Goal: Communication & Community: Answer question/provide support

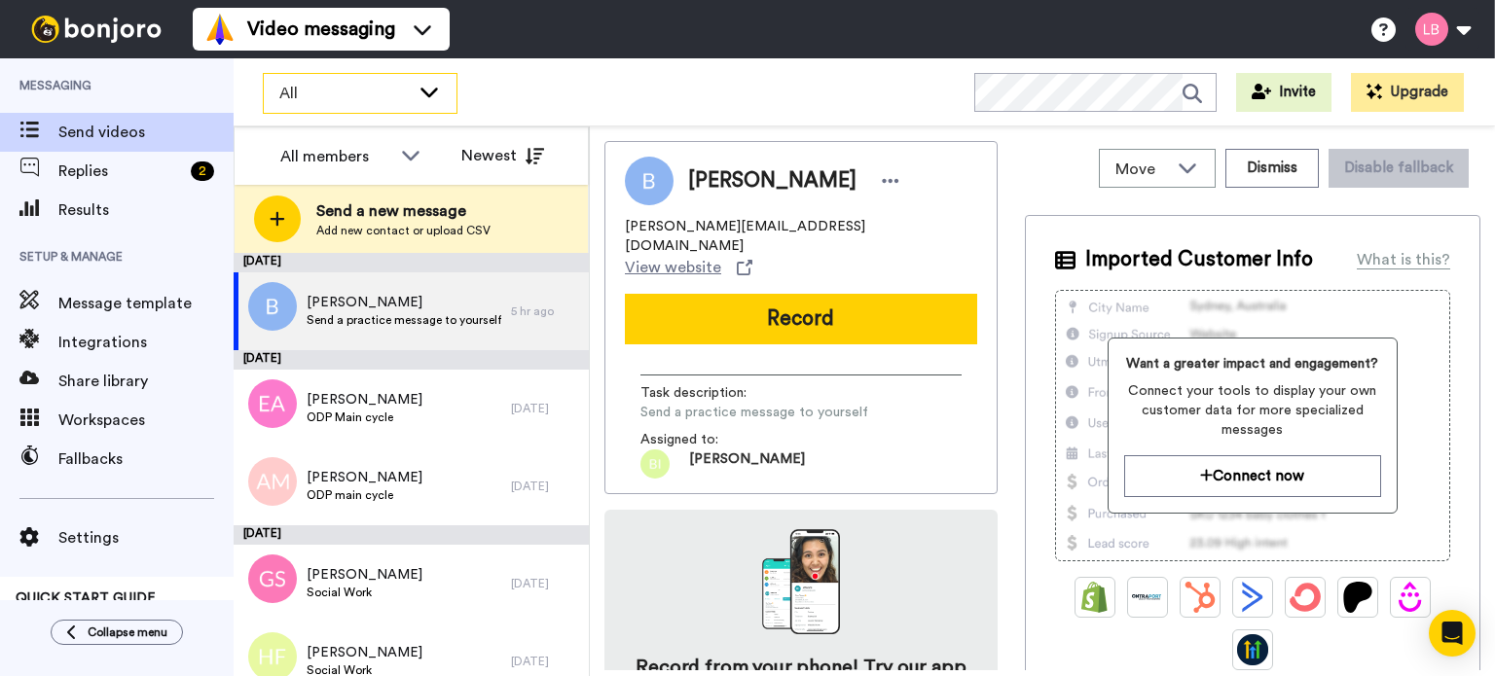
click at [431, 90] on icon at bounding box center [429, 91] width 23 height 19
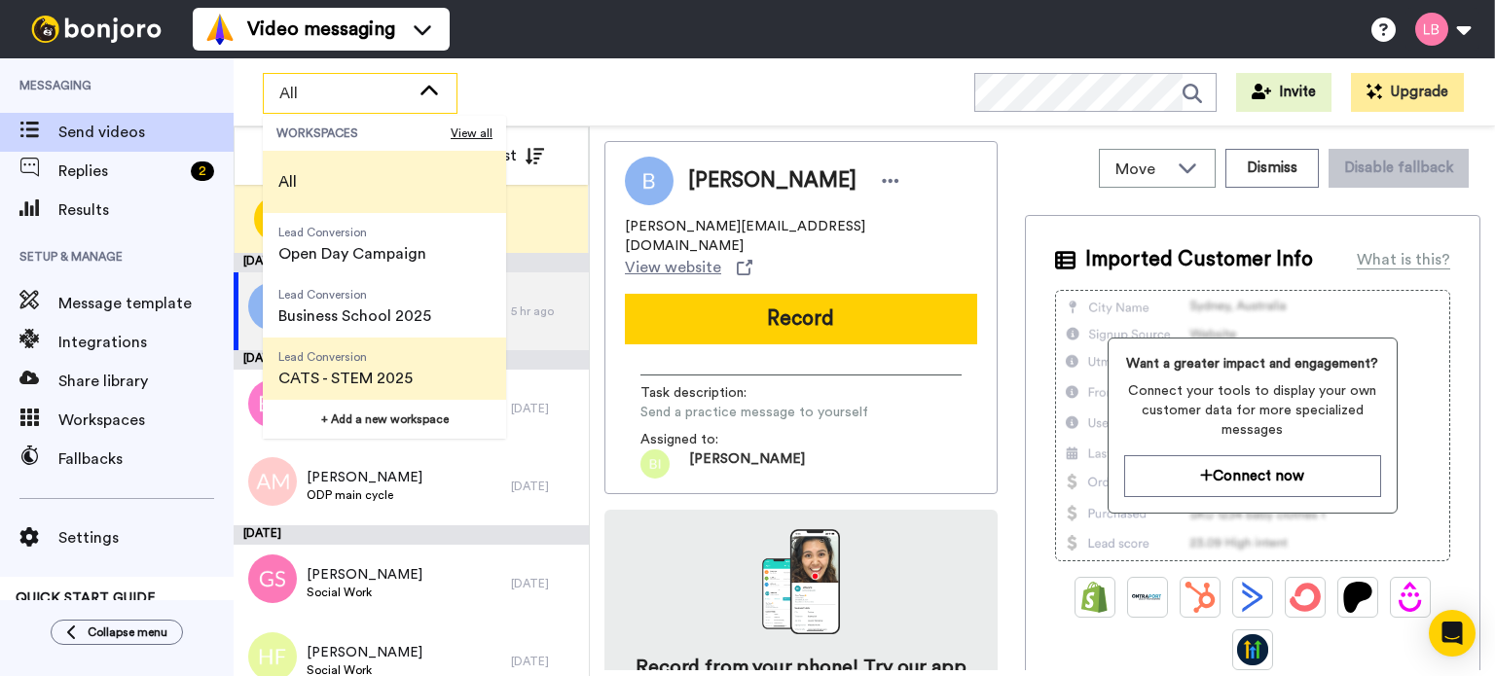
click at [417, 354] on span "Lead Conversion CATS - STEM 2025" at bounding box center [345, 369] width 165 height 62
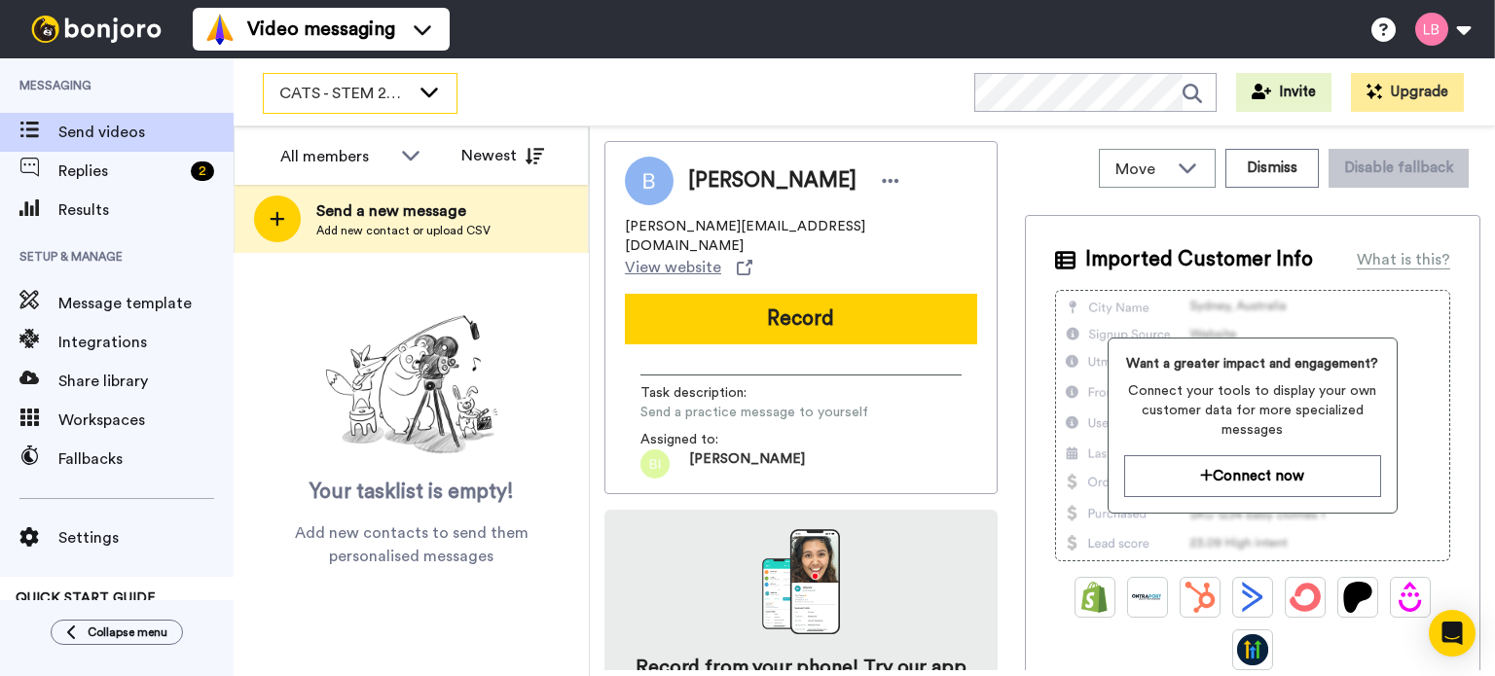
click at [425, 88] on icon at bounding box center [429, 91] width 23 height 19
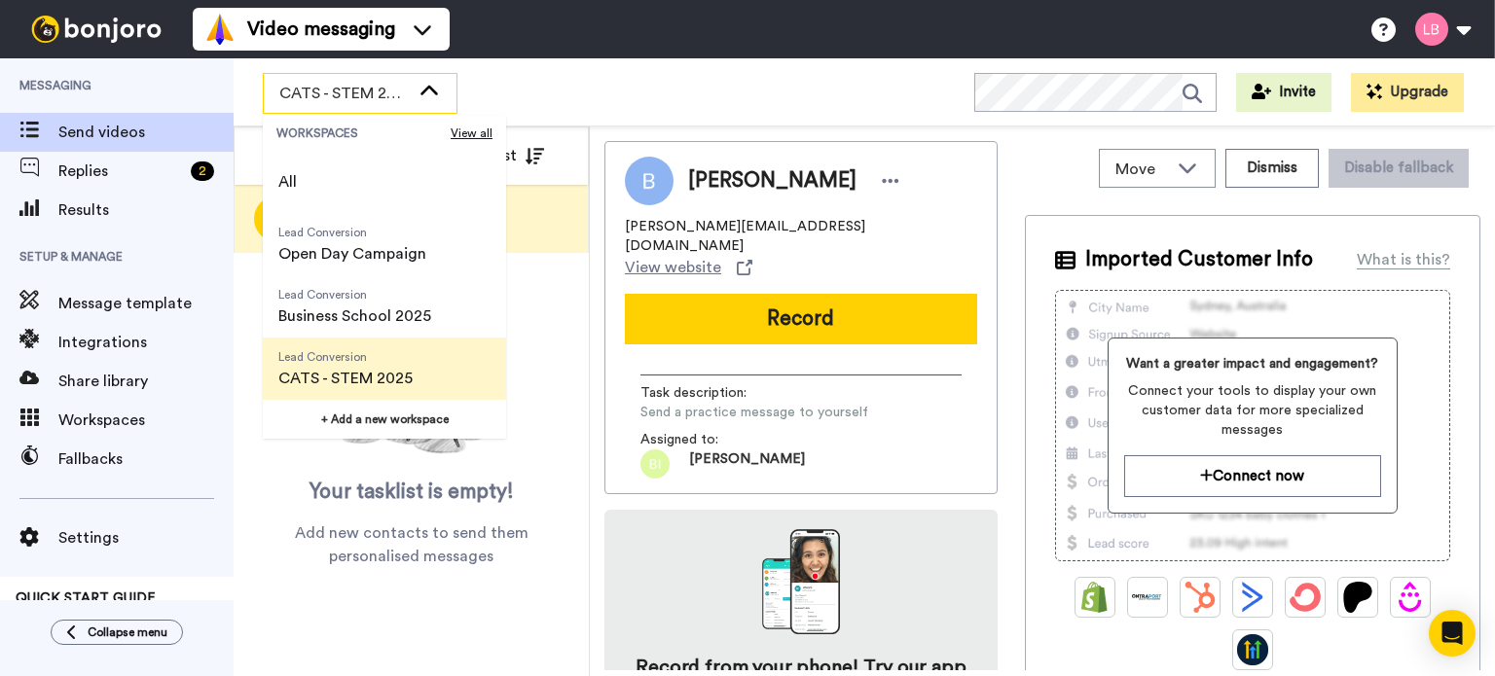
click at [354, 364] on span "Lead Conversion" at bounding box center [345, 357] width 134 height 16
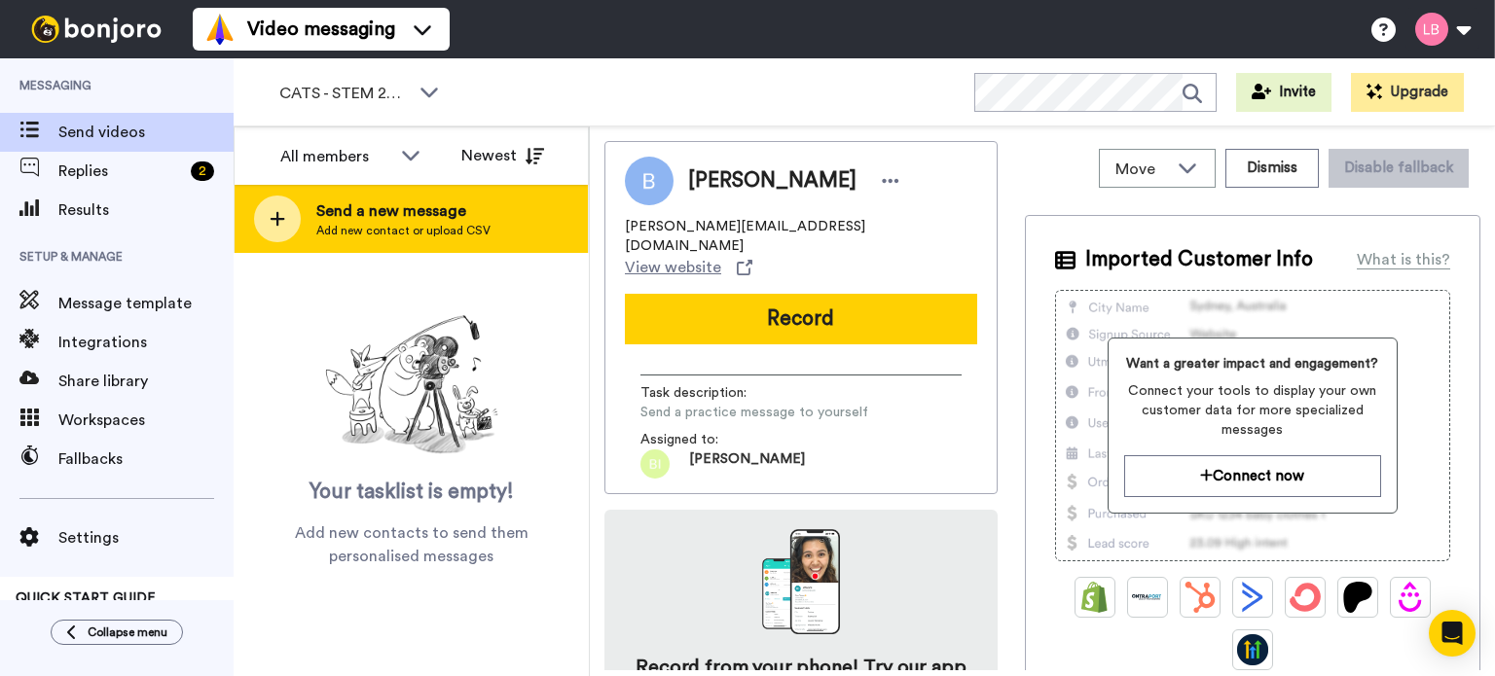
click at [288, 220] on div at bounding box center [277, 219] width 47 height 47
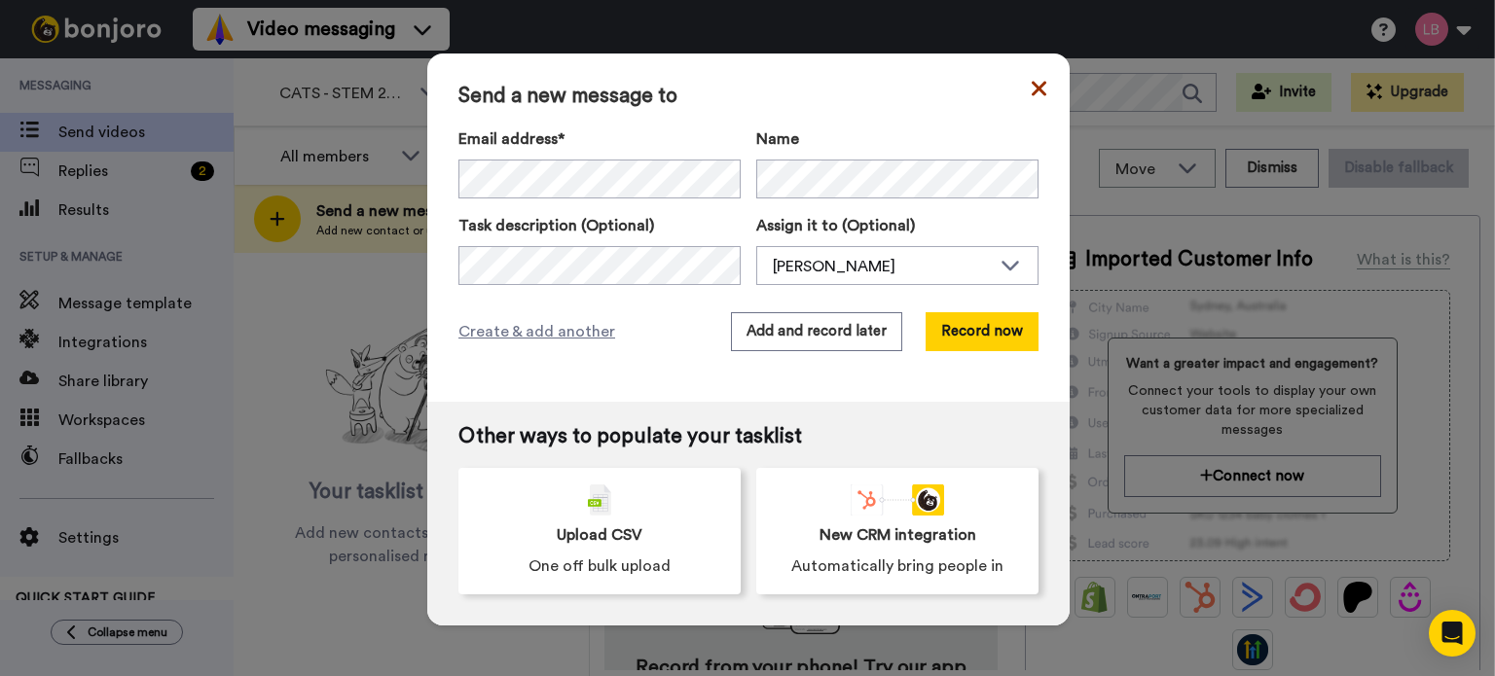
click at [1032, 85] on icon at bounding box center [1039, 88] width 15 height 23
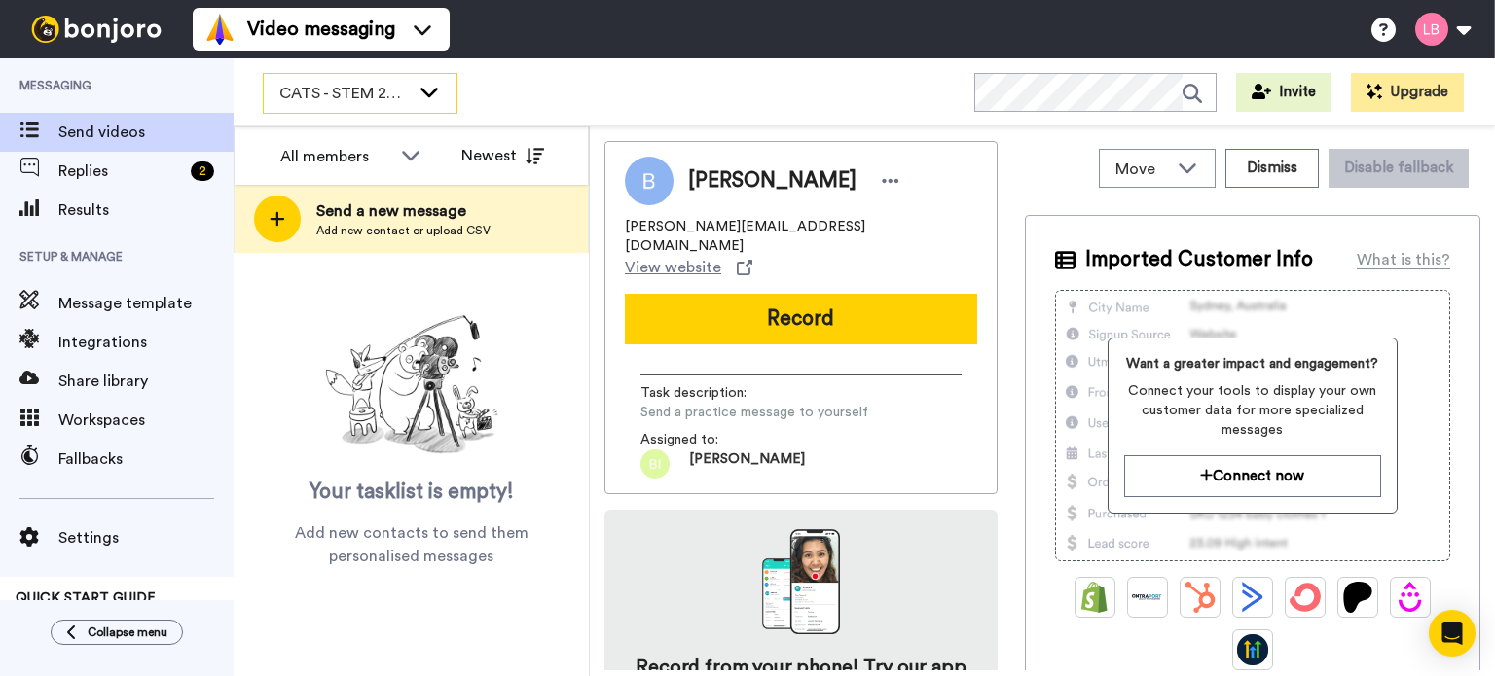
click at [420, 97] on icon at bounding box center [429, 91] width 23 height 19
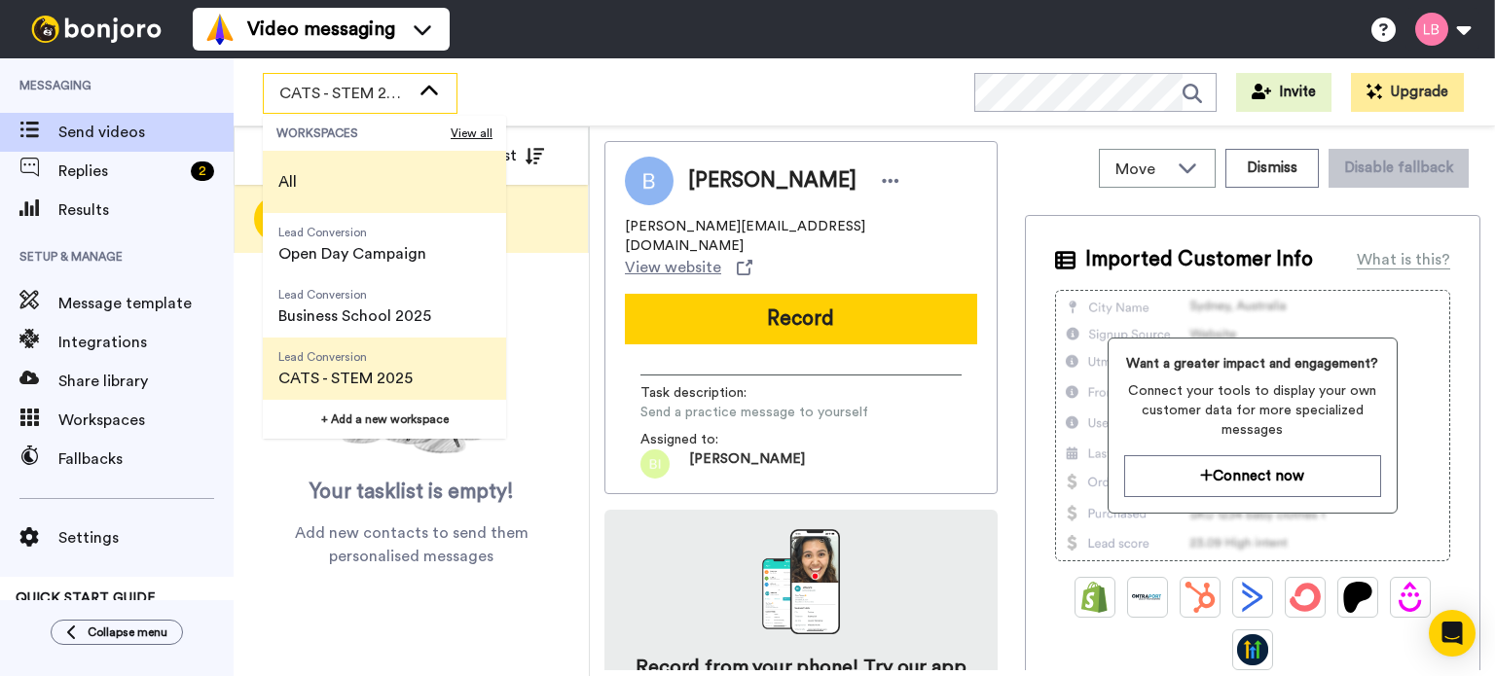
drag, startPoint x: 337, startPoint y: 188, endPoint x: 355, endPoint y: 192, distance: 18.9
click at [337, 188] on li "All" at bounding box center [384, 182] width 243 height 62
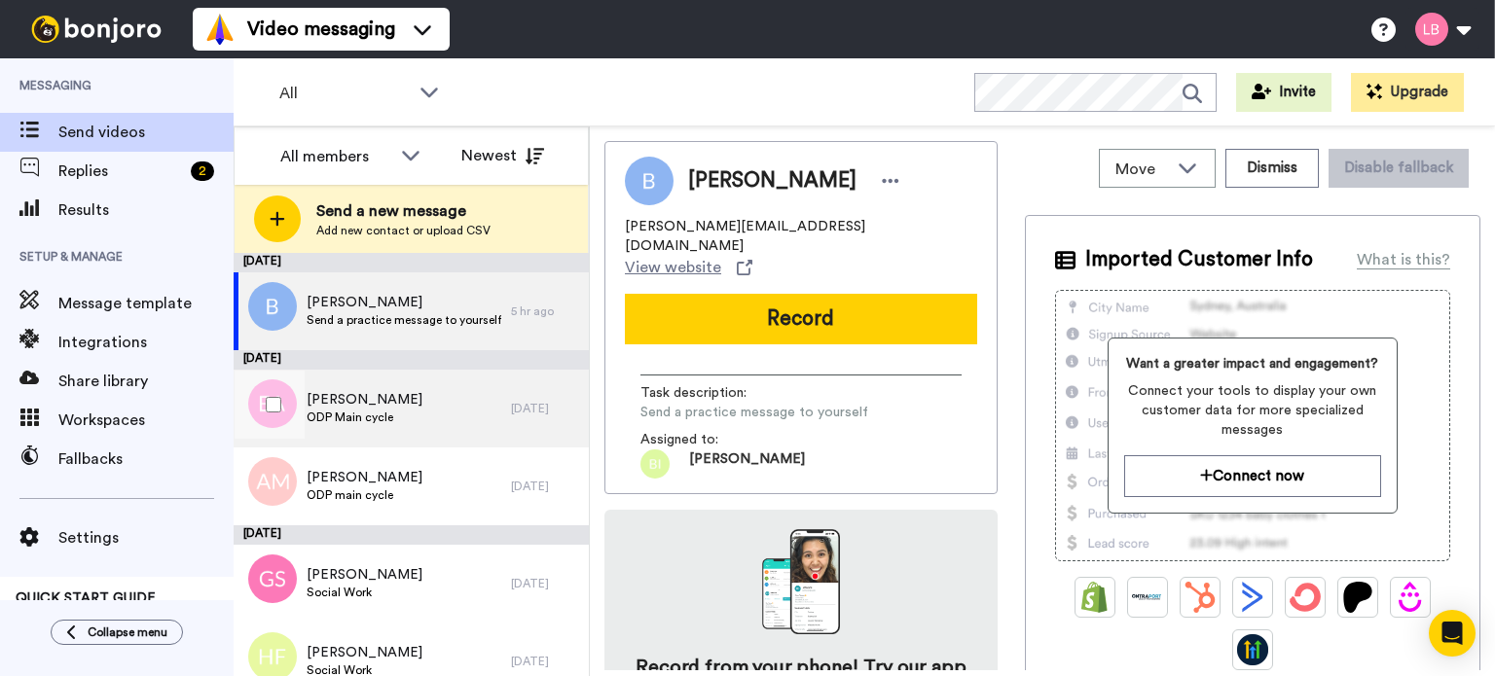
scroll to position [97, 0]
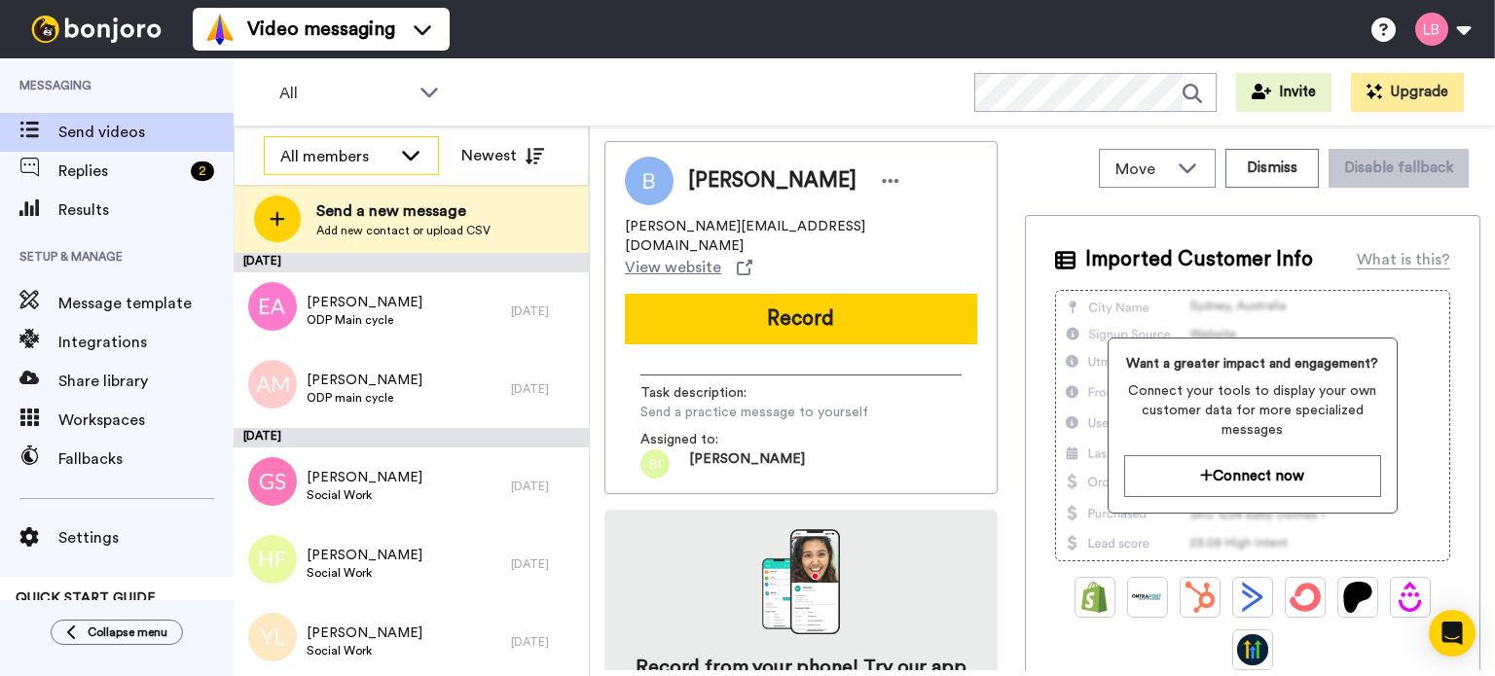
click at [420, 161] on icon at bounding box center [410, 154] width 23 height 19
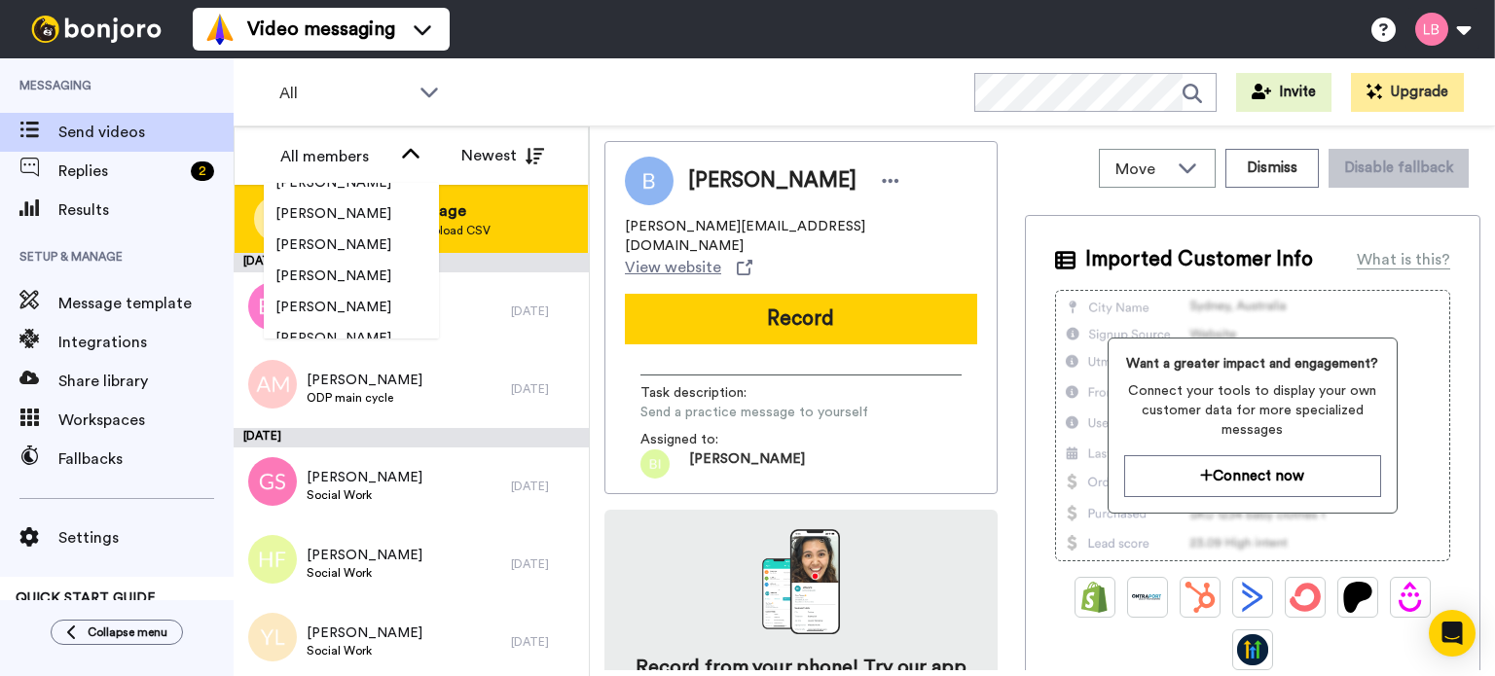
scroll to position [0, 0]
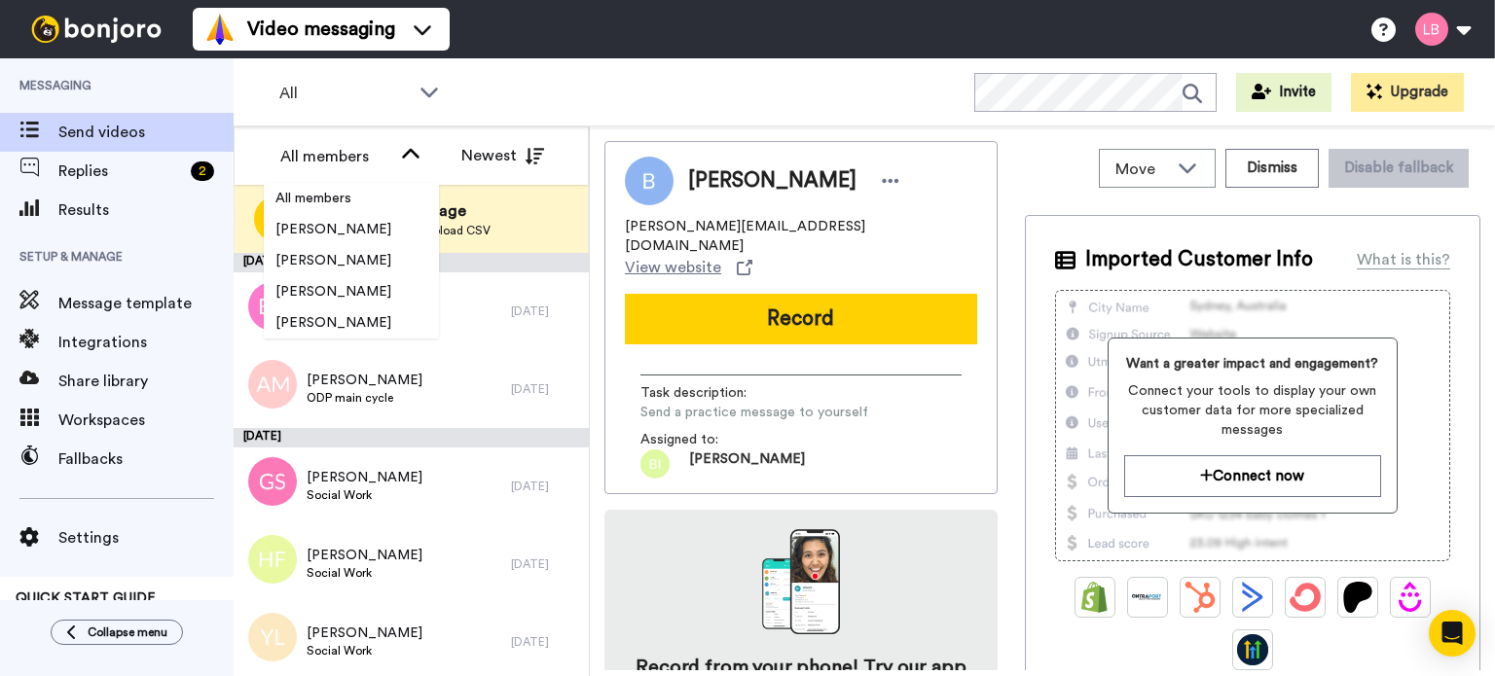
click at [705, 92] on div "All WORKSPACES View all All Lead Conversion Open Day Campaign Lead Conversion B…" at bounding box center [864, 92] width 1261 height 68
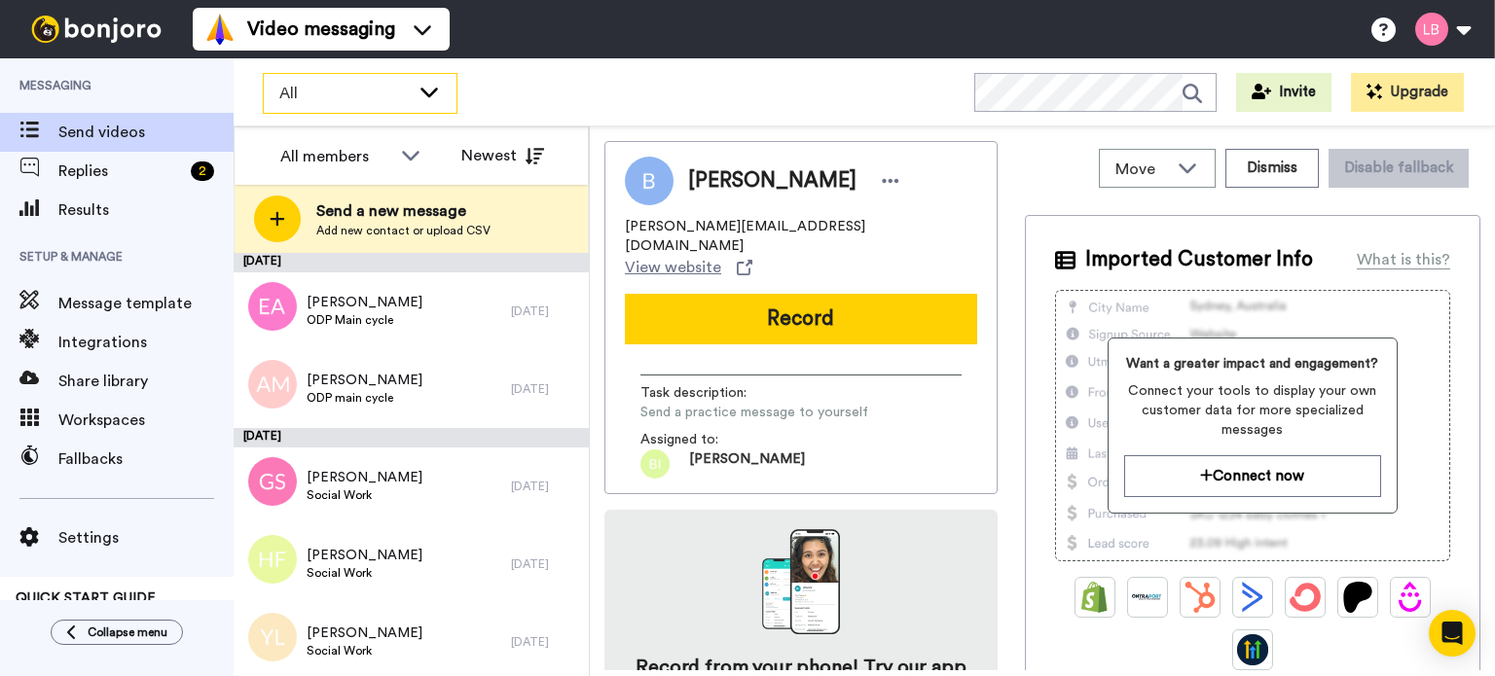
click at [336, 87] on span "All" at bounding box center [344, 93] width 130 height 23
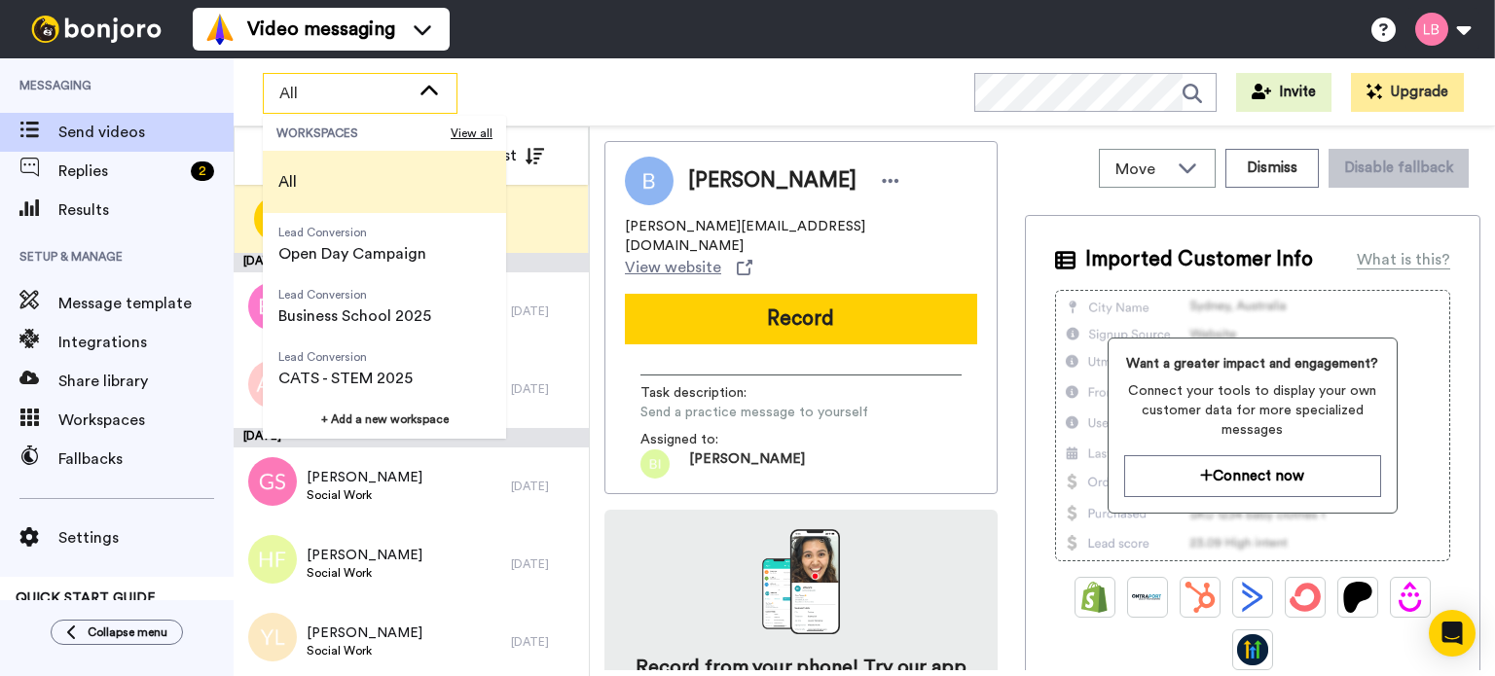
click at [335, 358] on span "Lead Conversion" at bounding box center [345, 357] width 134 height 16
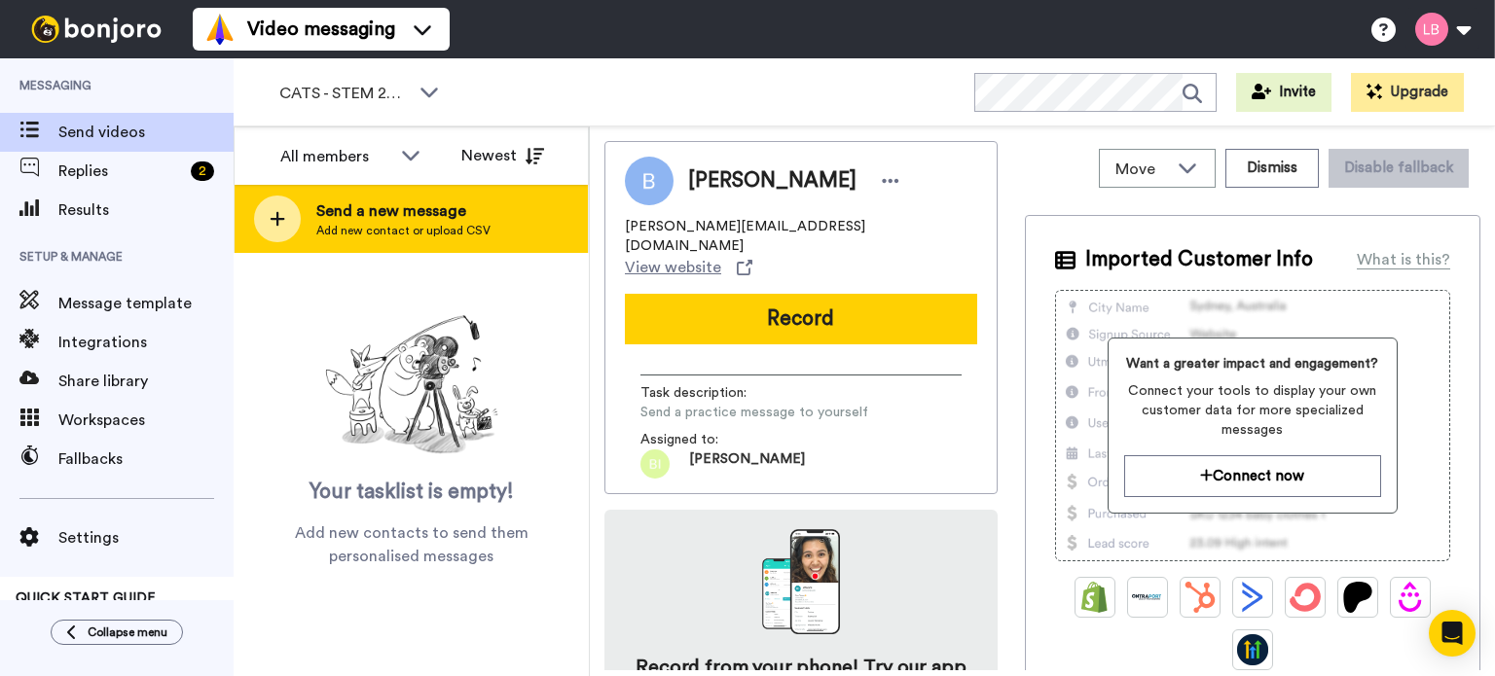
click at [281, 213] on icon at bounding box center [278, 219] width 16 height 18
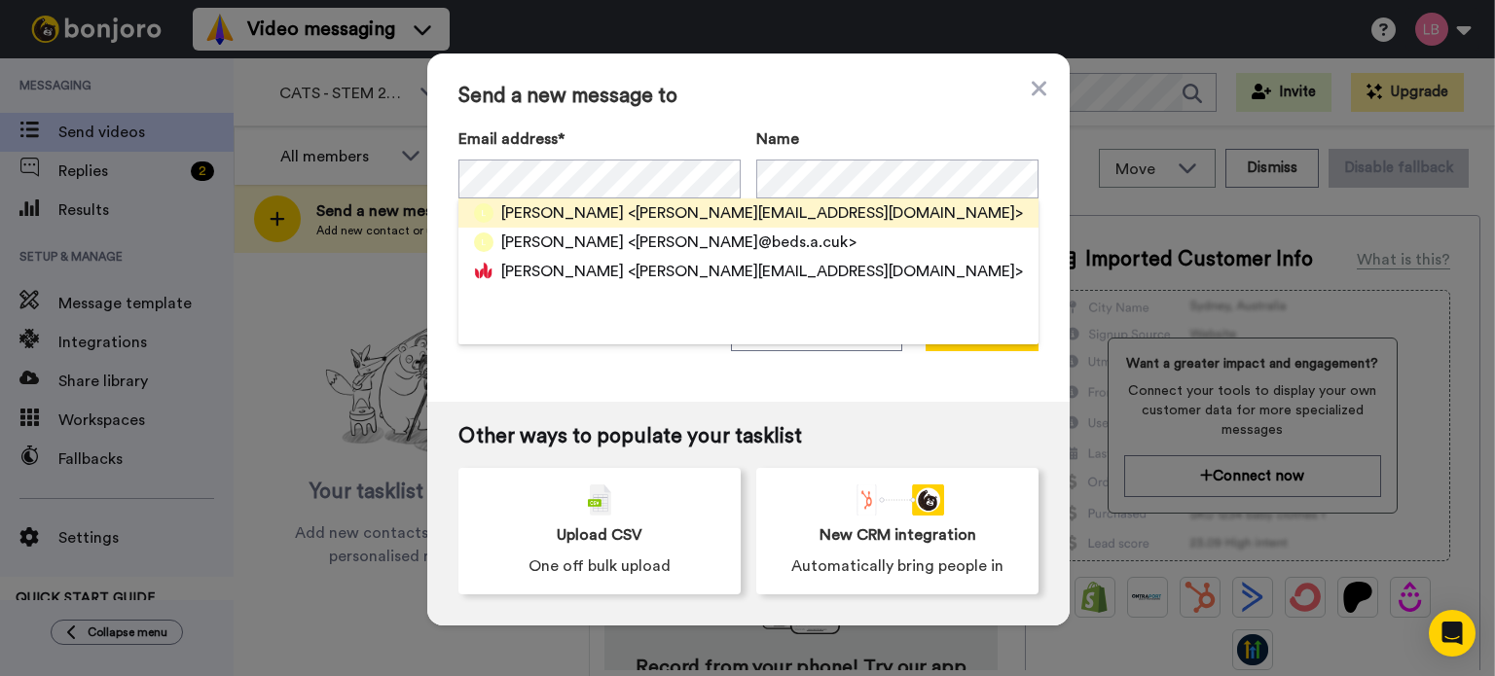
click at [572, 213] on span "Lee bowling" at bounding box center [562, 212] width 123 height 23
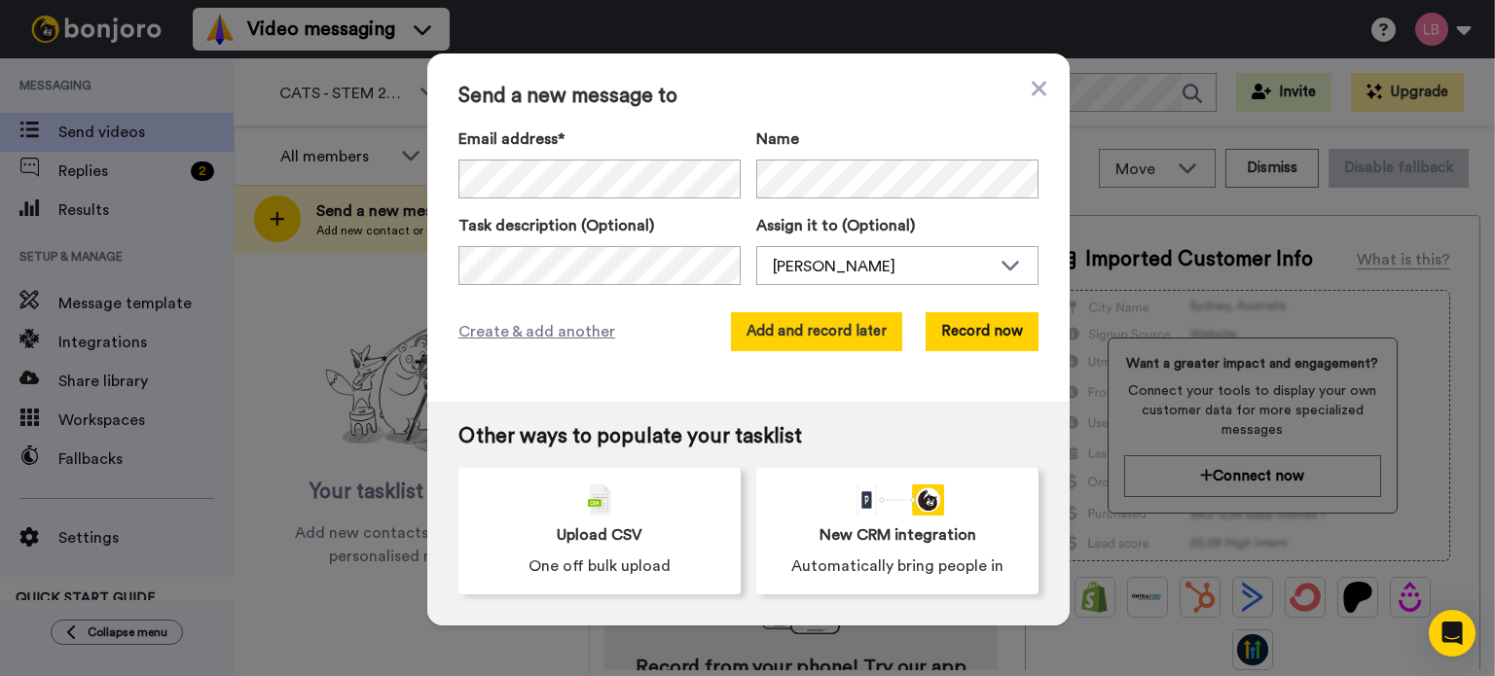
click at [844, 342] on button "Add and record later" at bounding box center [816, 331] width 171 height 39
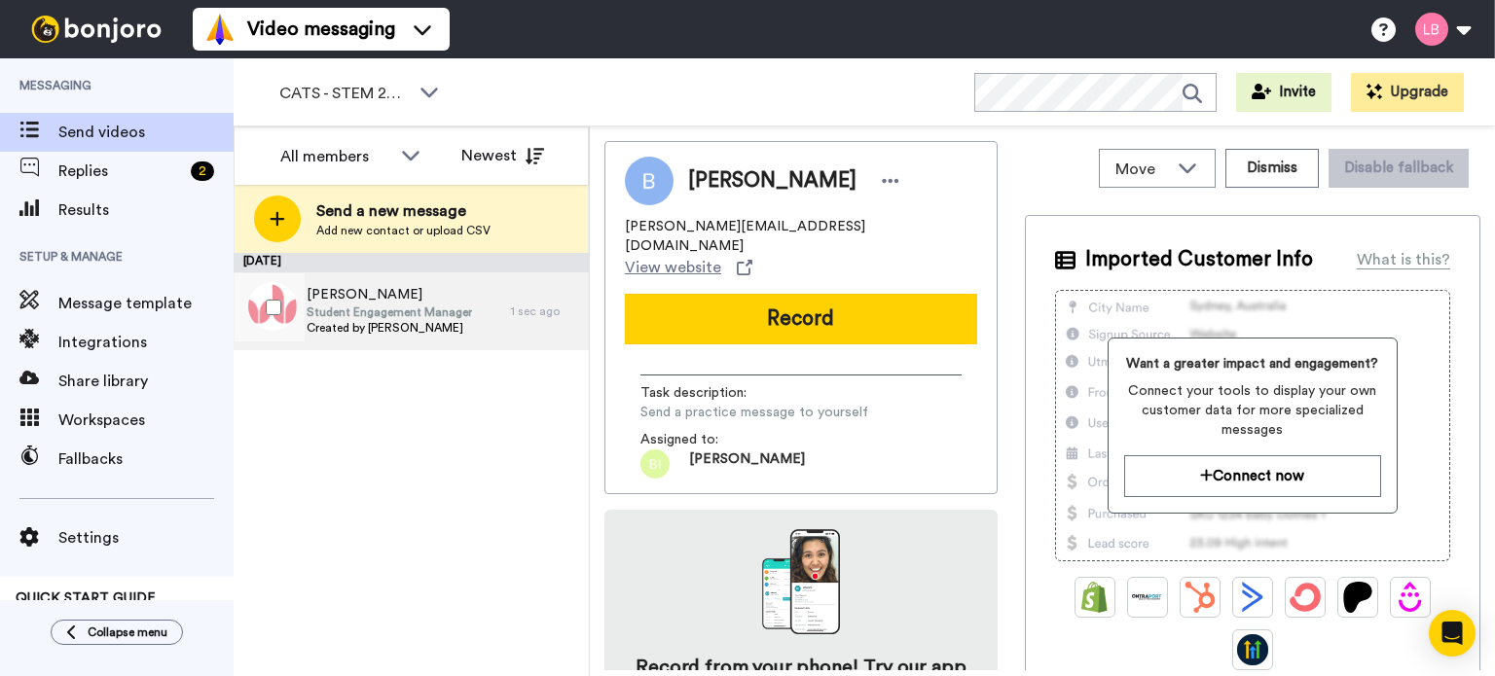
drag, startPoint x: 337, startPoint y: 331, endPoint x: 350, endPoint y: 330, distance: 13.7
click at [337, 331] on span "Created by Lee Bowling" at bounding box center [389, 328] width 165 height 16
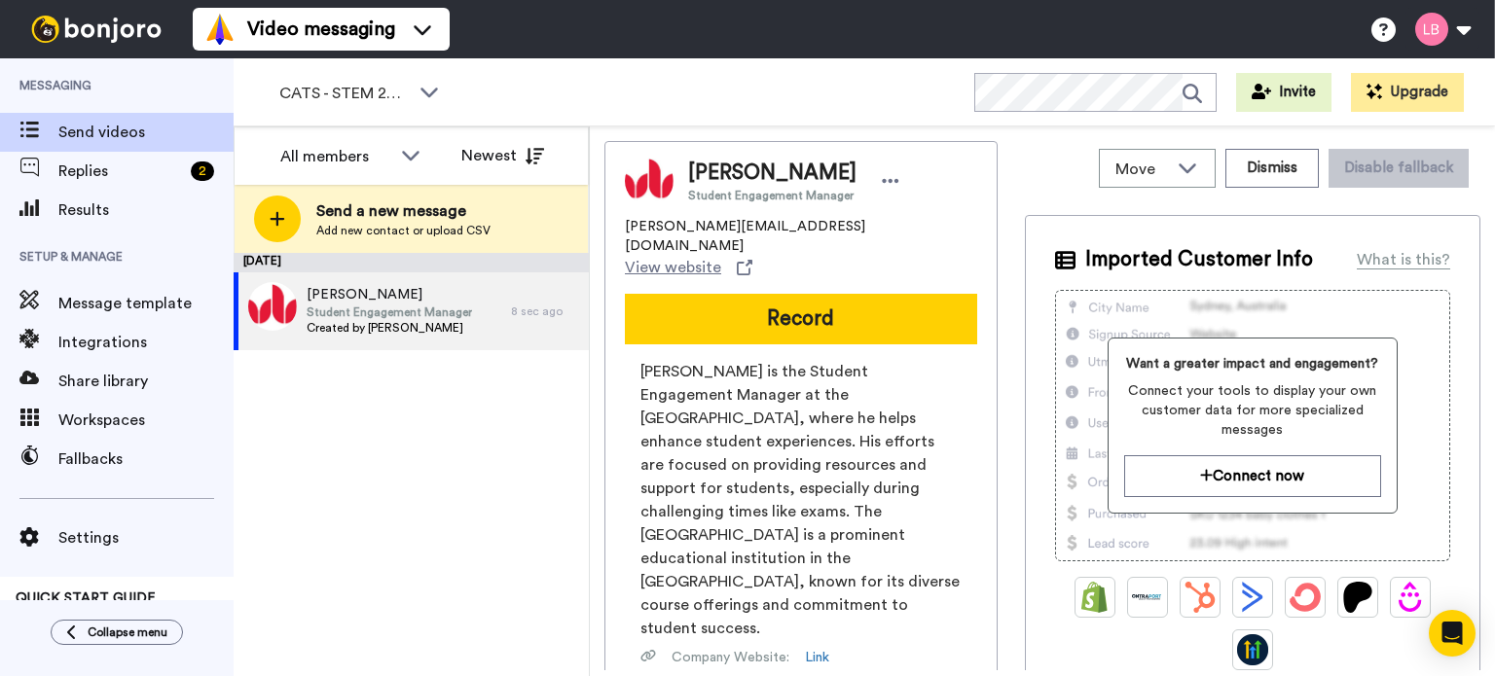
drag, startPoint x: 713, startPoint y: 564, endPoint x: 622, endPoint y: 311, distance: 269.1
click at [622, 311] on div "Lee Bowling Student Engagement Manager lee.bowling@beds.ac.uk View website Reco…" at bounding box center [800, 506] width 393 height 731
click at [473, 523] on div "August 19 Lee Bowling Student Engagement Manager Created by Lee Bowling 8 sec a…" at bounding box center [411, 464] width 355 height 423
click at [839, 294] on button "Record" at bounding box center [801, 319] width 352 height 51
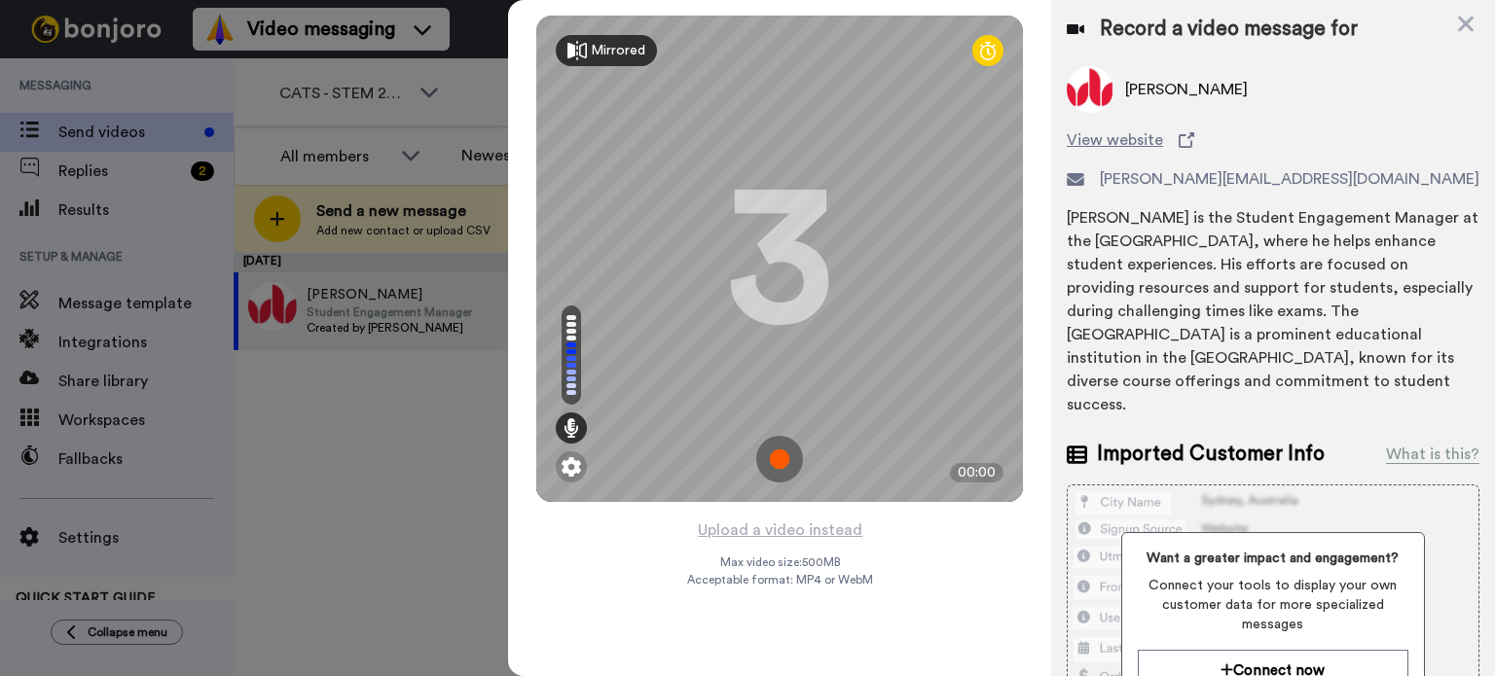
click at [607, 41] on div "Mirrored" at bounding box center [618, 50] width 55 height 19
click at [607, 41] on div "Mirror" at bounding box center [610, 50] width 39 height 19
click at [785, 466] on img at bounding box center [779, 459] width 47 height 47
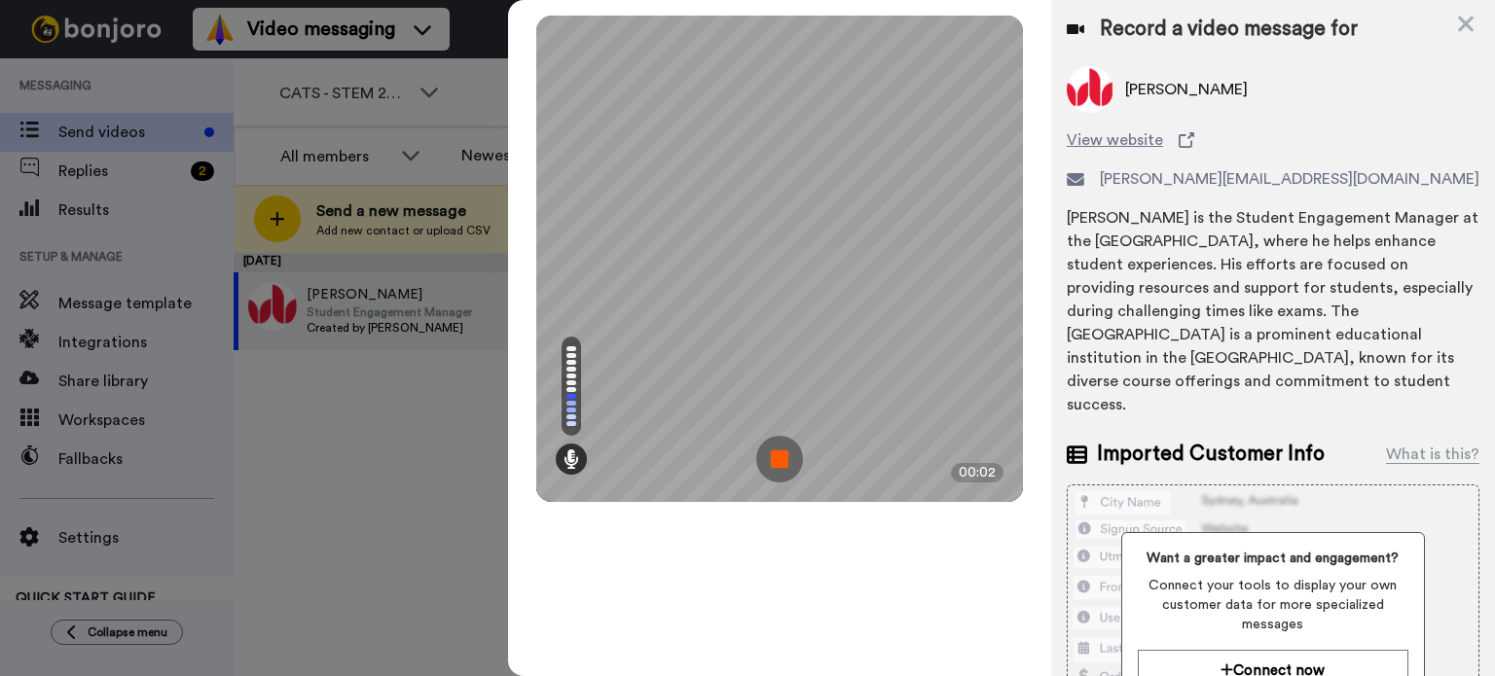
click at [777, 458] on img at bounding box center [779, 459] width 47 height 47
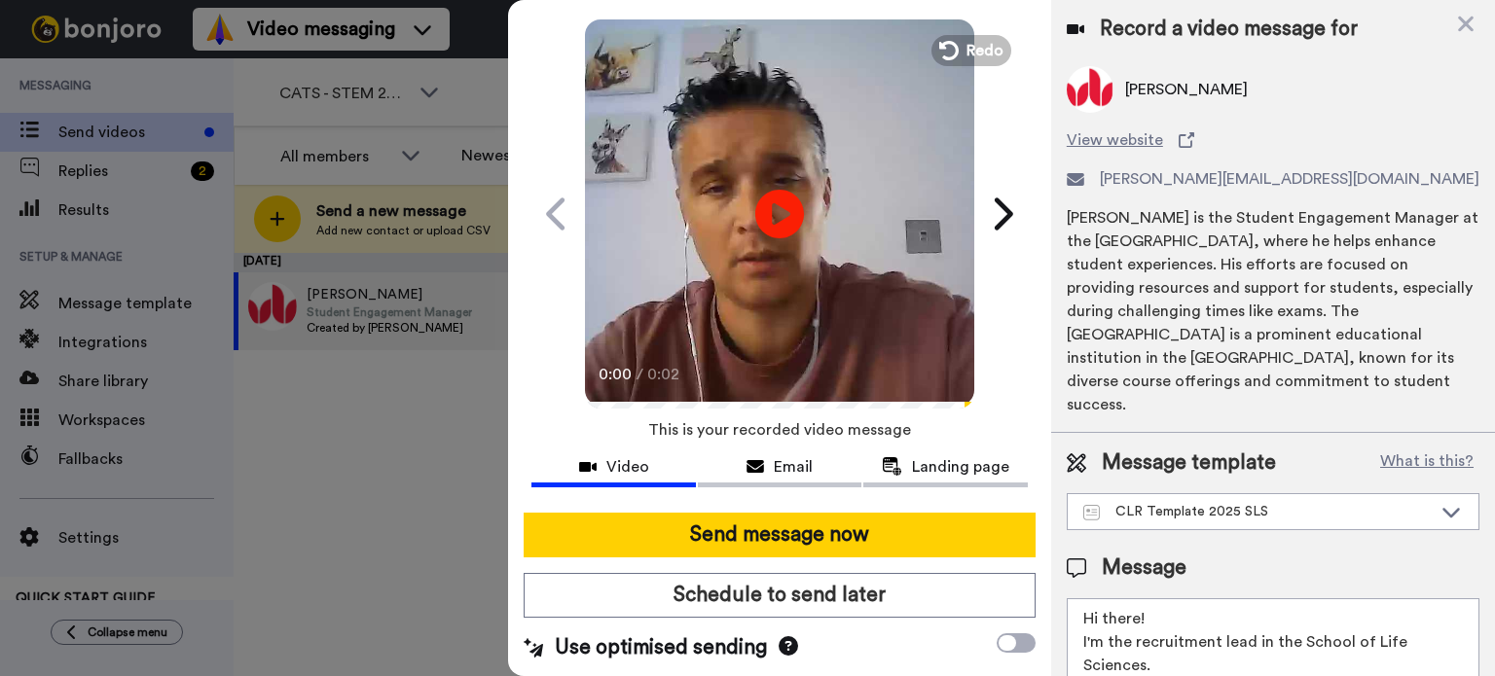
scroll to position [89, 0]
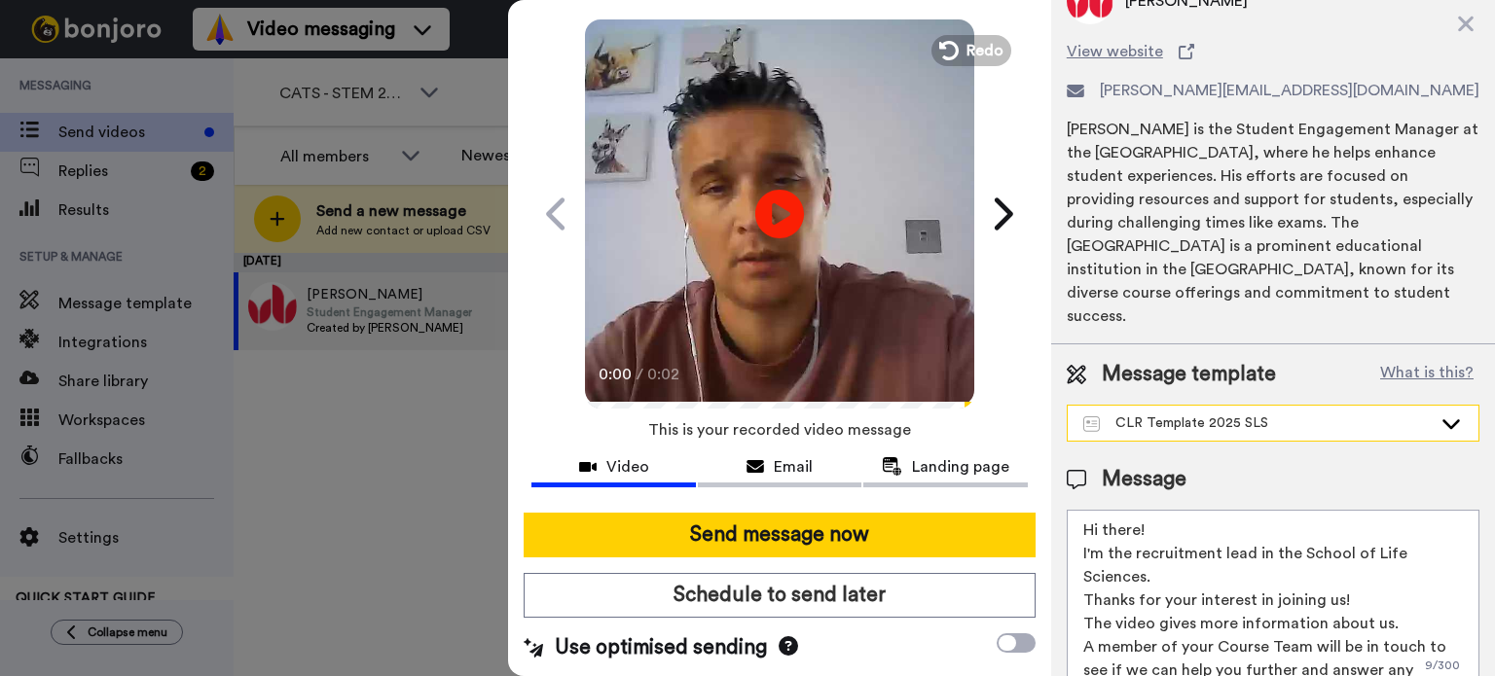
click at [1383, 414] on div "CLR Template 2025 SLS" at bounding box center [1257, 423] width 348 height 19
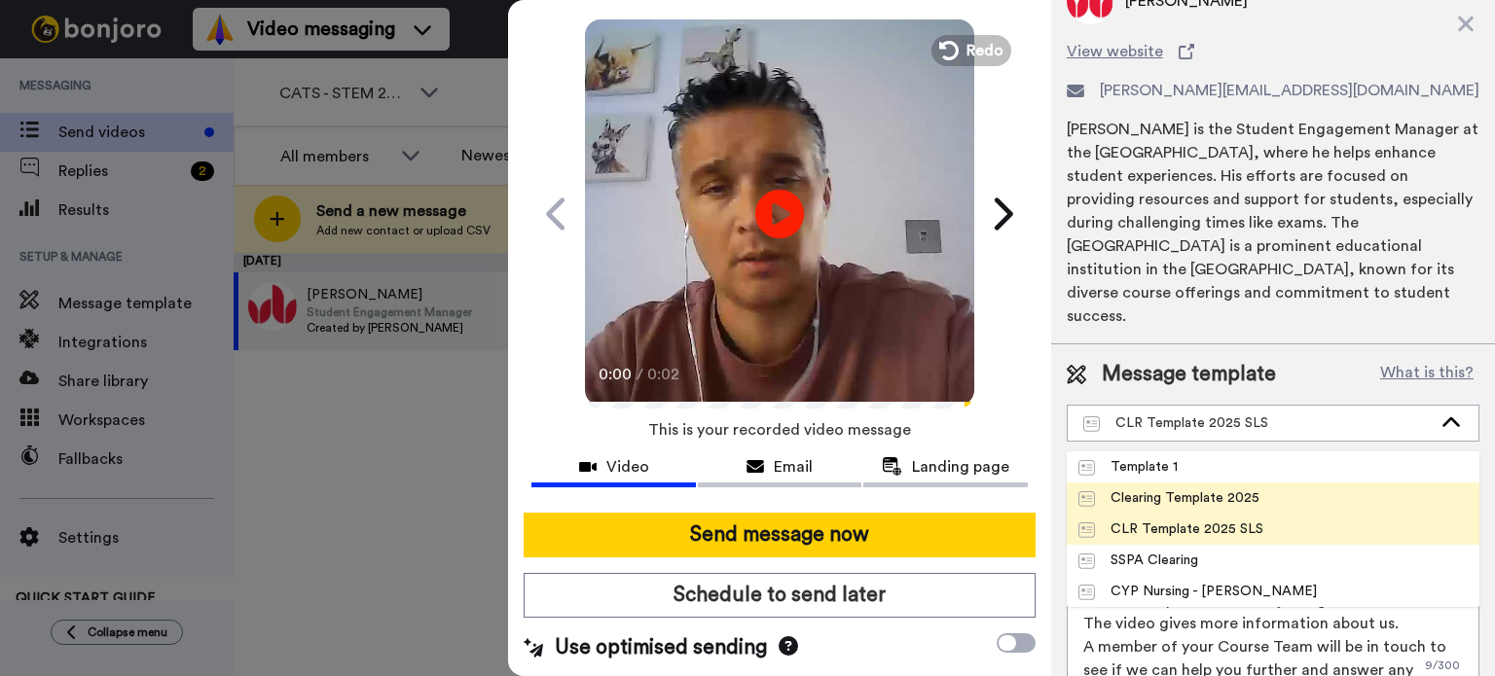
click at [1172, 489] on div "Clearing Template 2025" at bounding box center [1168, 498] width 181 height 19
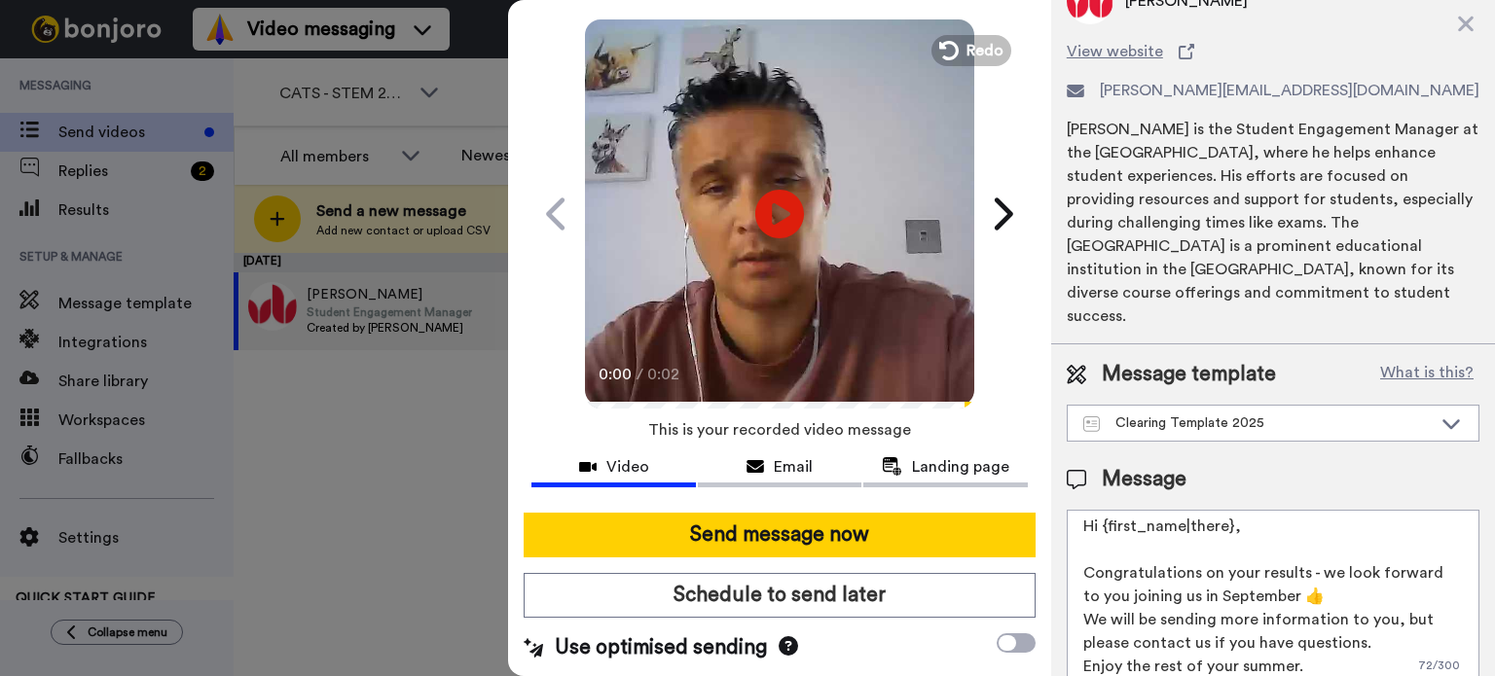
scroll to position [5, 0]
click at [1324, 520] on textarea "Hi {first_name|there}, Congratulations on your results - we look forward to you…" at bounding box center [1273, 597] width 413 height 175
click at [1320, 641] on textarea "Hi {first_name|there}, Congratulations on your results - we look forward to you…" at bounding box center [1273, 597] width 413 height 175
type textarea "Hi {first_name|there}, Congratulations on your results - we look forward to you…"
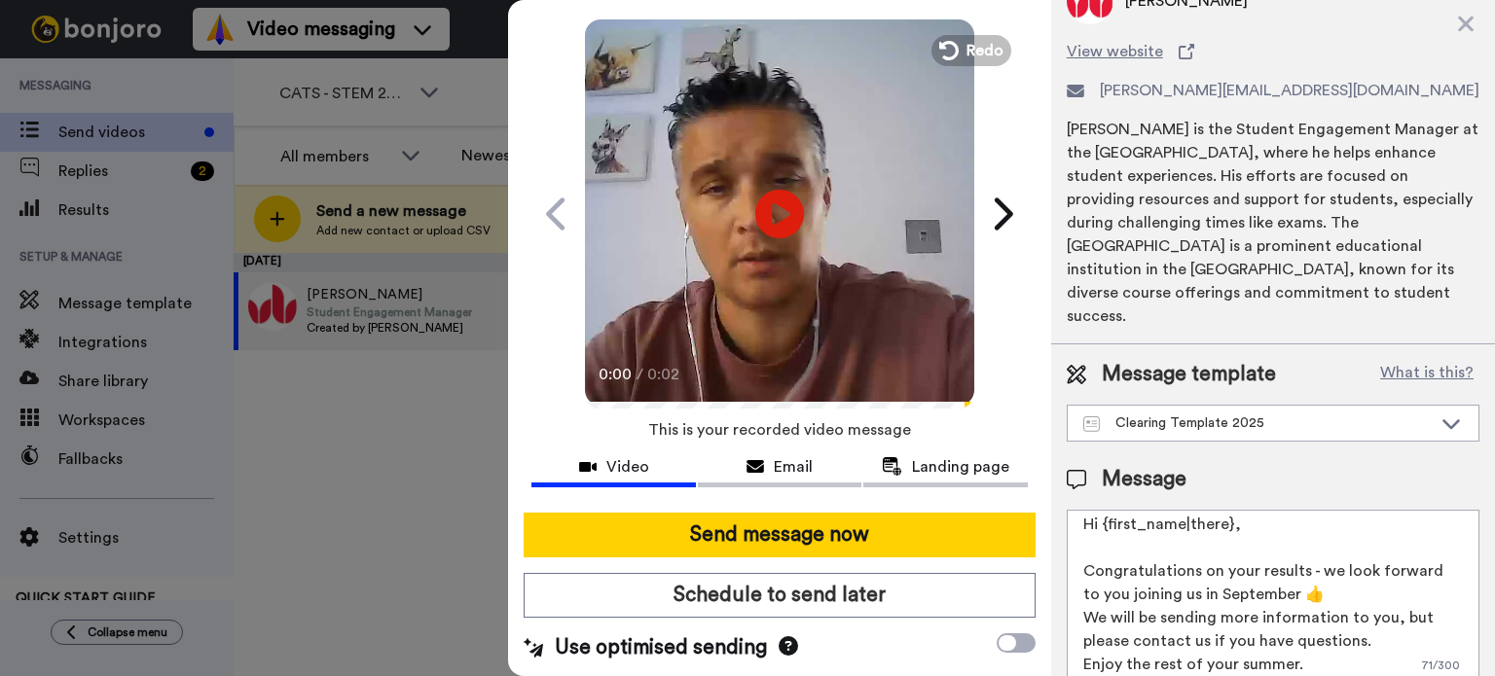
scroll to position [5, 0]
click at [1466, 26] on icon at bounding box center [1466, 25] width 16 height 16
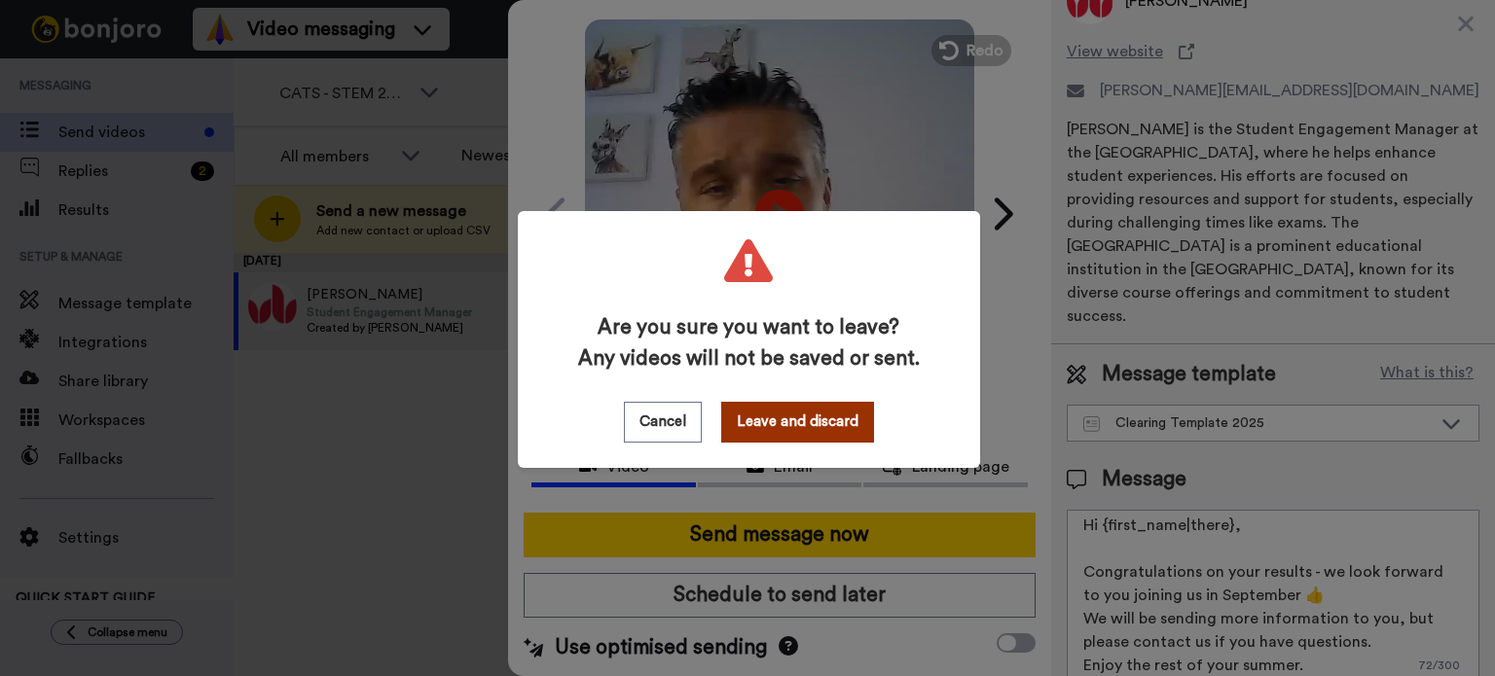
click at [768, 420] on button "Leave and discard" at bounding box center [797, 422] width 153 height 41
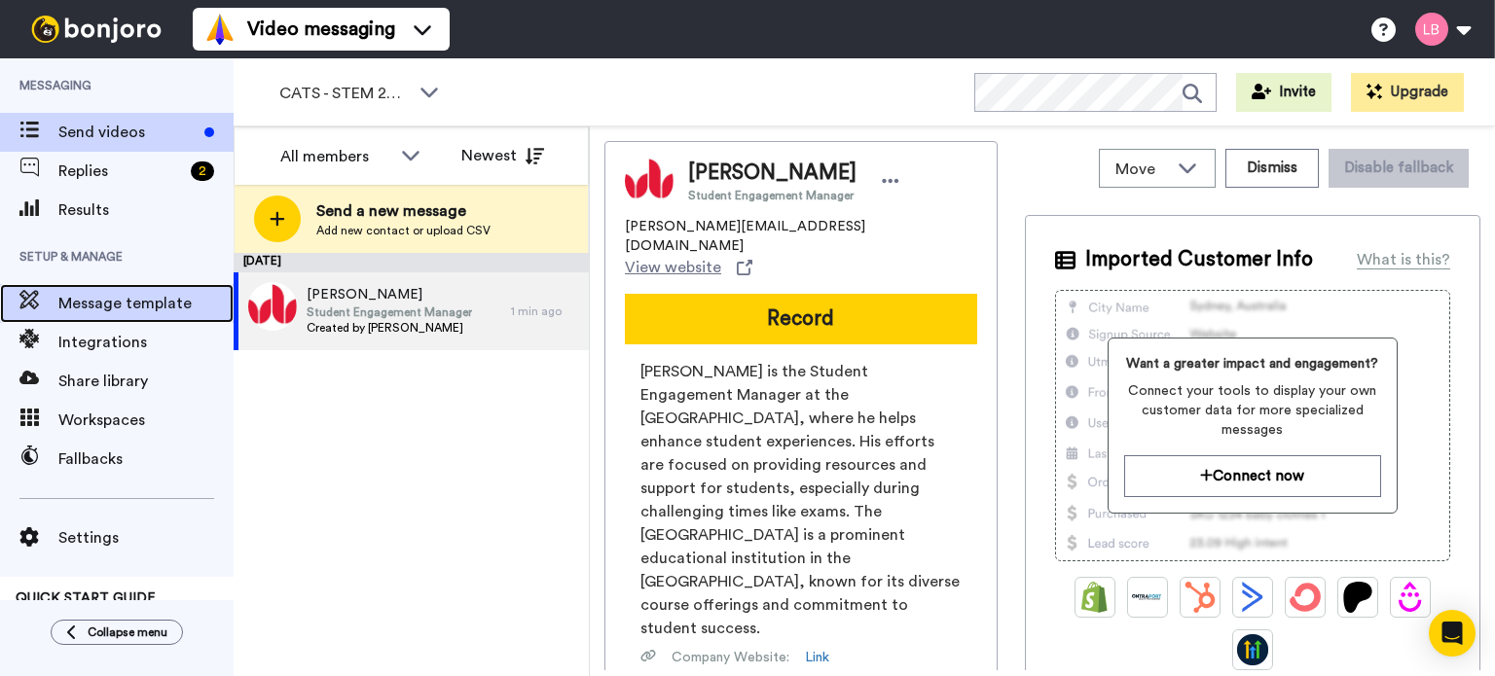
click at [103, 292] on span "Message template" at bounding box center [145, 303] width 175 height 23
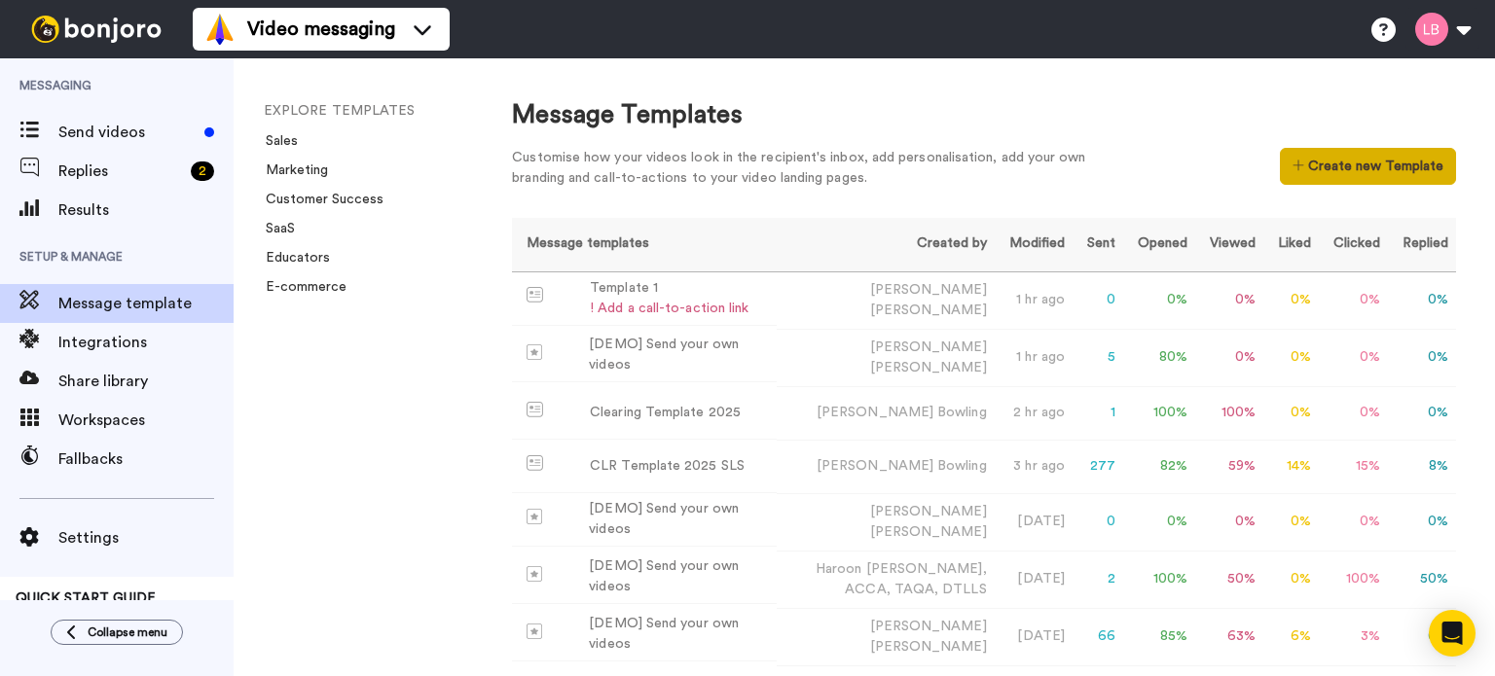
click at [1341, 156] on button "Create new Template" at bounding box center [1368, 166] width 176 height 37
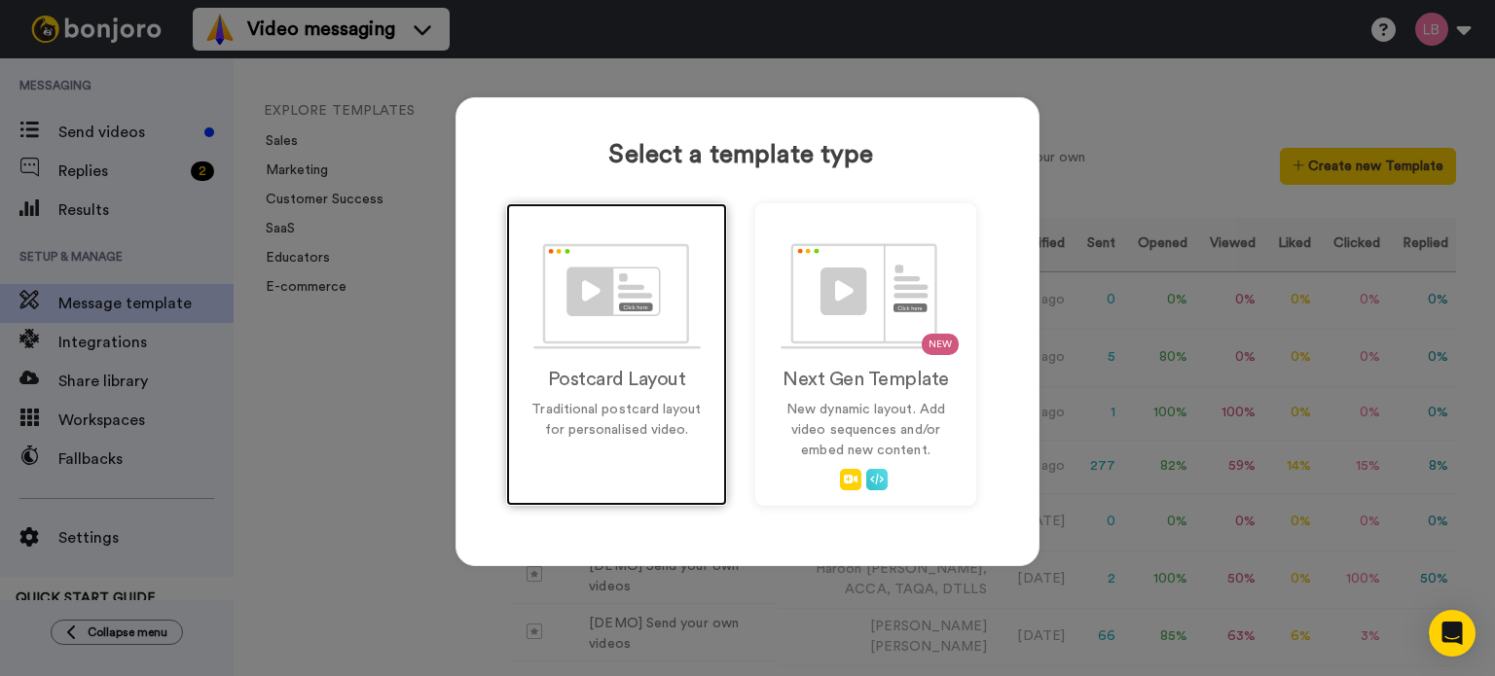
click at [639, 303] on img at bounding box center [616, 296] width 167 height 106
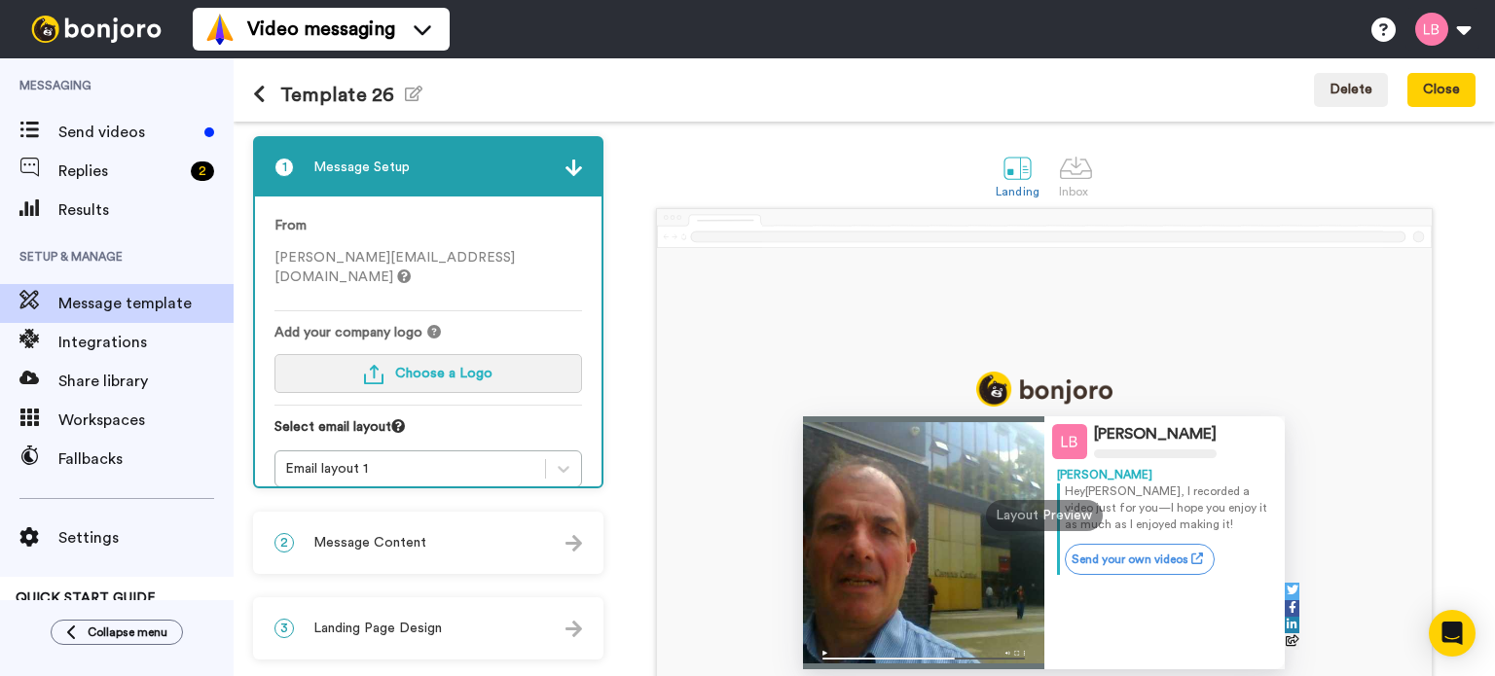
click at [457, 367] on span "Choose a Logo" at bounding box center [443, 374] width 97 height 14
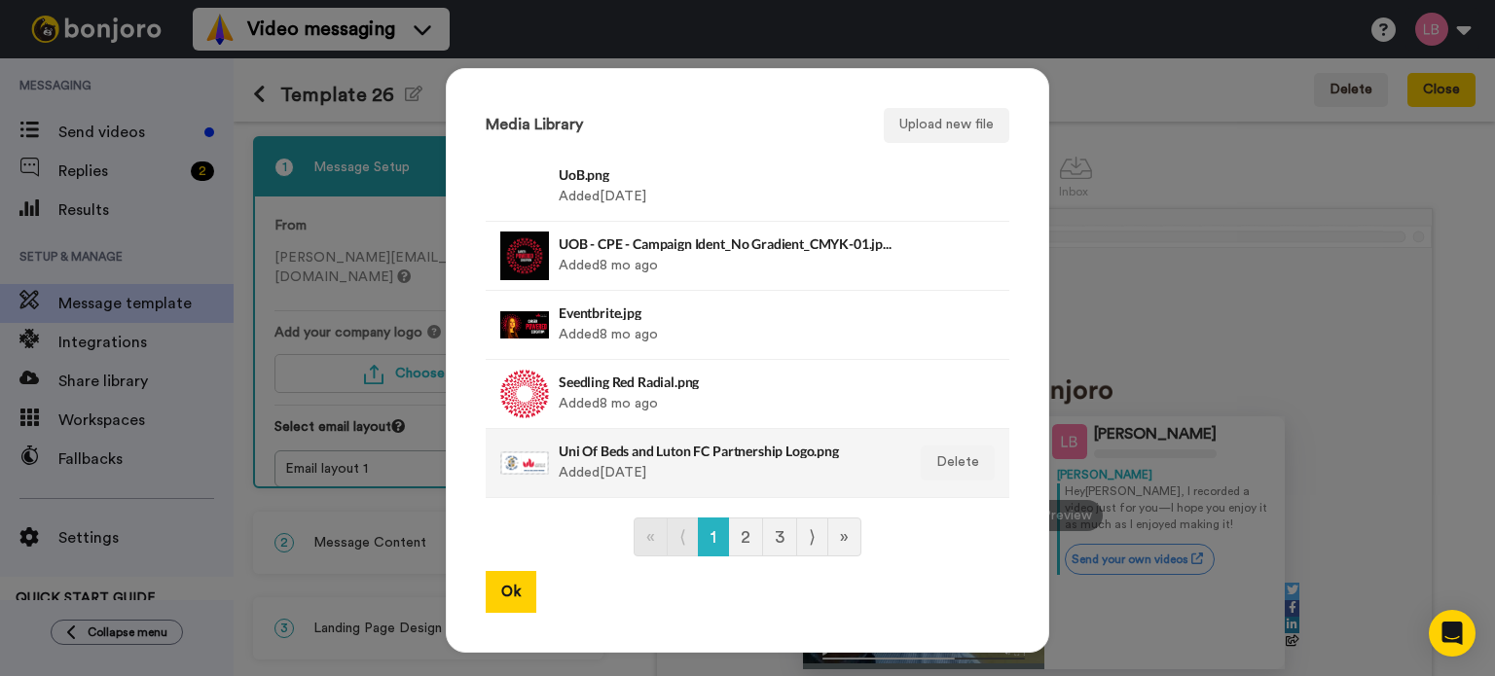
scroll to position [62, 0]
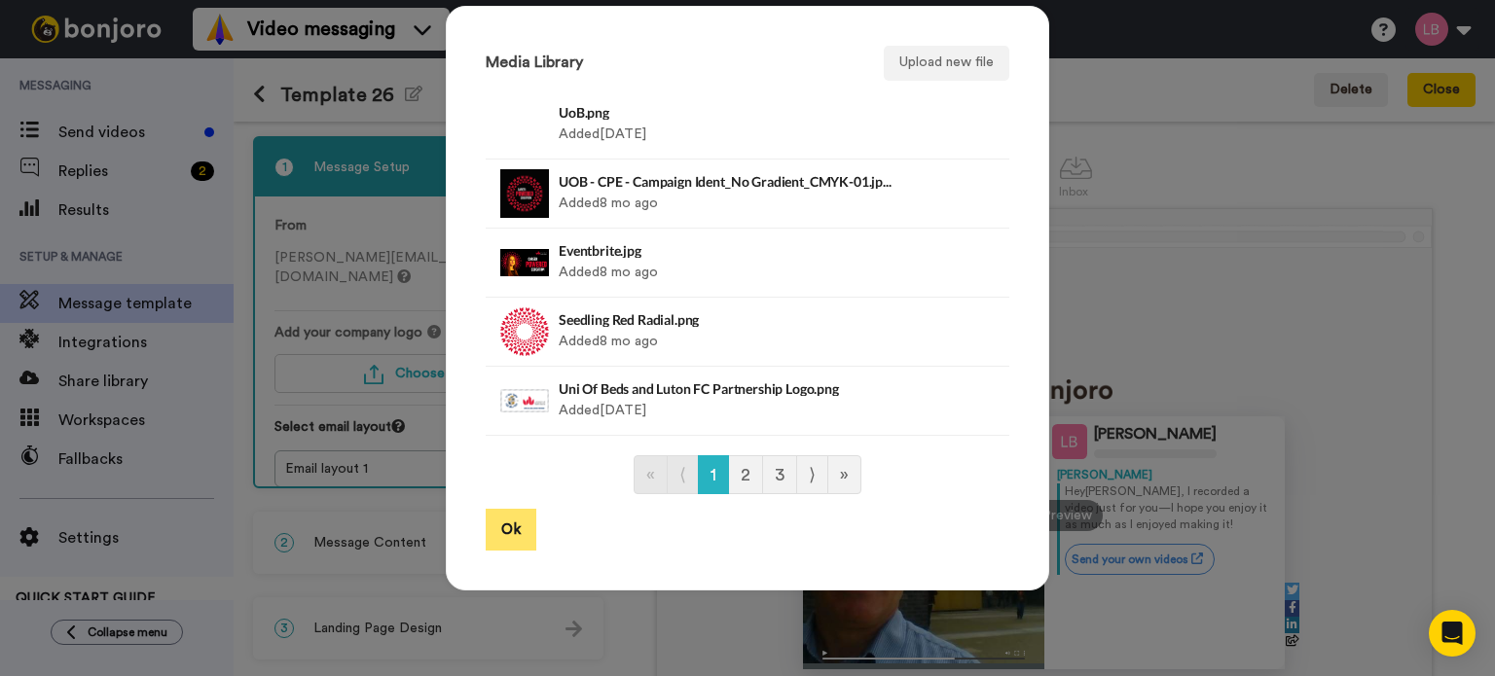
click at [510, 539] on button "Ok" at bounding box center [511, 530] width 51 height 42
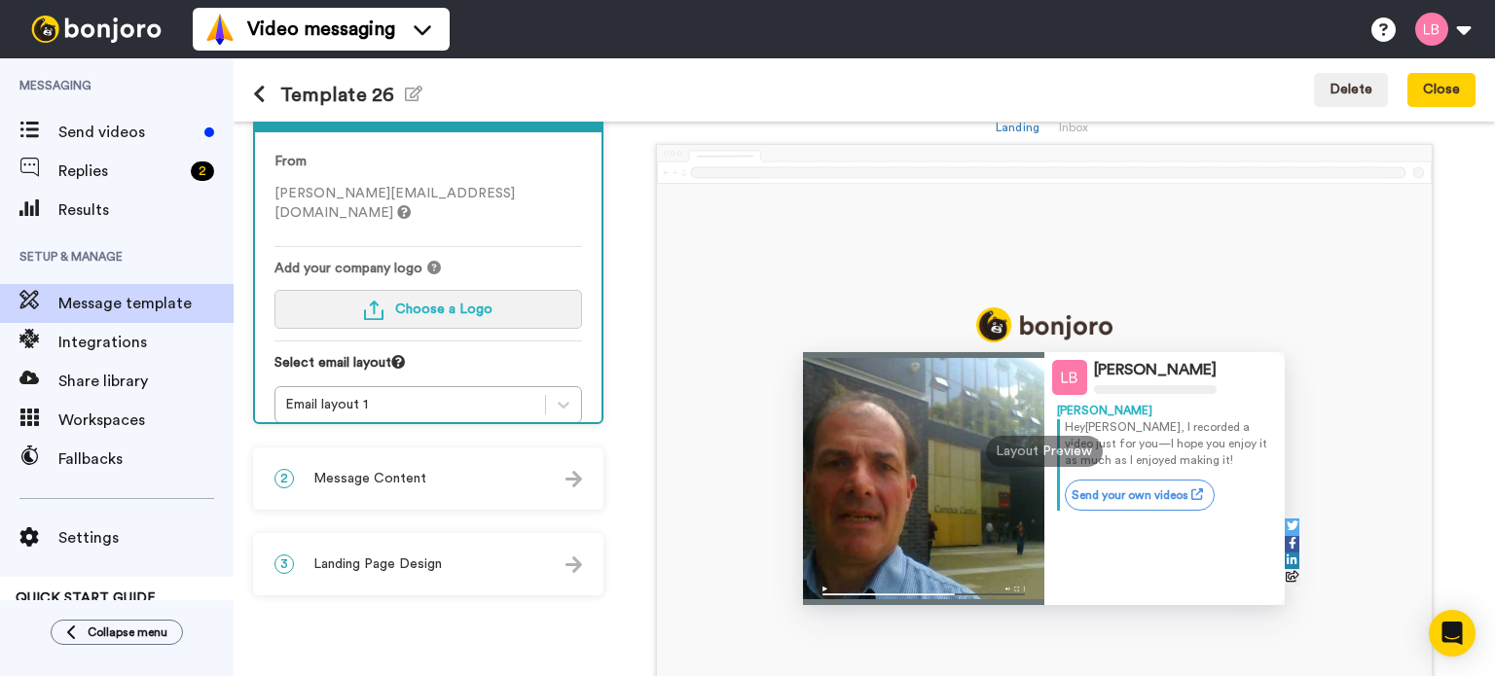
scroll to position [97, 0]
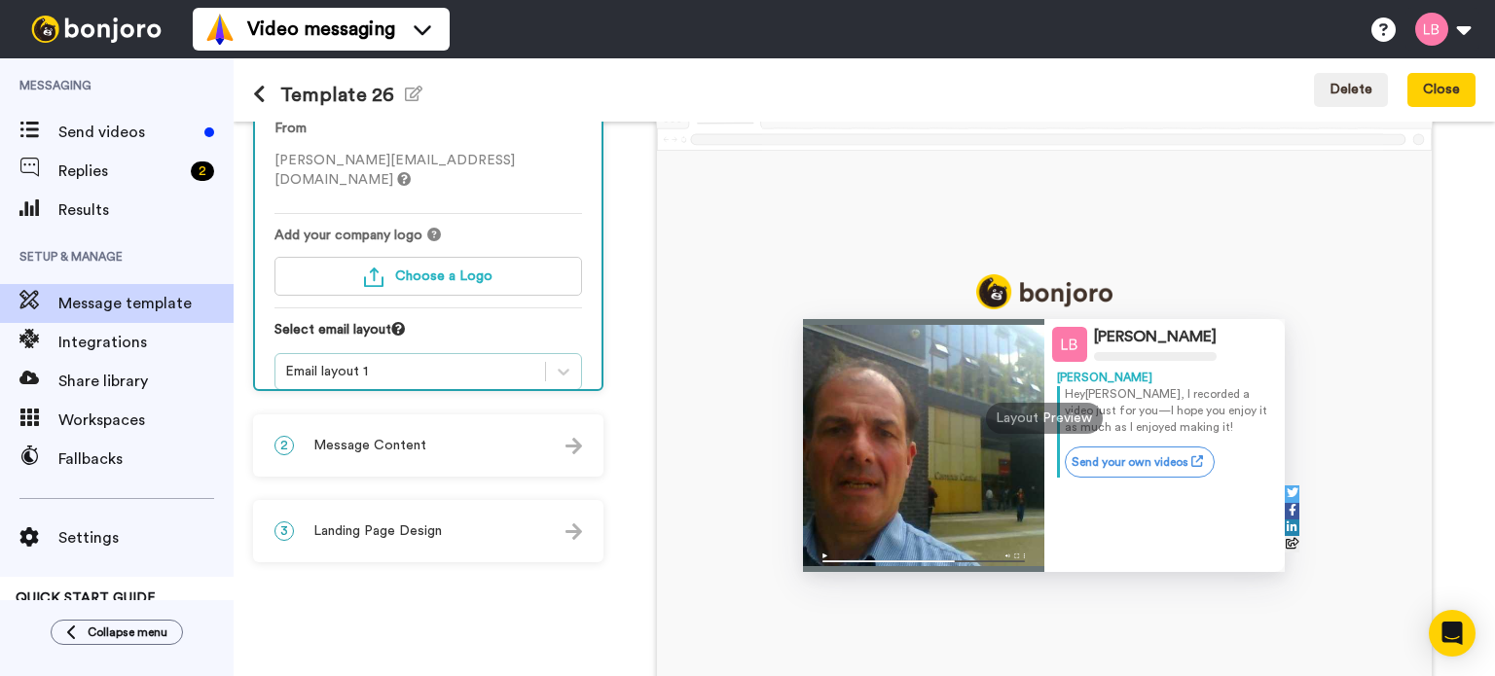
click at [526, 365] on div "Email layout 1" at bounding box center [428, 371] width 308 height 37
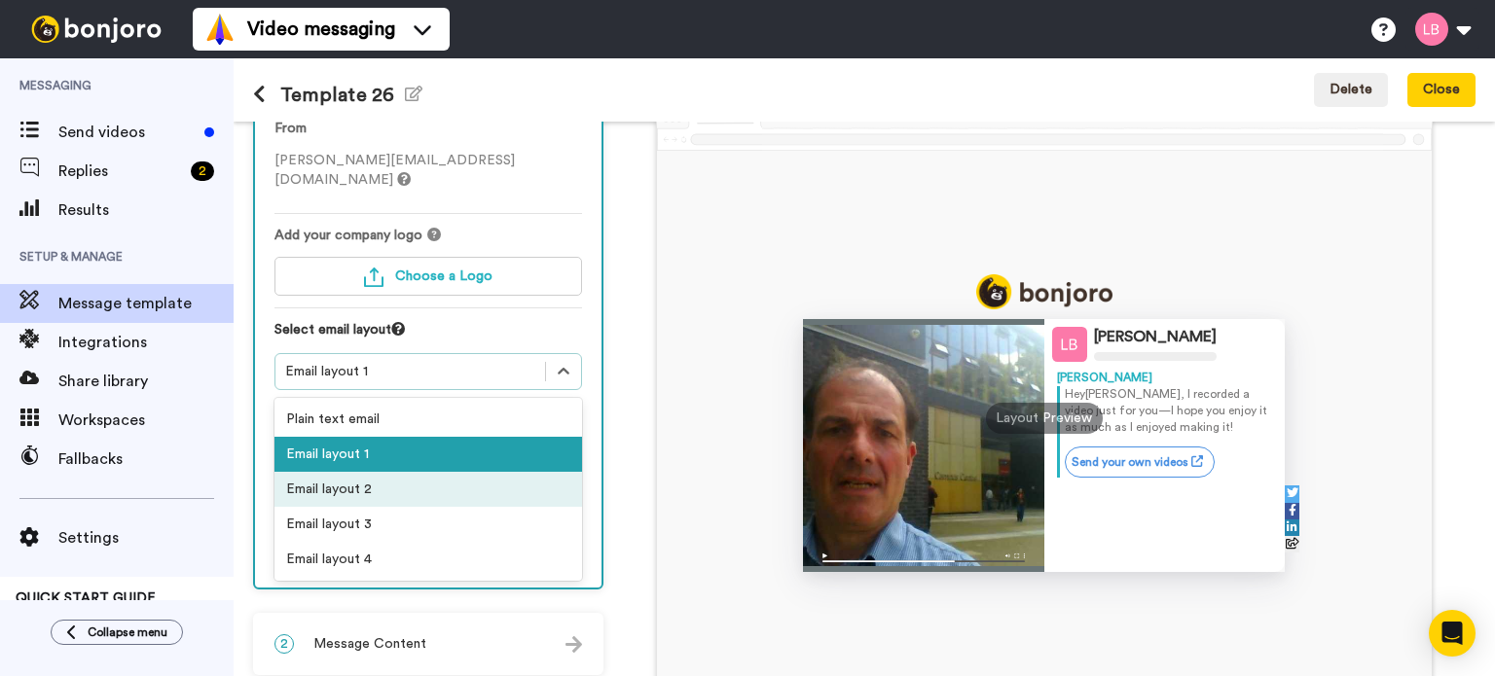
click at [364, 472] on div "Email layout 2" at bounding box center [428, 489] width 308 height 35
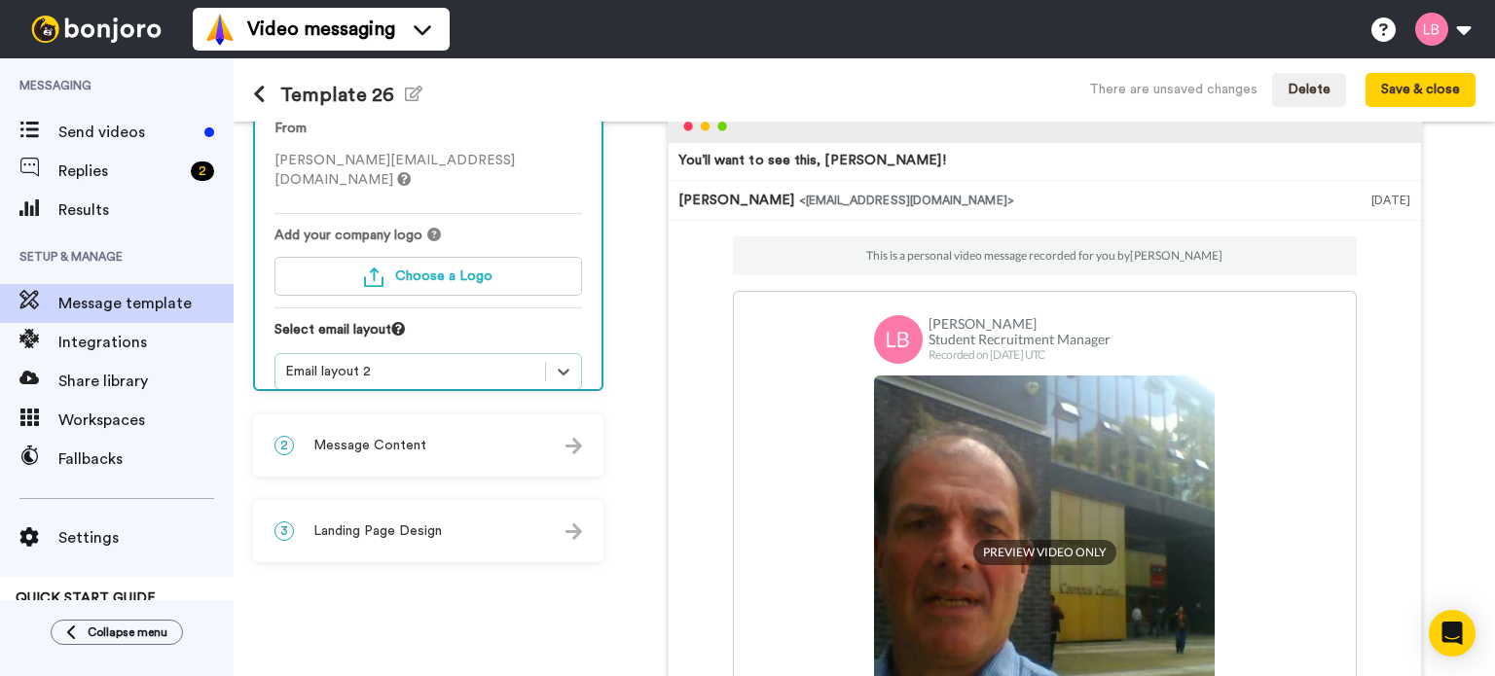
click at [348, 362] on div "Email layout 2" at bounding box center [410, 371] width 250 height 19
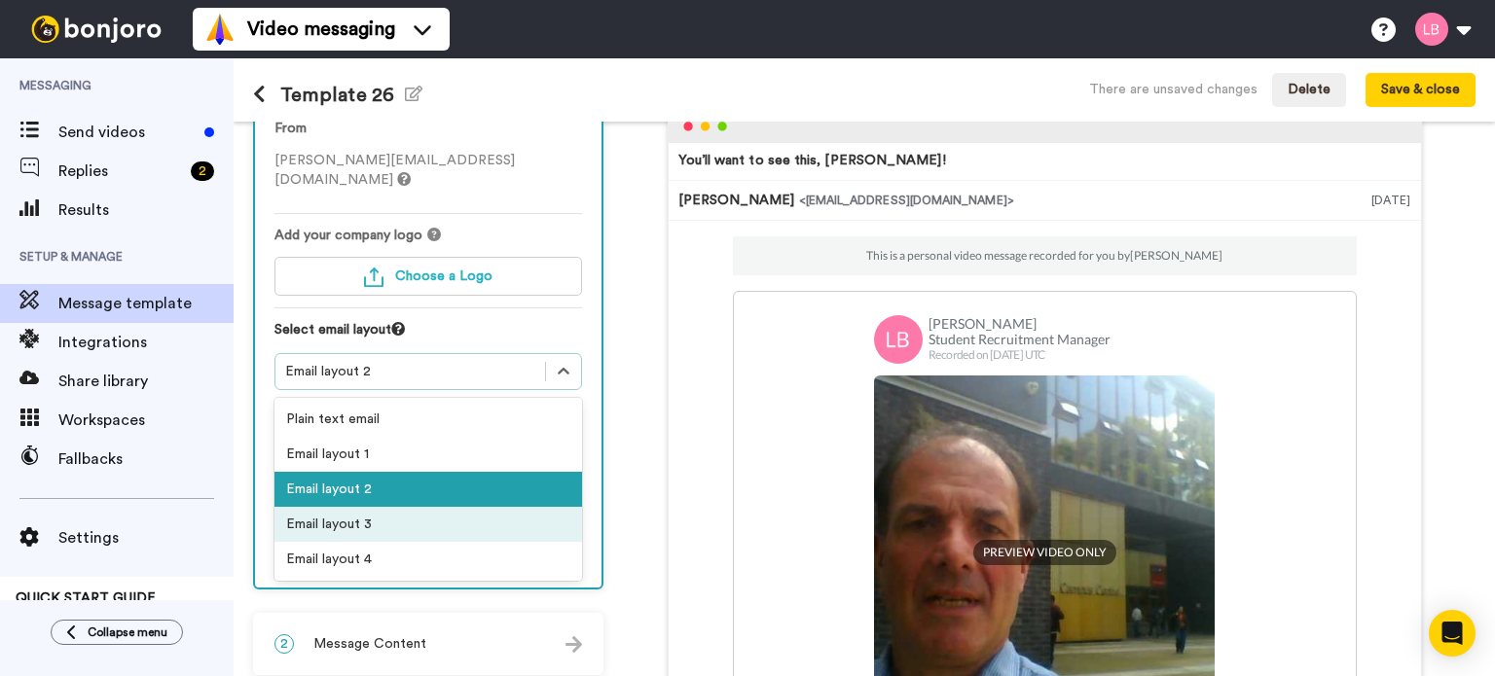
click at [362, 507] on div "Email layout 3" at bounding box center [428, 524] width 308 height 35
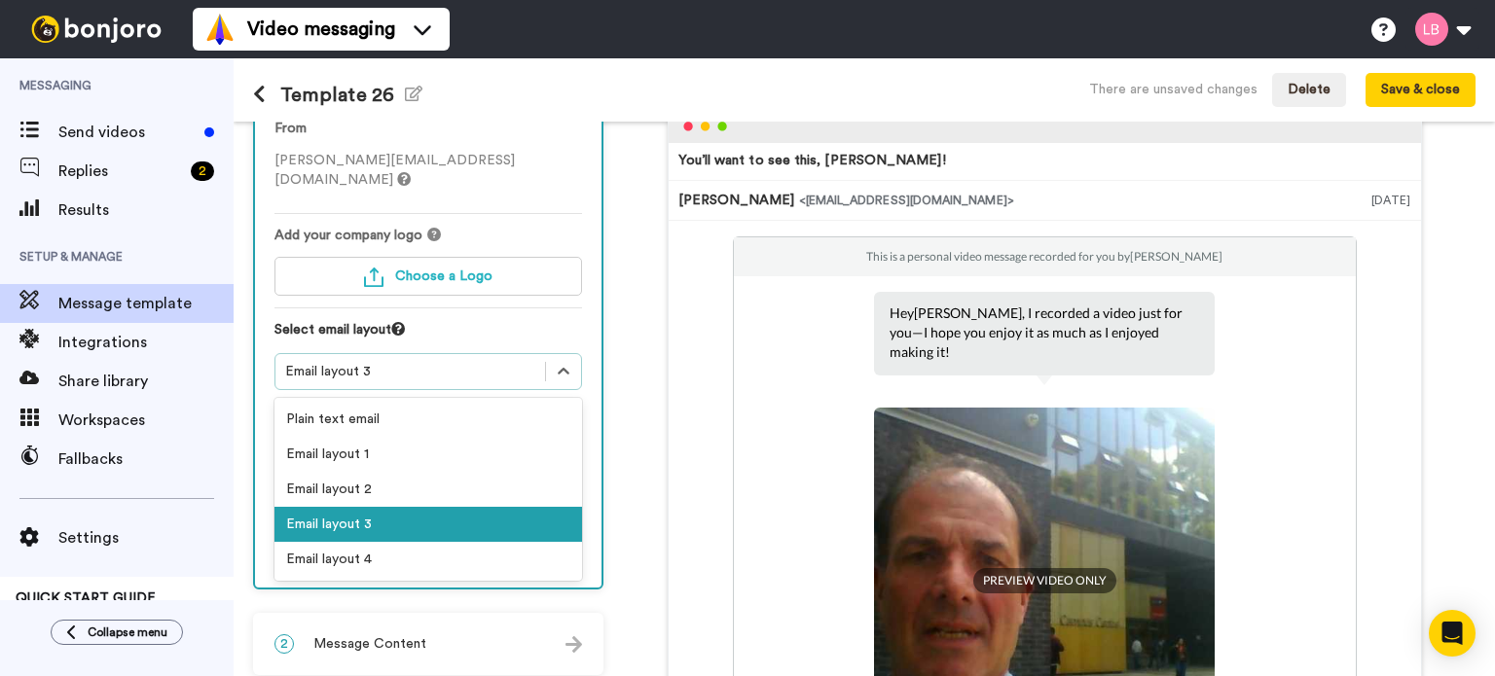
click at [363, 362] on div "Email layout 3" at bounding box center [410, 371] width 250 height 19
click at [358, 542] on div "Email layout 4" at bounding box center [428, 559] width 308 height 35
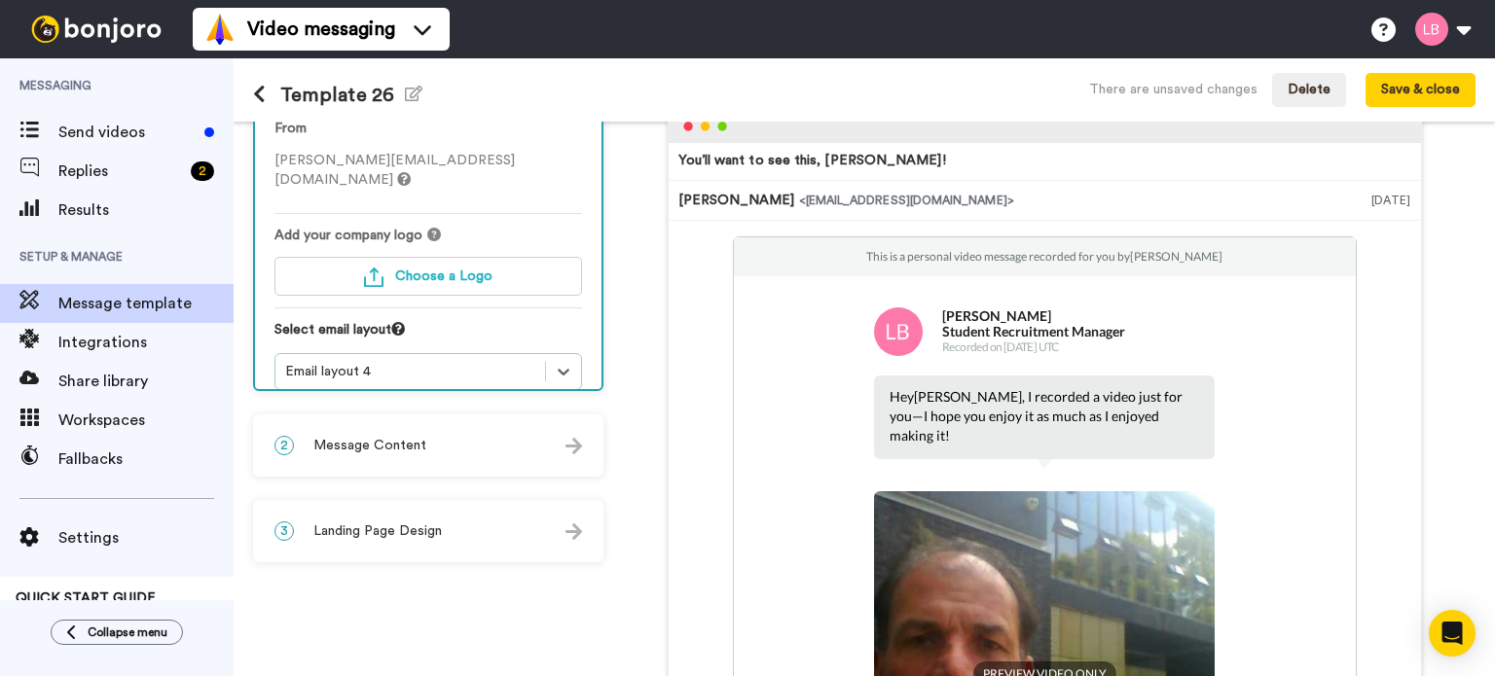
click at [347, 362] on div "Email layout 4" at bounding box center [410, 371] width 250 height 19
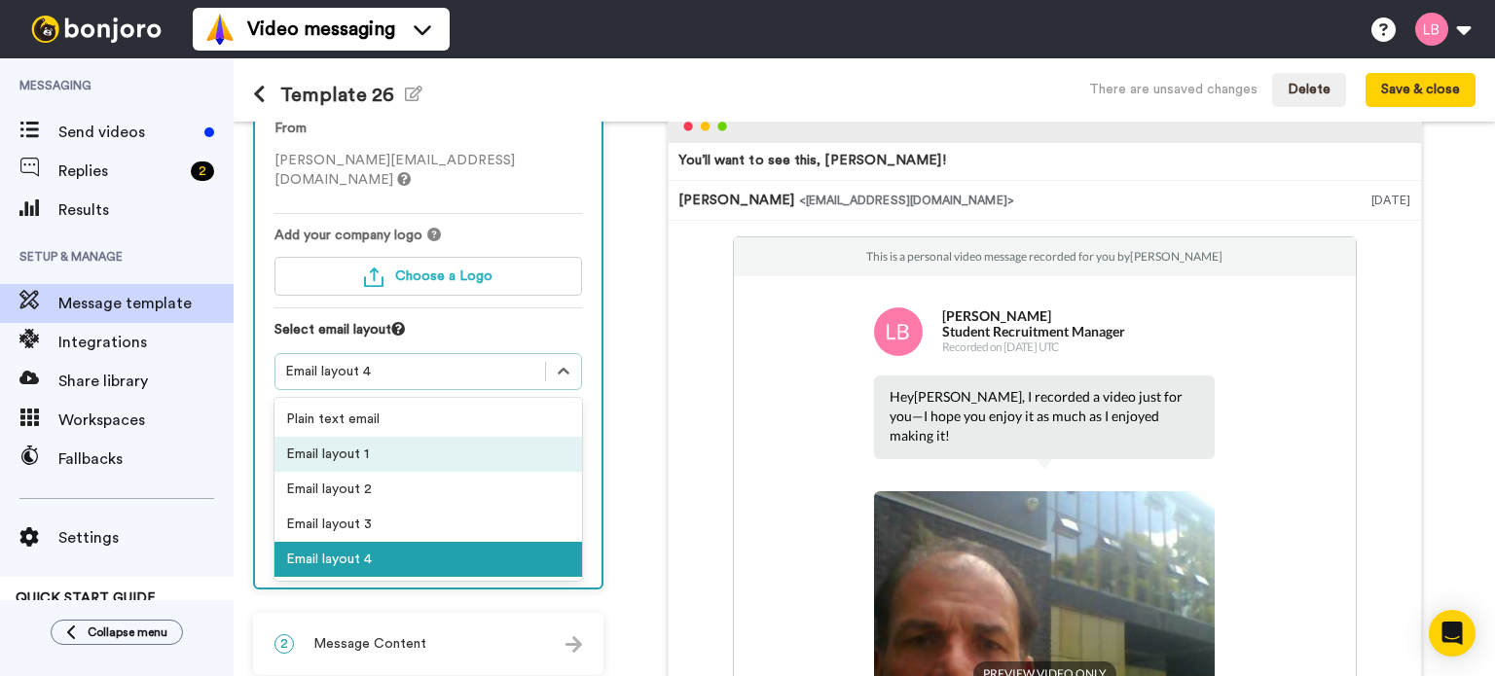
click at [361, 437] on div "Email layout 1" at bounding box center [428, 454] width 308 height 35
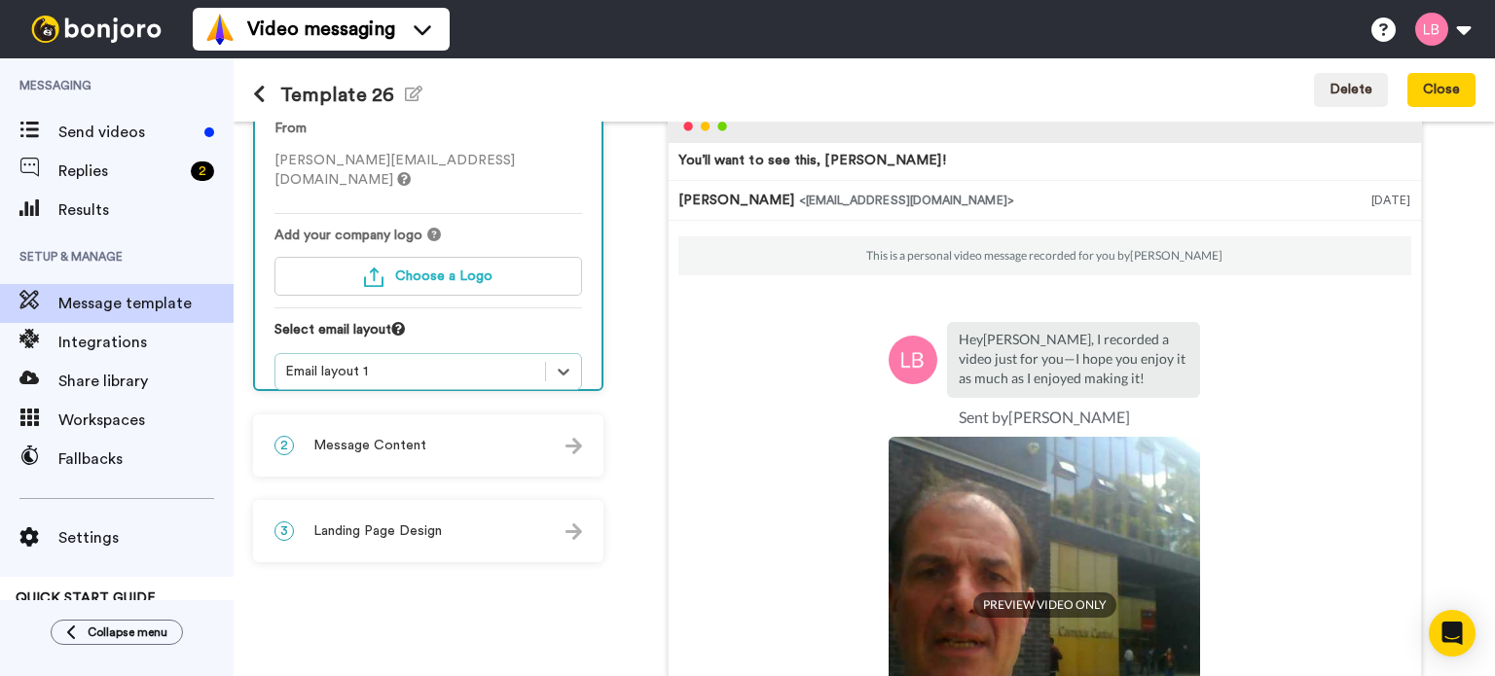
click at [476, 435] on div "2 Message Content" at bounding box center [428, 446] width 347 height 58
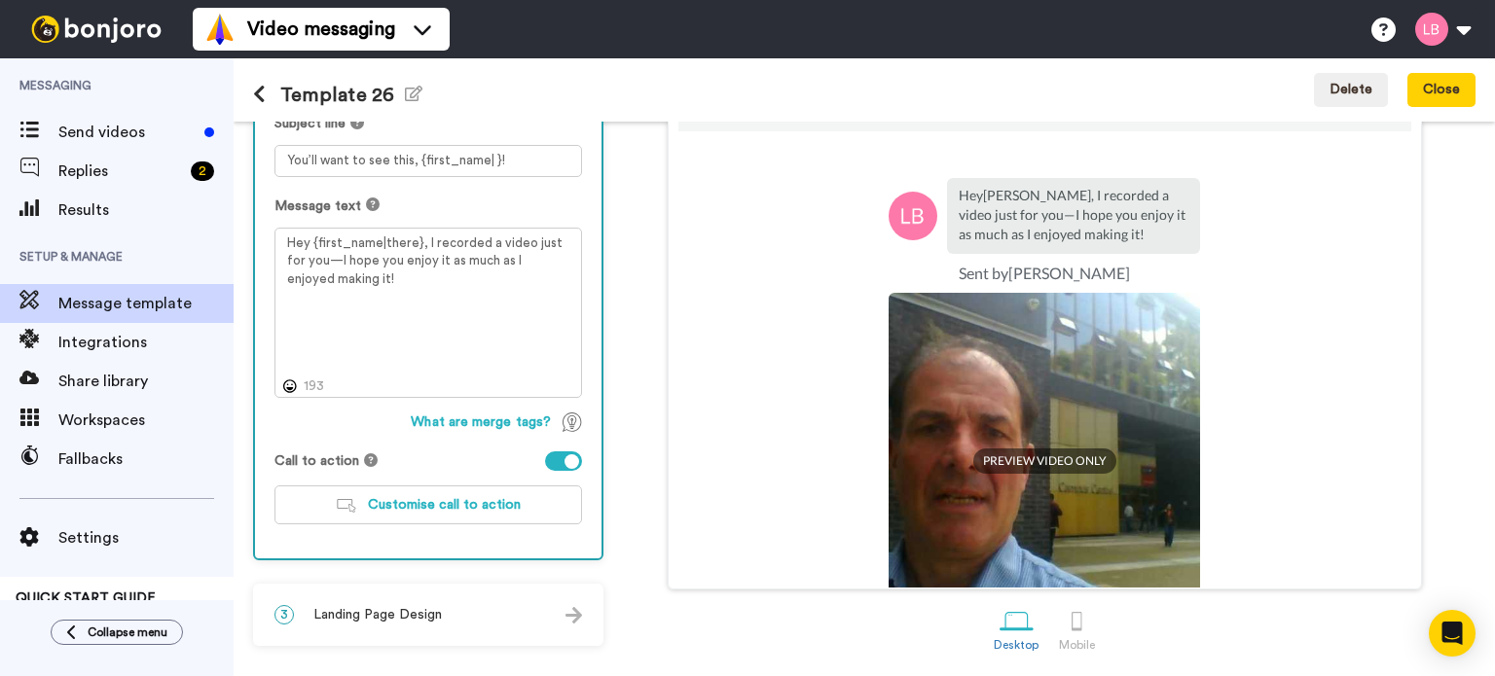
scroll to position [175, 0]
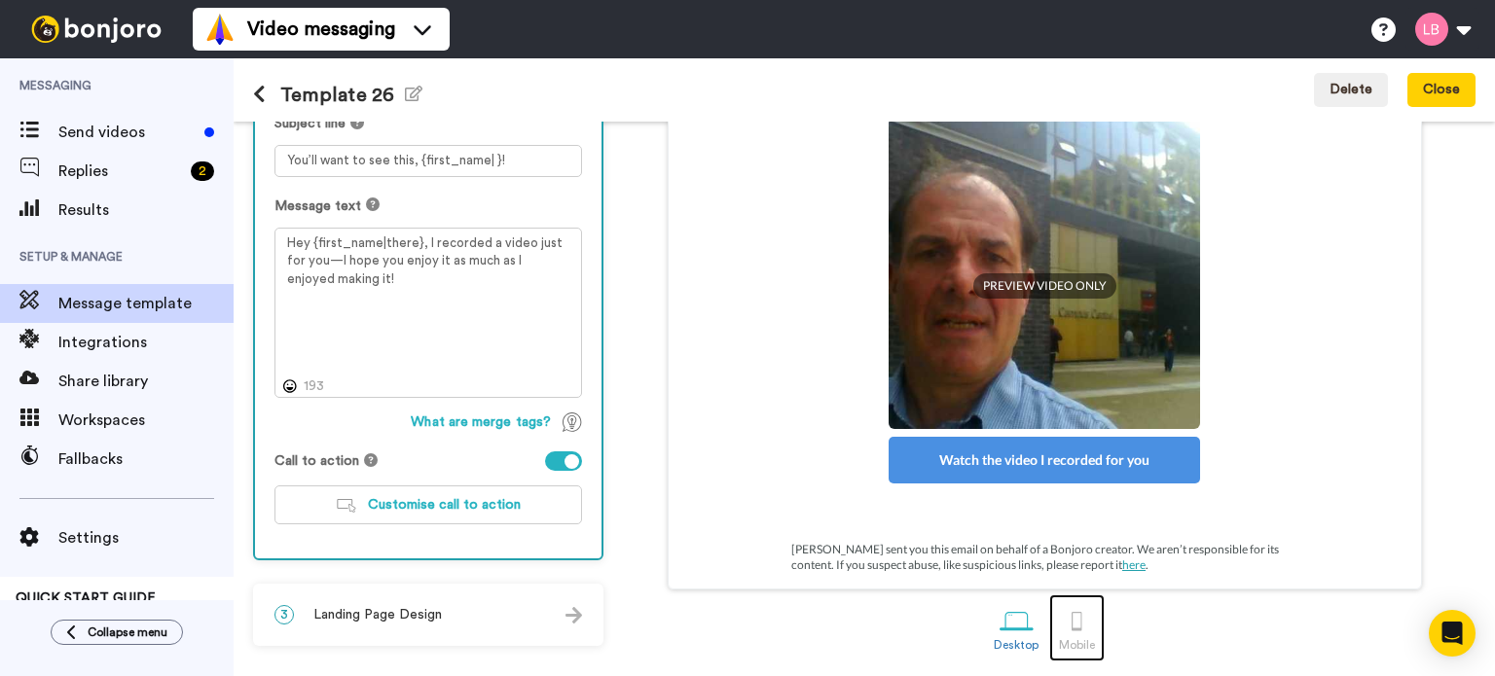
click at [1071, 618] on div at bounding box center [1077, 621] width 34 height 34
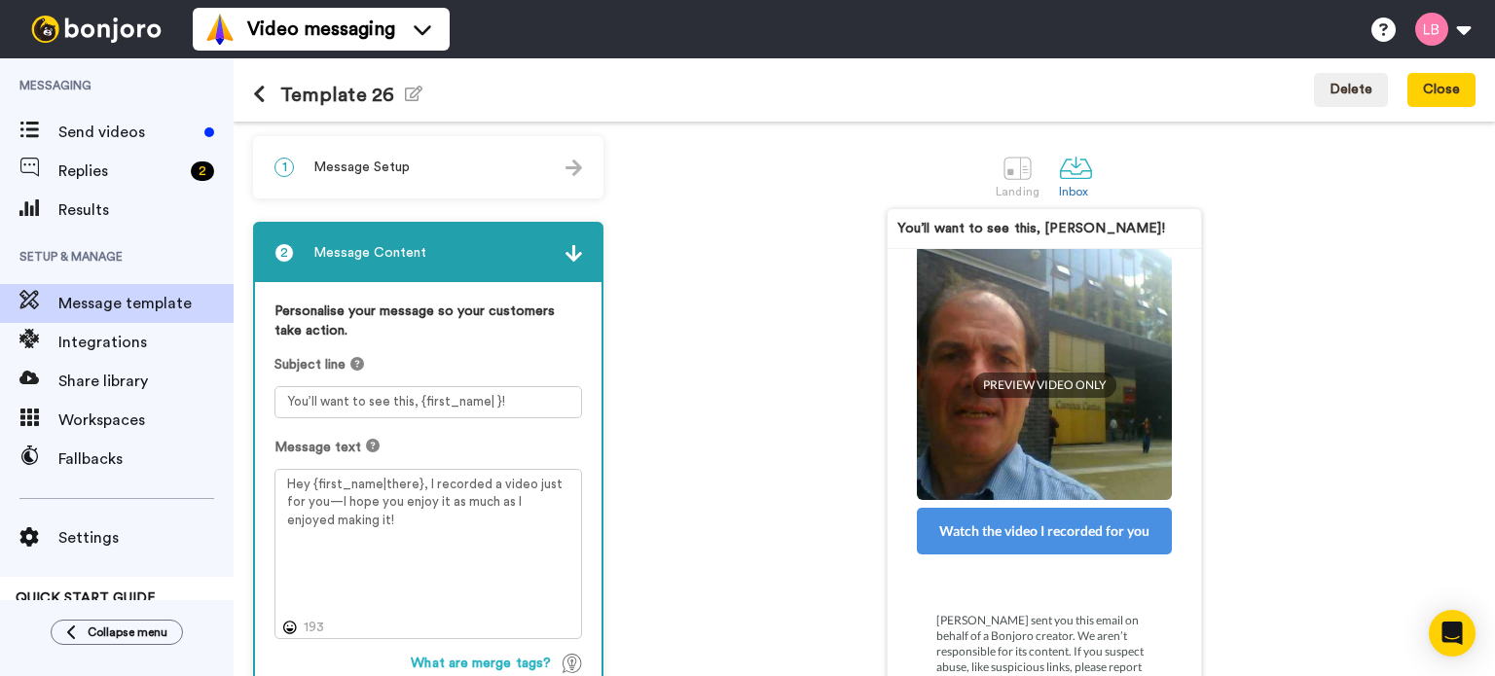
scroll to position [222, 0]
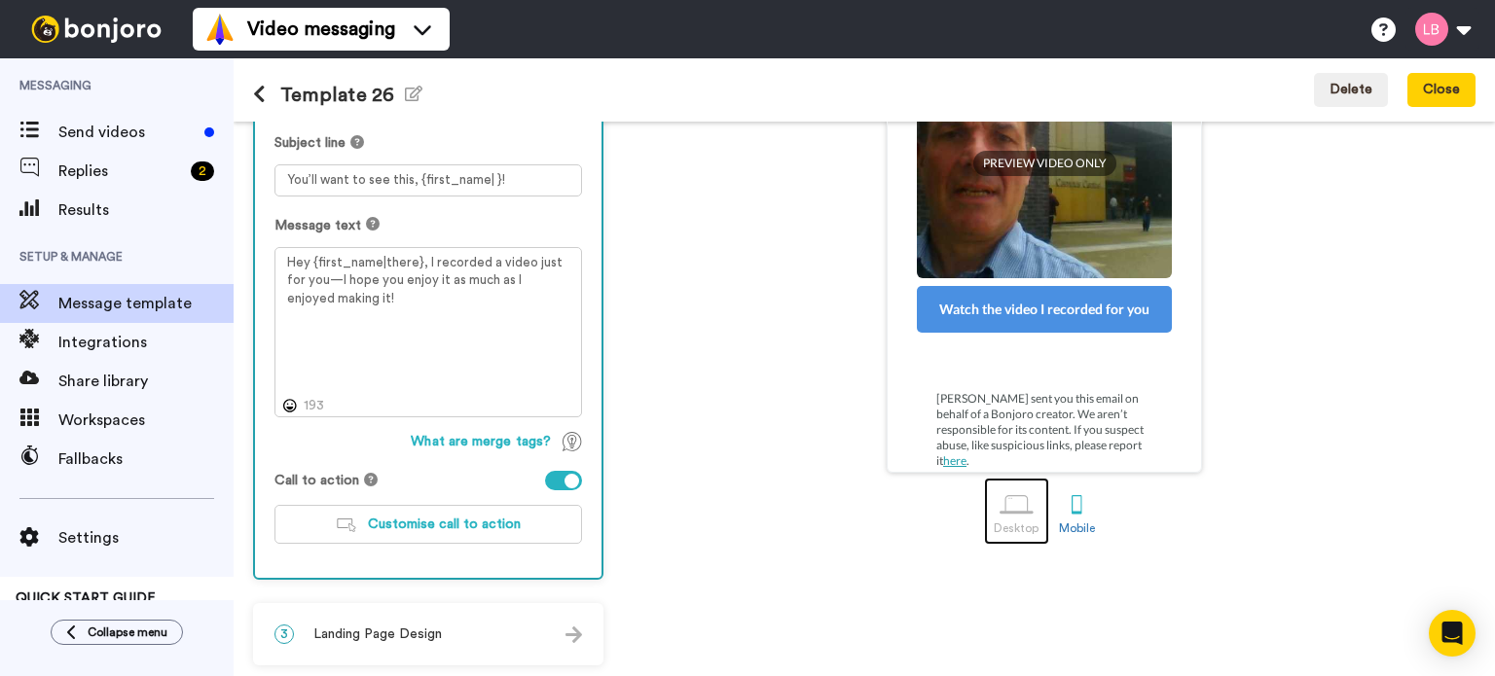
click at [1013, 516] on div at bounding box center [1017, 505] width 34 height 34
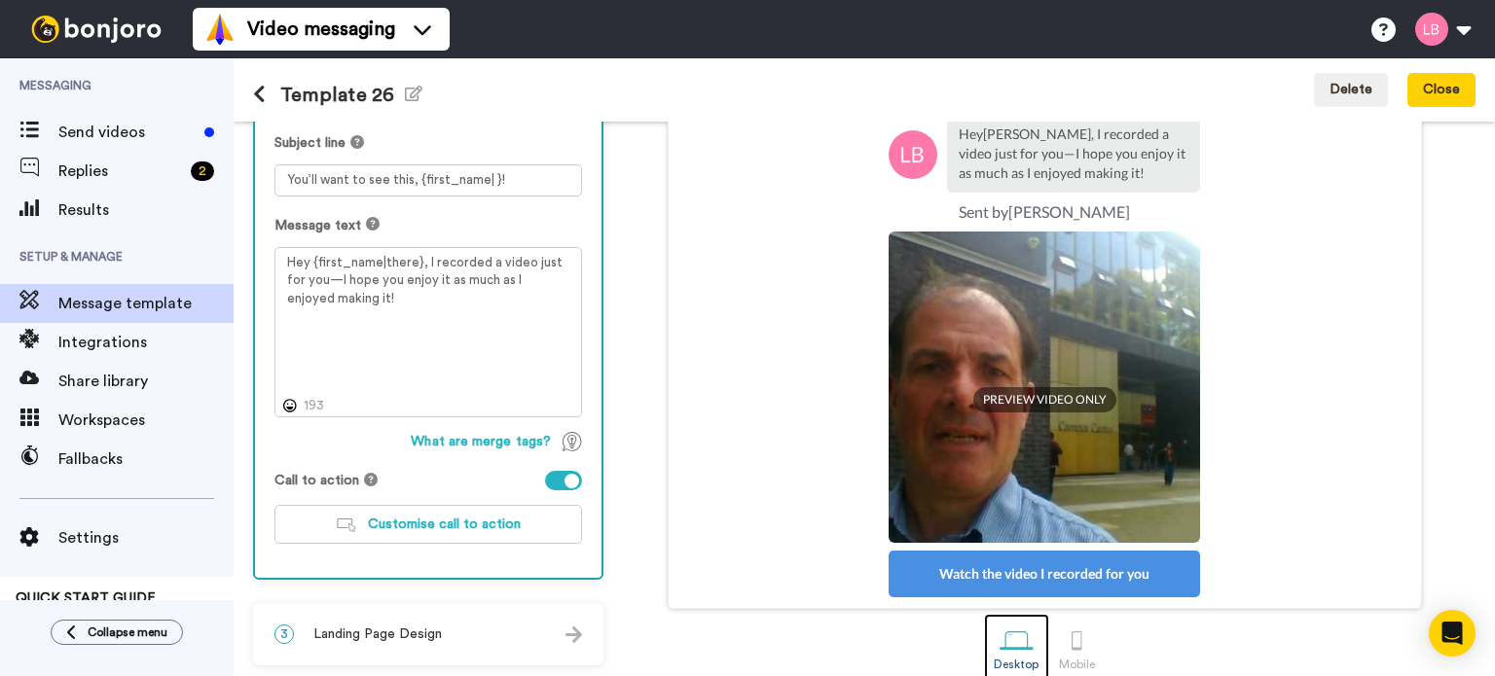
scroll to position [175, 0]
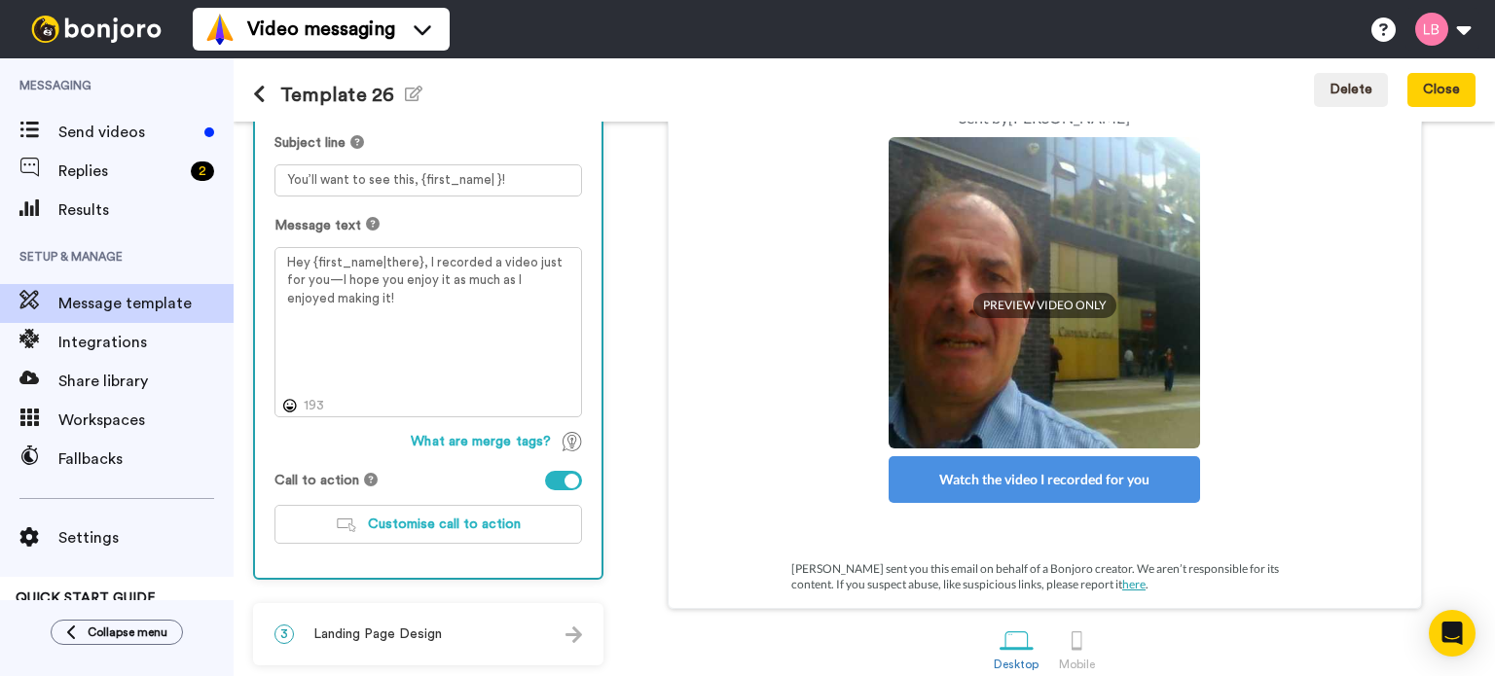
click at [379, 637] on span "Landing Page Design" at bounding box center [377, 634] width 128 height 19
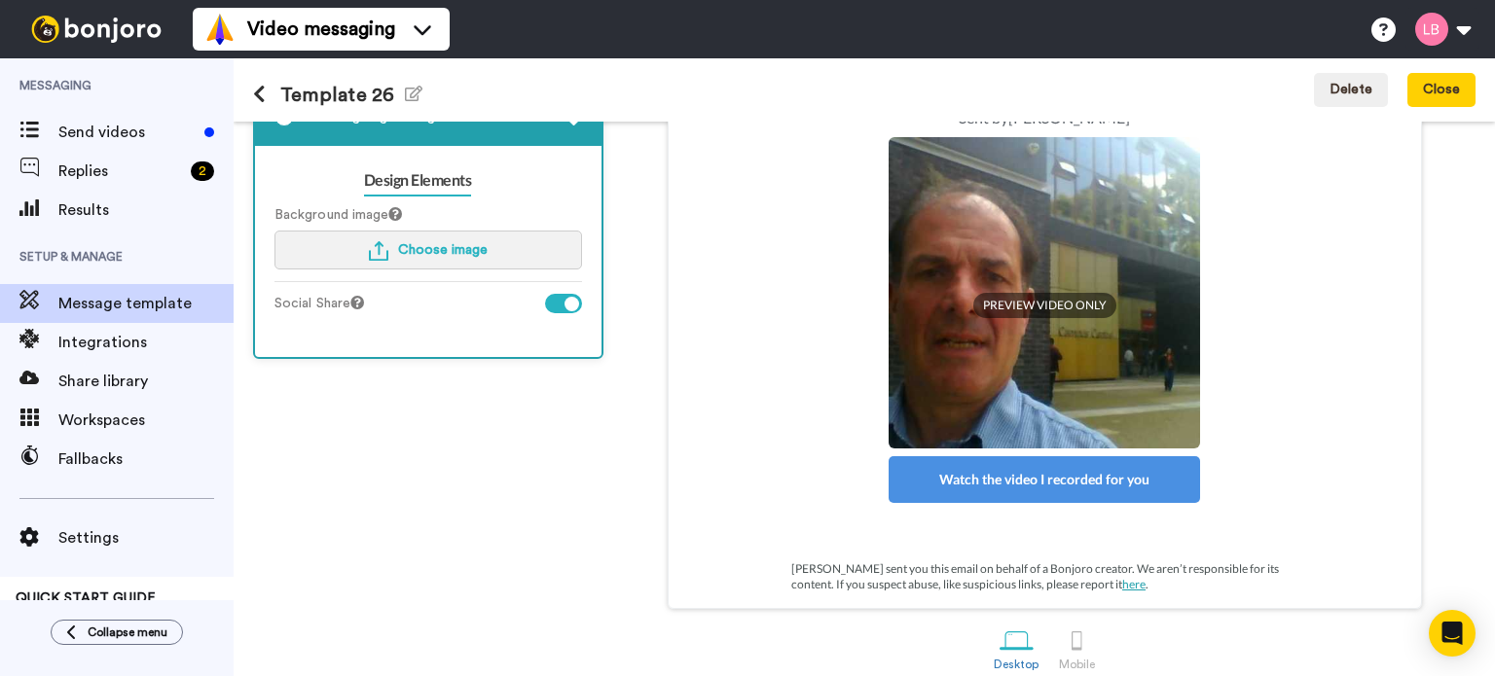
click at [467, 249] on span "Choose image" at bounding box center [443, 250] width 90 height 14
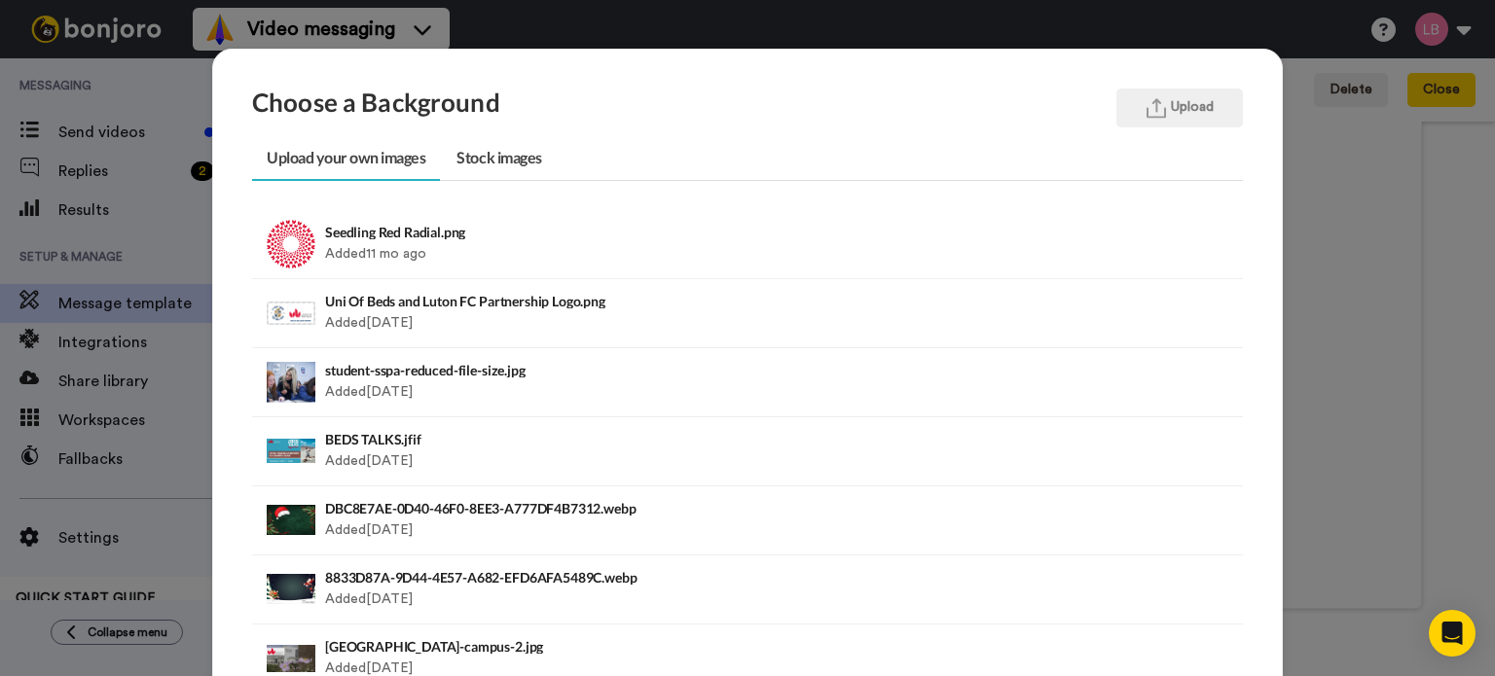
click at [162, 254] on div "Choose a Background Upload Upload your own images Stock images Seedling Red Rad…" at bounding box center [747, 338] width 1495 height 676
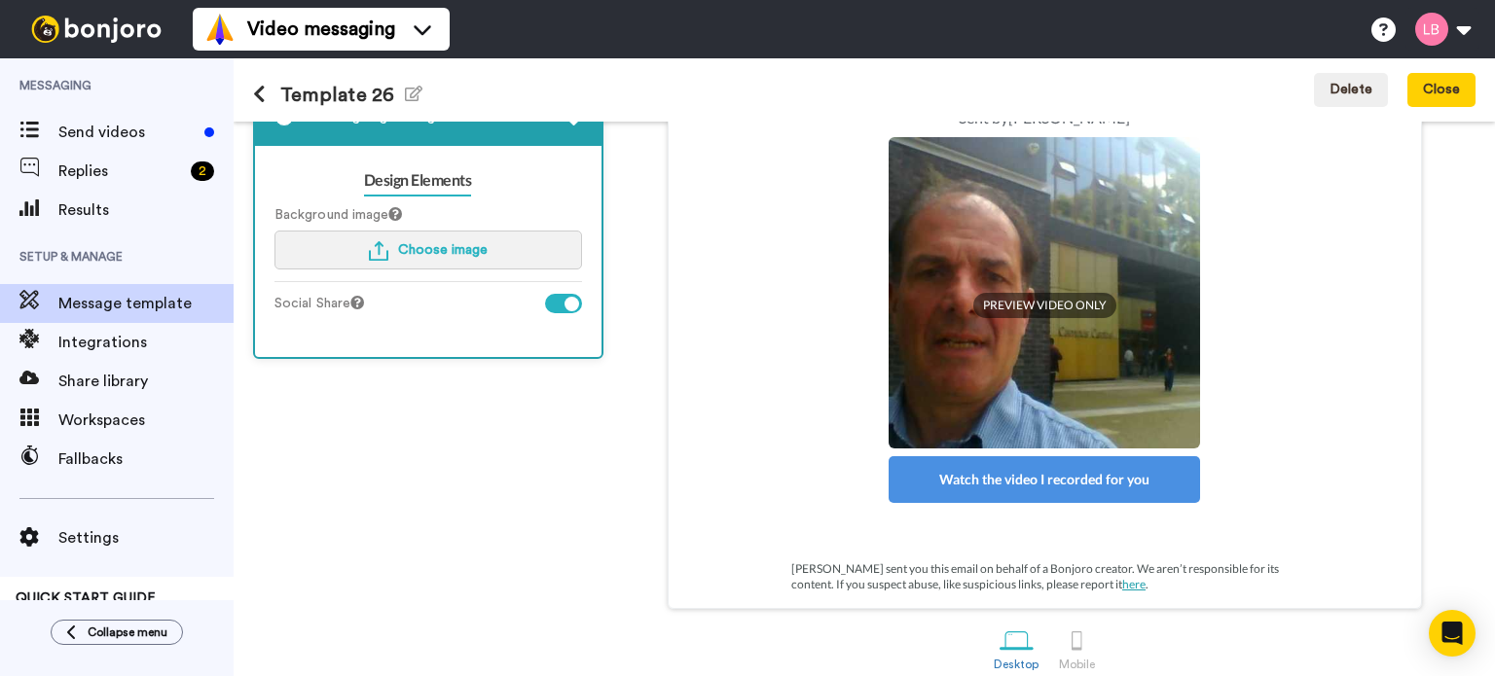
scroll to position [0, 0]
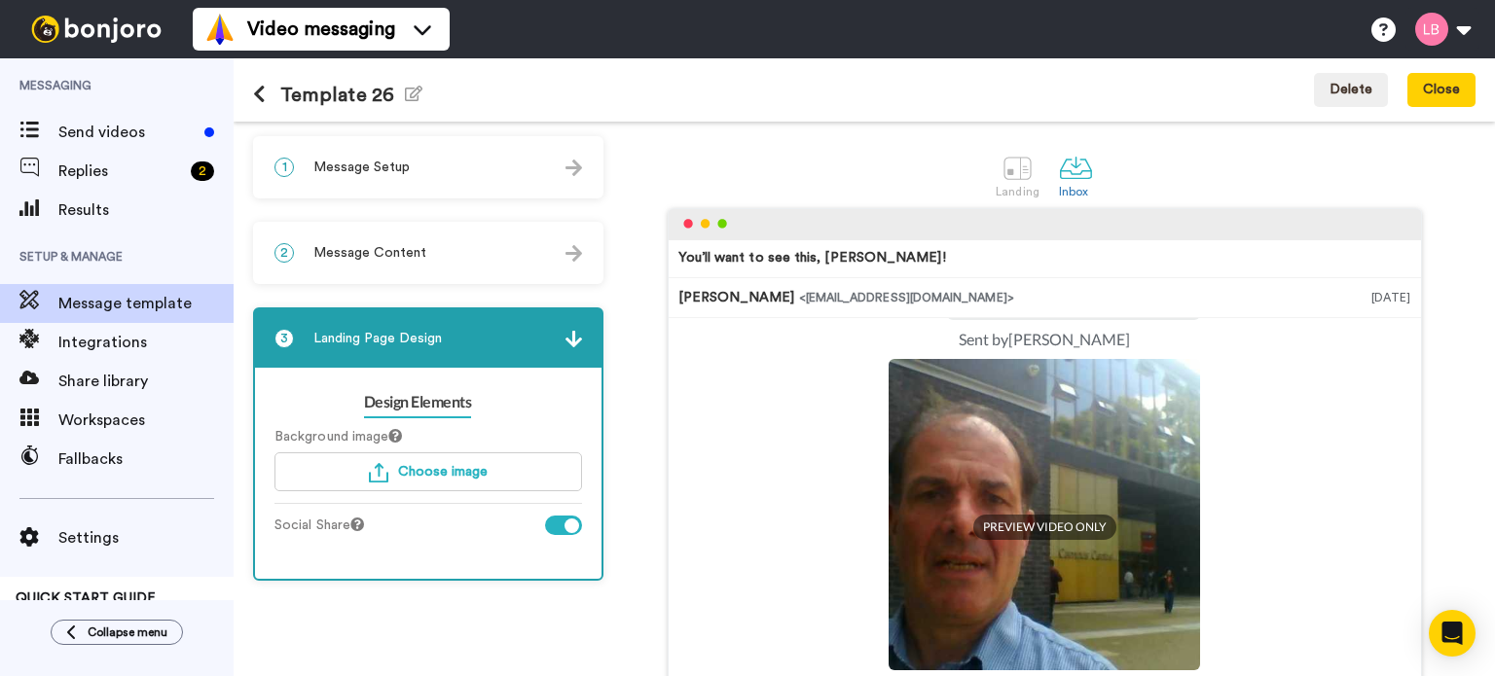
click at [372, 90] on h1 "Template 26 Edit name" at bounding box center [337, 95] width 169 height 22
drag, startPoint x: 387, startPoint y: 93, endPoint x: 240, endPoint y: 89, distance: 147.1
click at [240, 89] on div "Template 26 Edit name Delete Close" at bounding box center [864, 89] width 1261 height 63
click at [410, 91] on icon "button" at bounding box center [414, 94] width 18 height 16
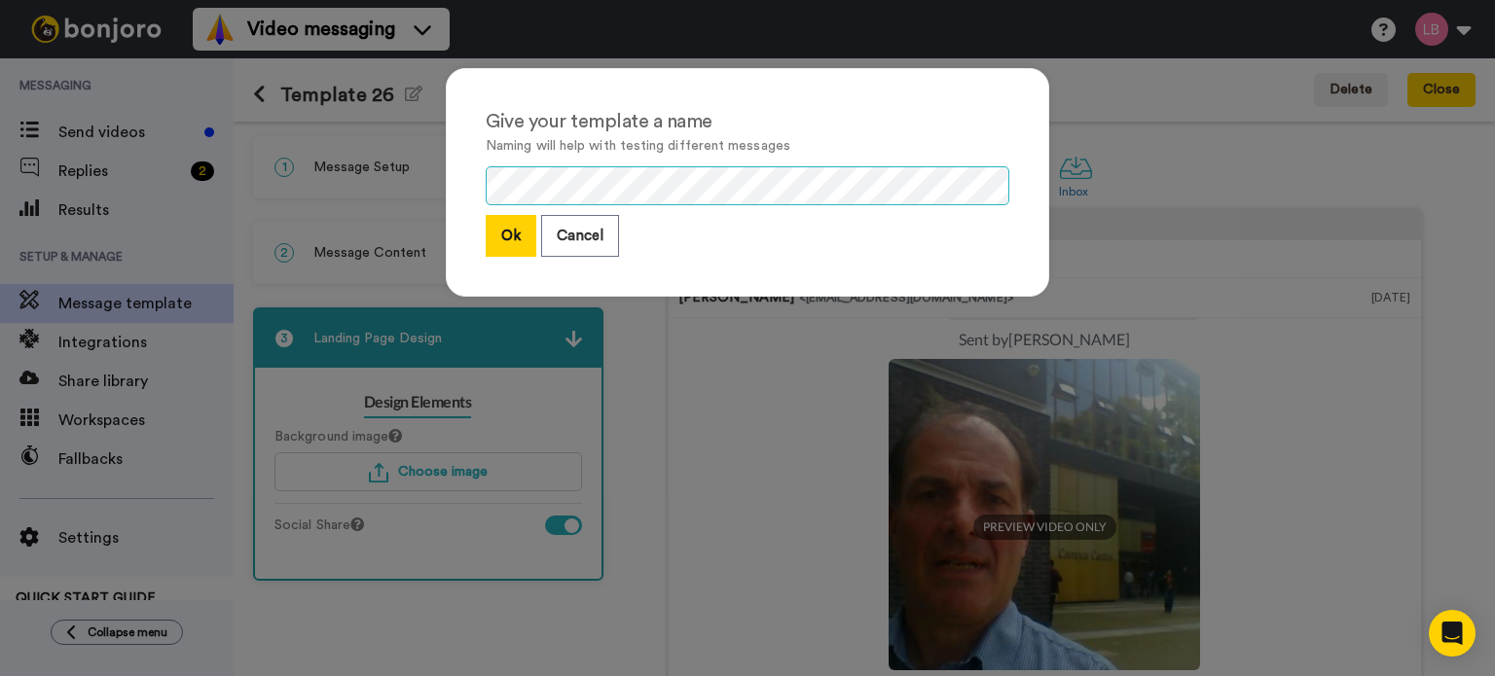
click at [406, 165] on div "Give your template a name Naming will help with testing different messages Ok C…" at bounding box center [747, 338] width 1495 height 676
drag, startPoint x: 569, startPoint y: 232, endPoint x: 584, endPoint y: 238, distance: 16.1
click at [569, 232] on button "Cancel" at bounding box center [580, 236] width 78 height 42
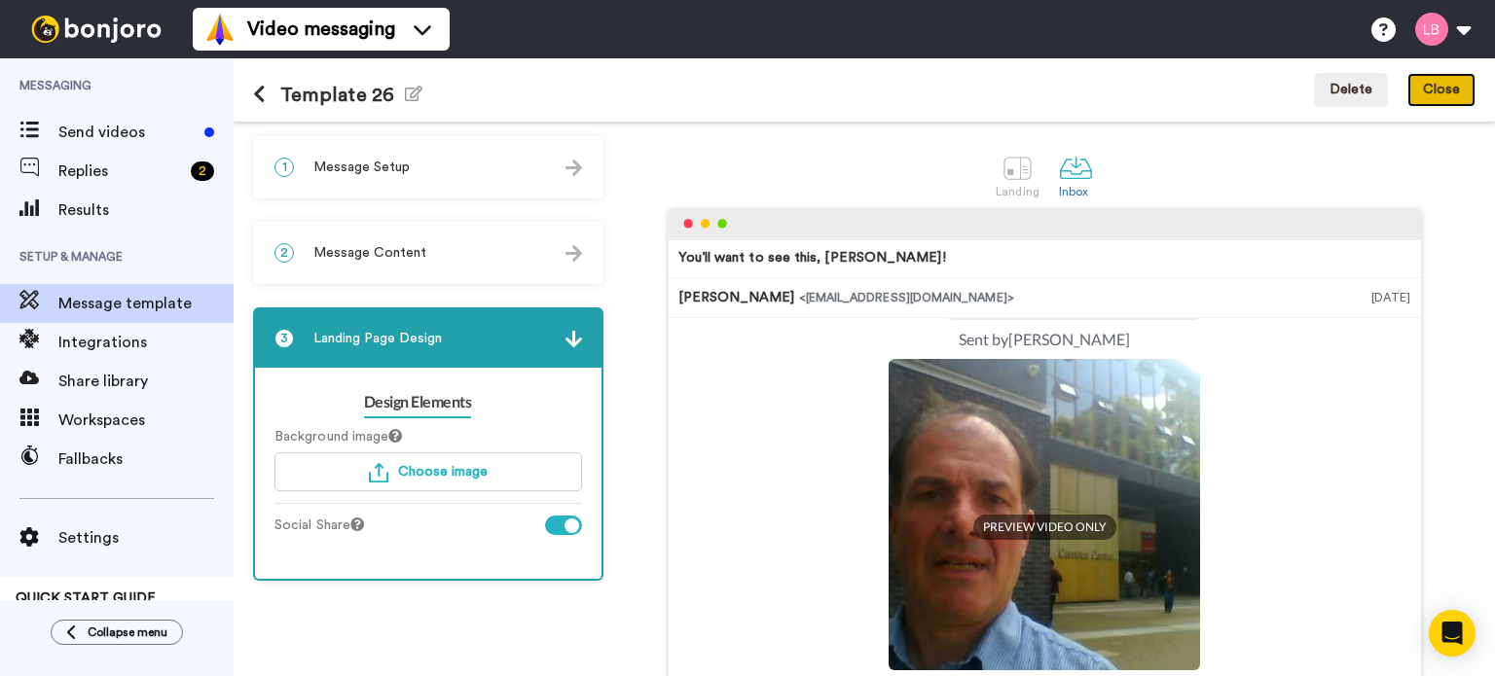
click at [1446, 92] on button "Close" at bounding box center [1441, 90] width 68 height 35
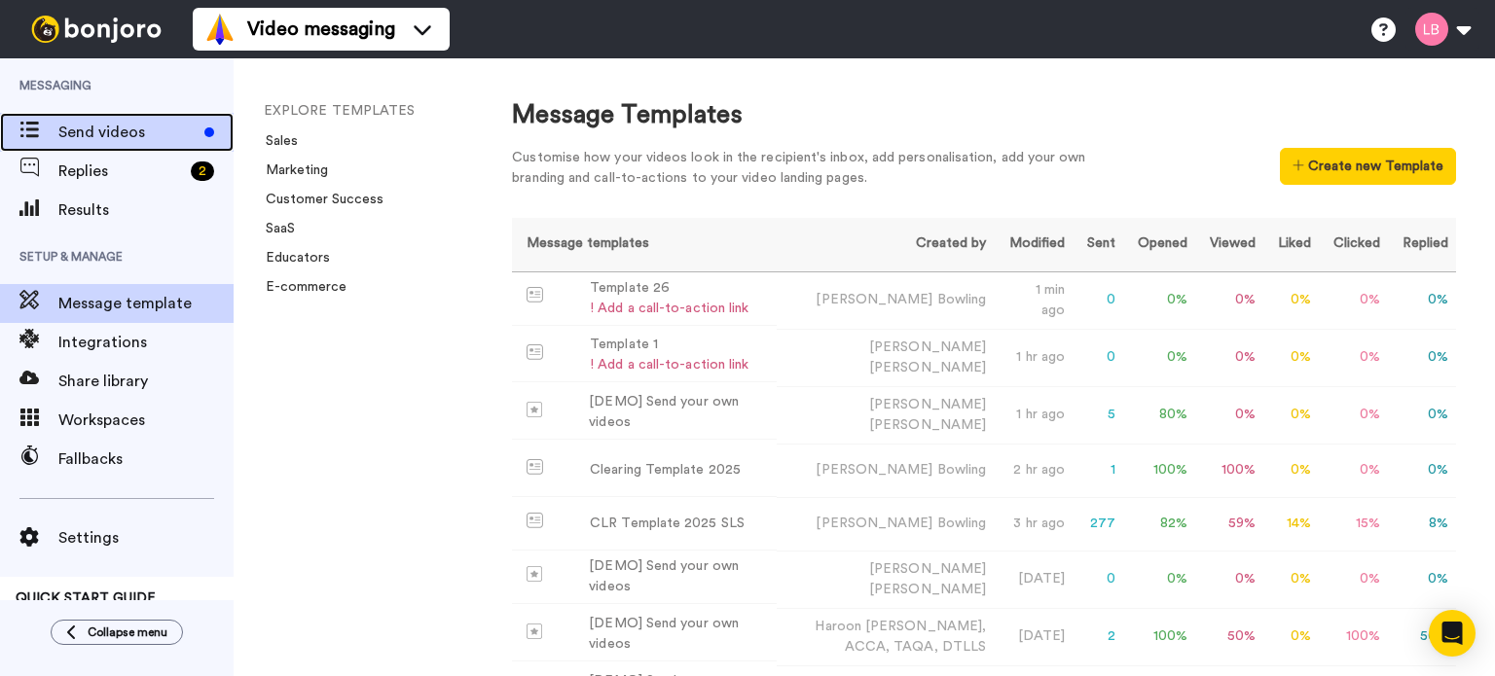
click at [116, 131] on span "Send videos" at bounding box center [127, 132] width 138 height 23
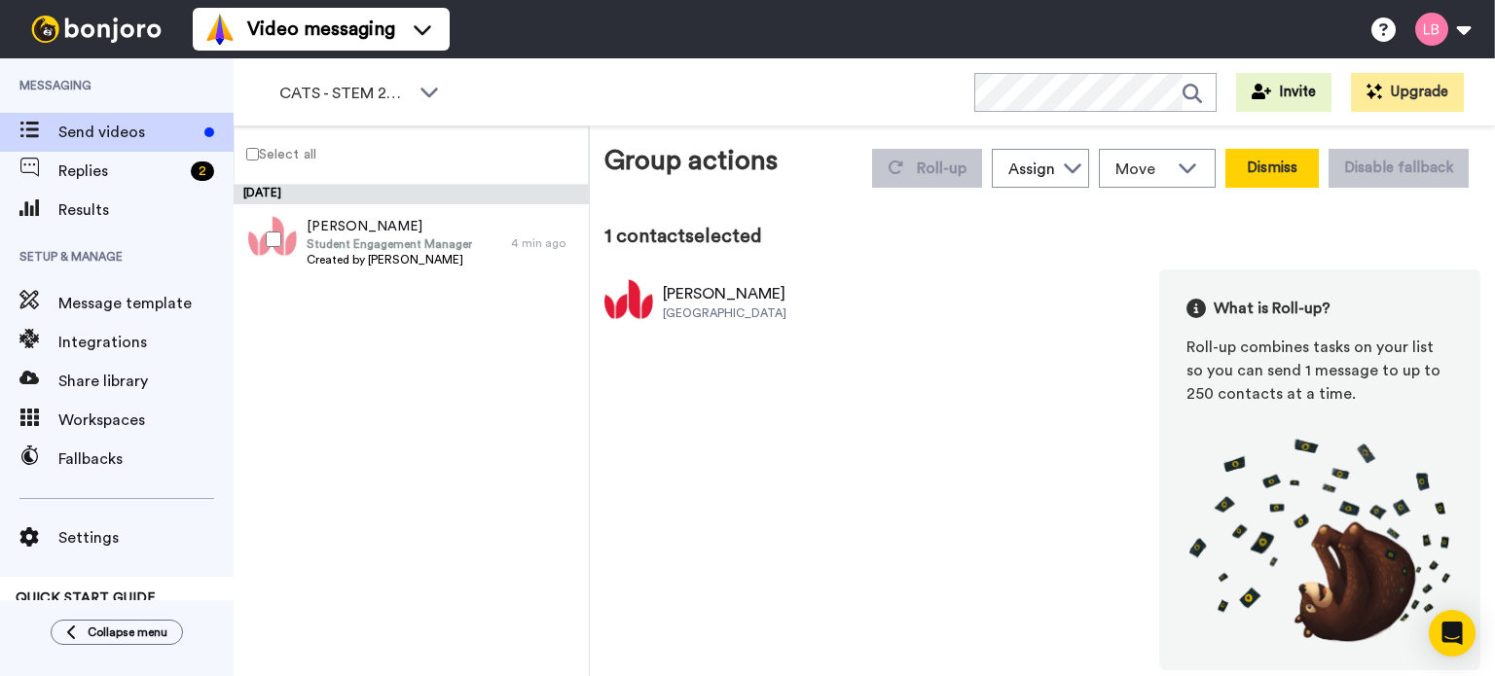
click at [1301, 179] on button "Dismiss" at bounding box center [1271, 168] width 93 height 39
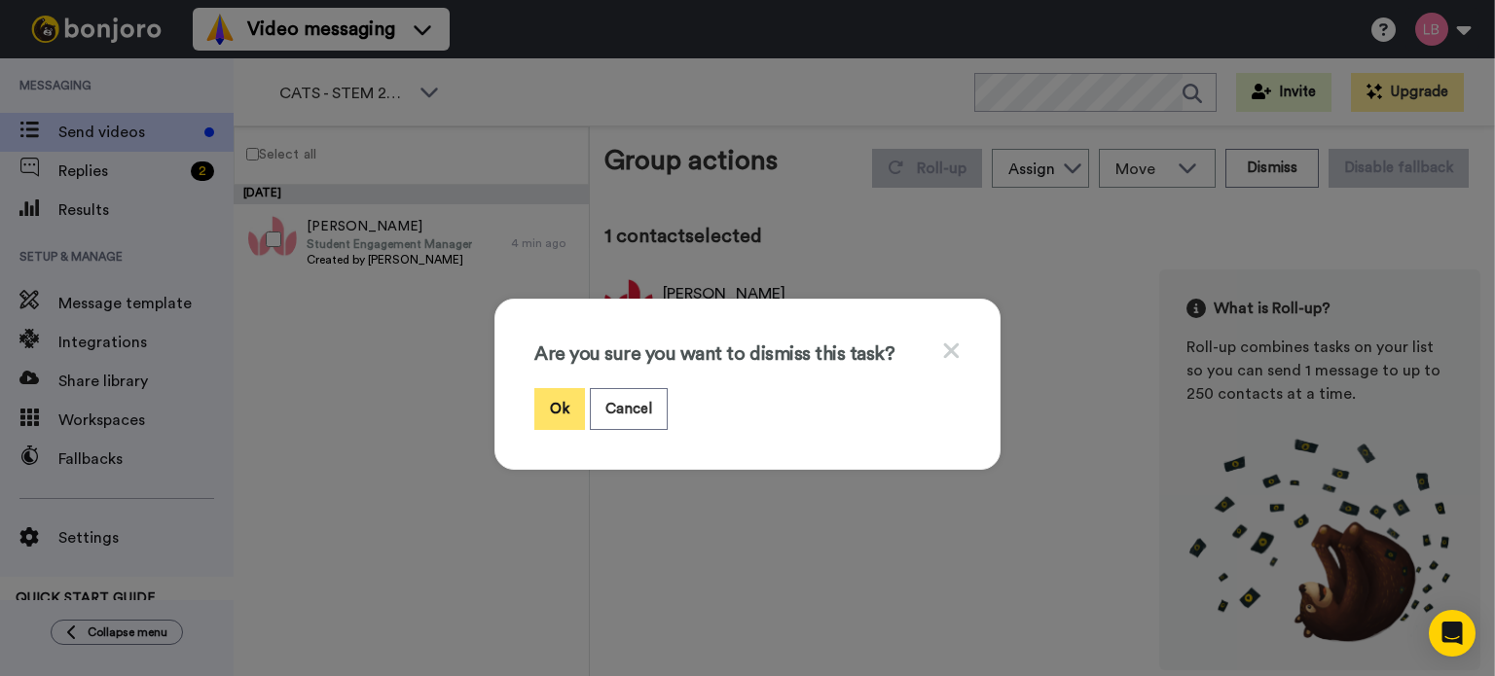
click at [543, 412] on button "Ok" at bounding box center [559, 409] width 51 height 42
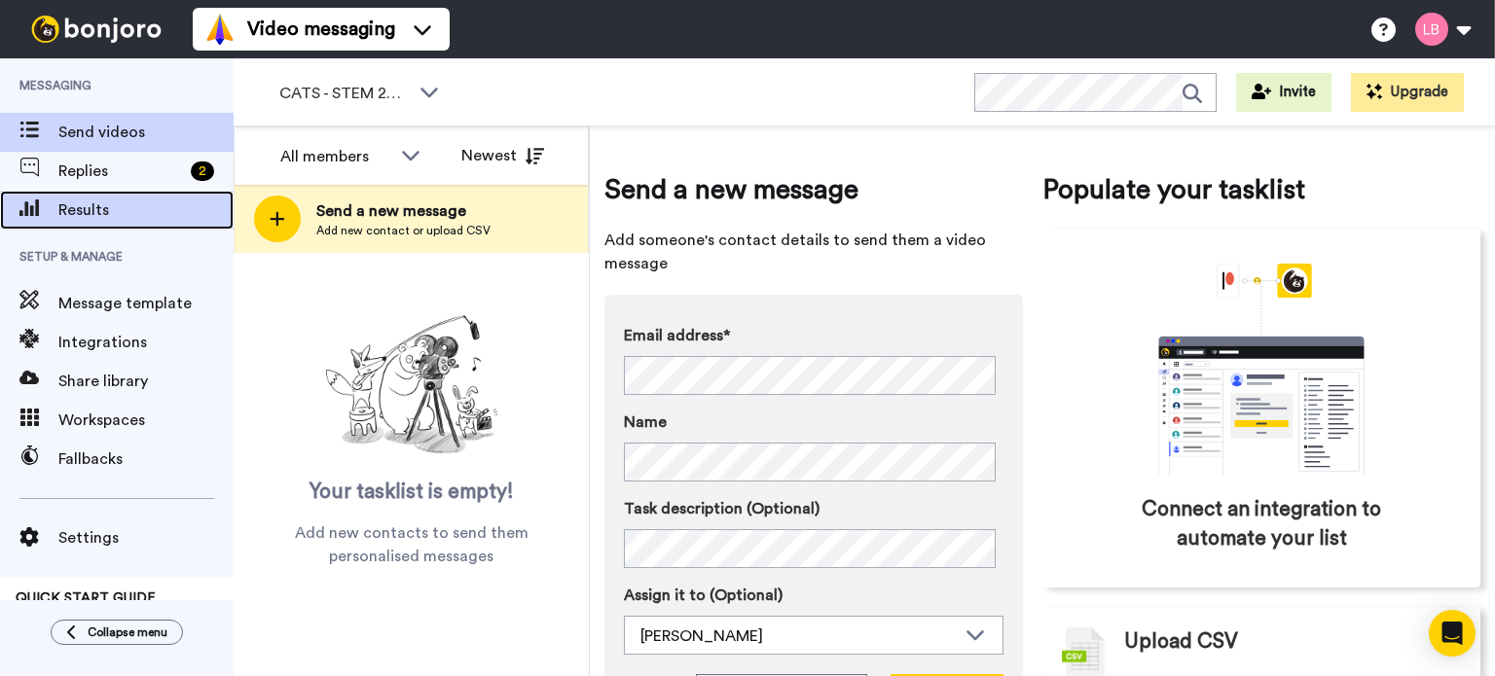
drag, startPoint x: 104, startPoint y: 205, endPoint x: 117, endPoint y: 208, distance: 13.0
click at [105, 205] on span "Results" at bounding box center [145, 210] width 175 height 23
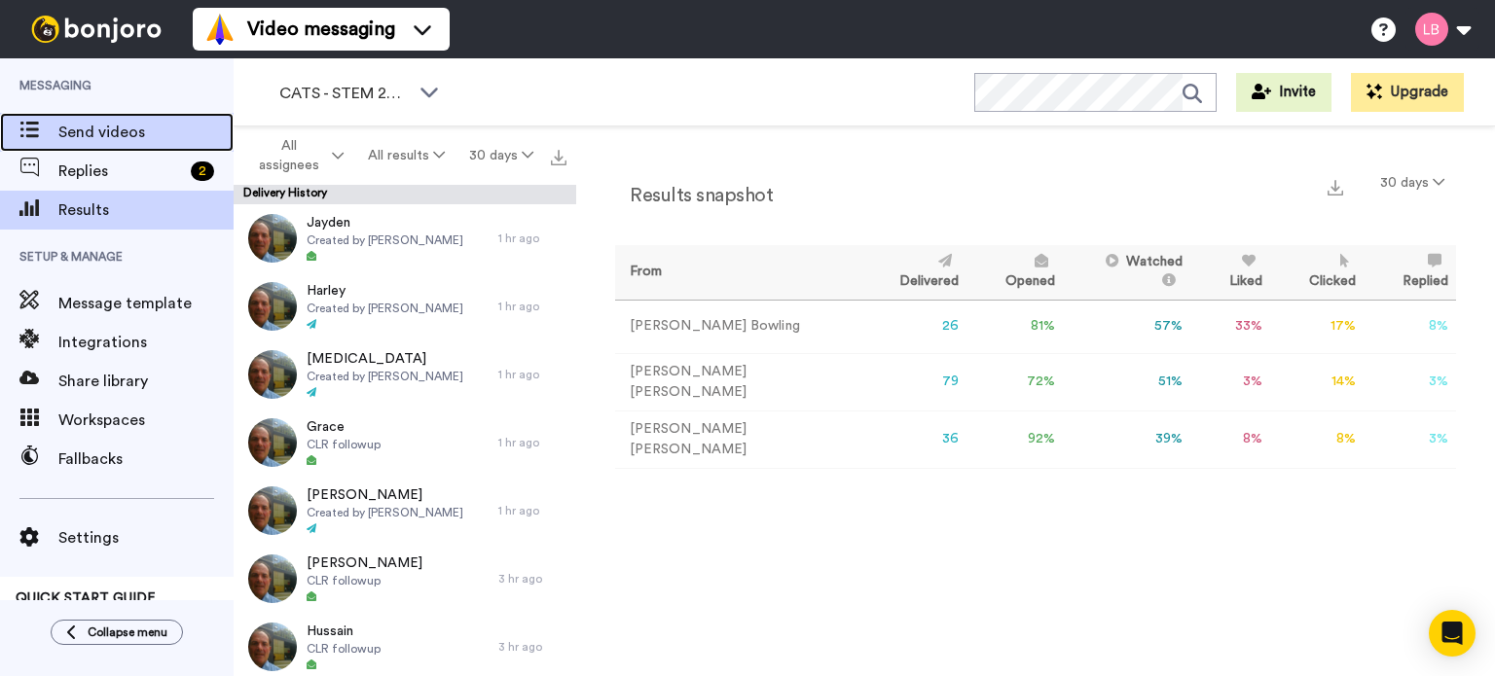
click at [105, 135] on span "Send videos" at bounding box center [145, 132] width 175 height 23
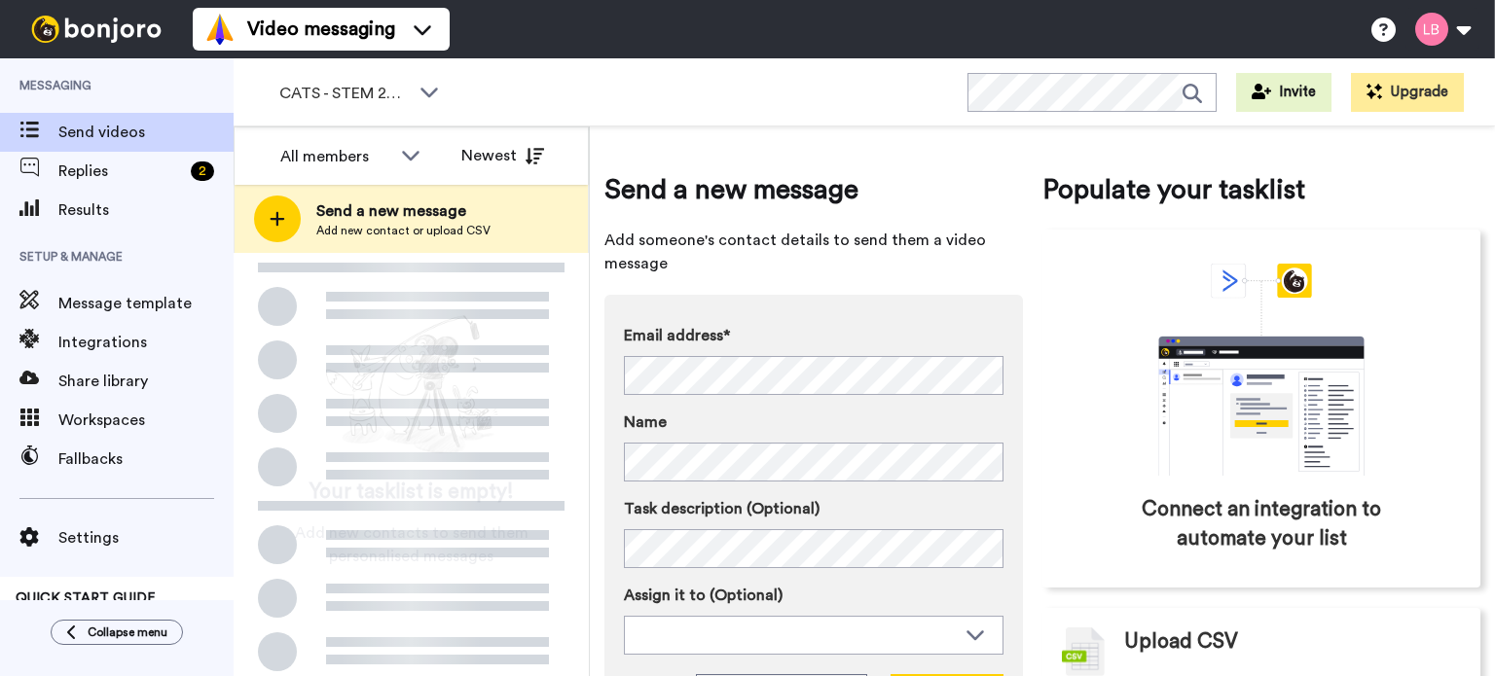
click at [401, 209] on span "Send a new message" at bounding box center [403, 211] width 174 height 23
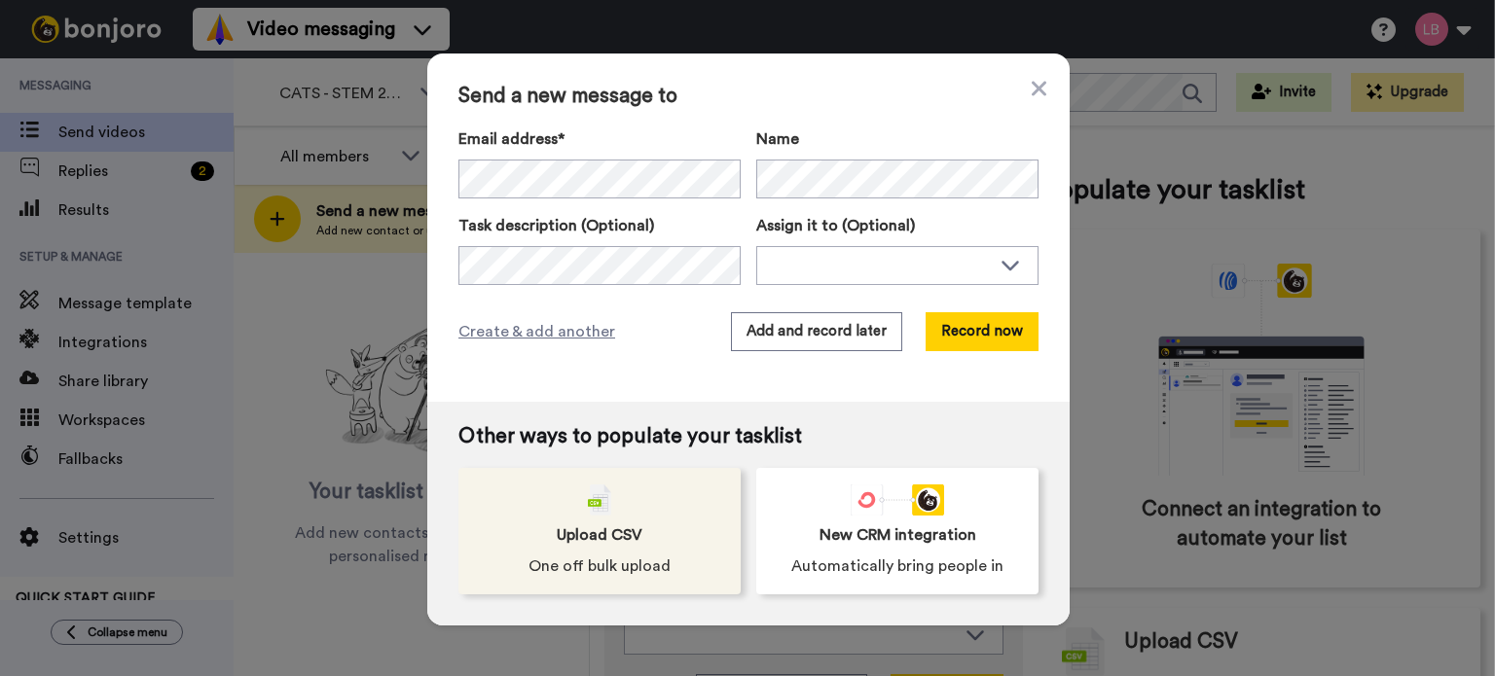
click at [662, 520] on div "Upload CSV One off bulk upload" at bounding box center [599, 531] width 282 height 127
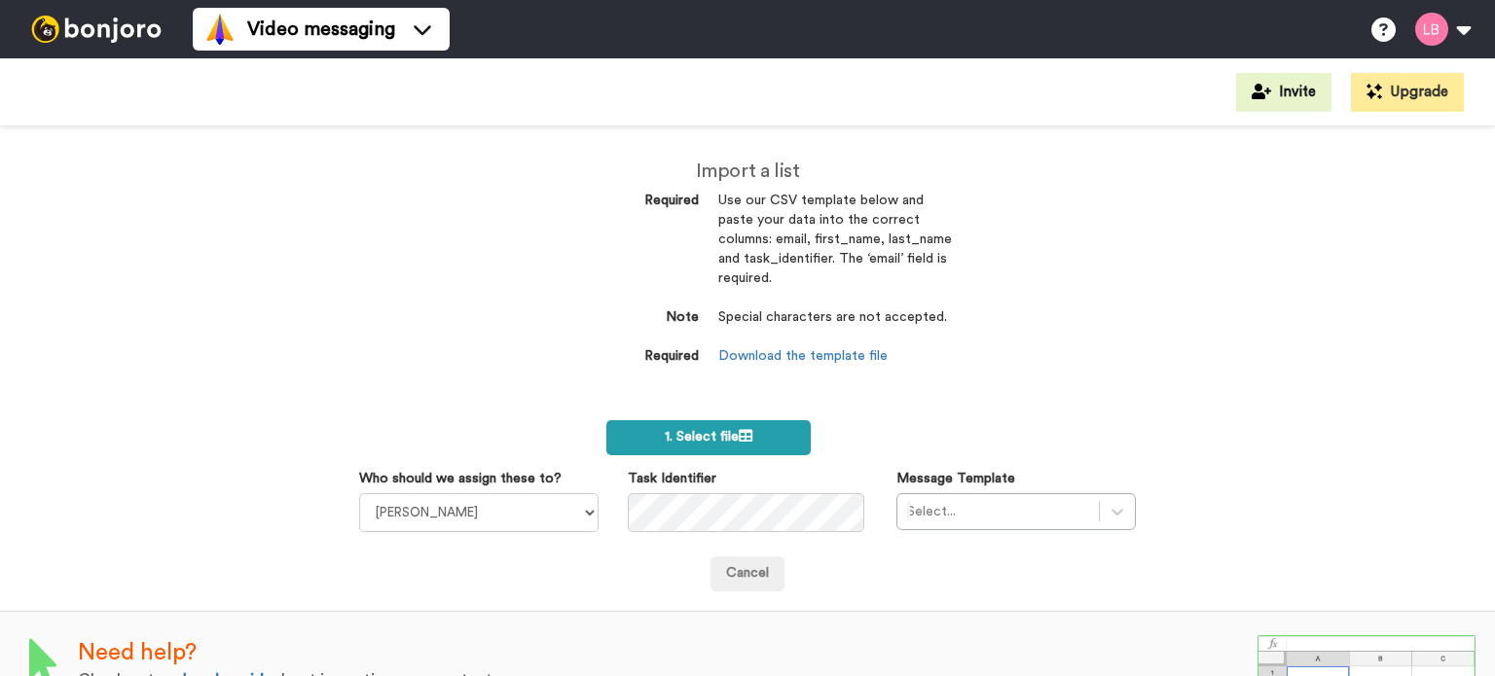
click at [709, 438] on span "1. Select file" at bounding box center [709, 437] width 88 height 14
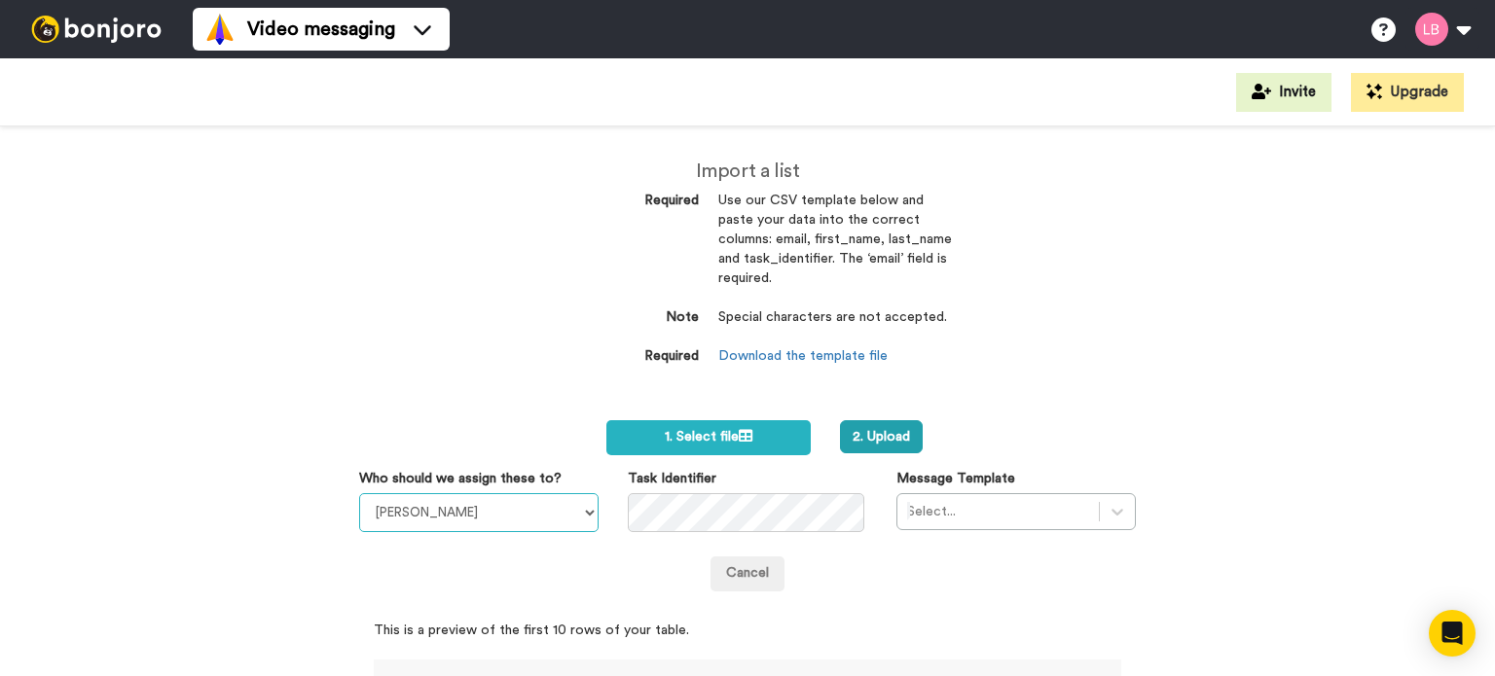
click at [526, 523] on select "Sandra Roper Cara Marie Burgess Joseph Adonu Teresa Bennett Dr Prasad Sreenivas…" at bounding box center [478, 512] width 239 height 39
select select "9b4404fc-8380-407b-b3d4-ee262364a33f"
click at [359, 493] on select "Sandra Roper Cara Marie Burgess Joseph Adonu Teresa Bennett Dr Prasad Sreenivas…" at bounding box center [478, 512] width 239 height 39
click at [942, 512] on div "Select..." at bounding box center [1015, 511] width 239 height 37
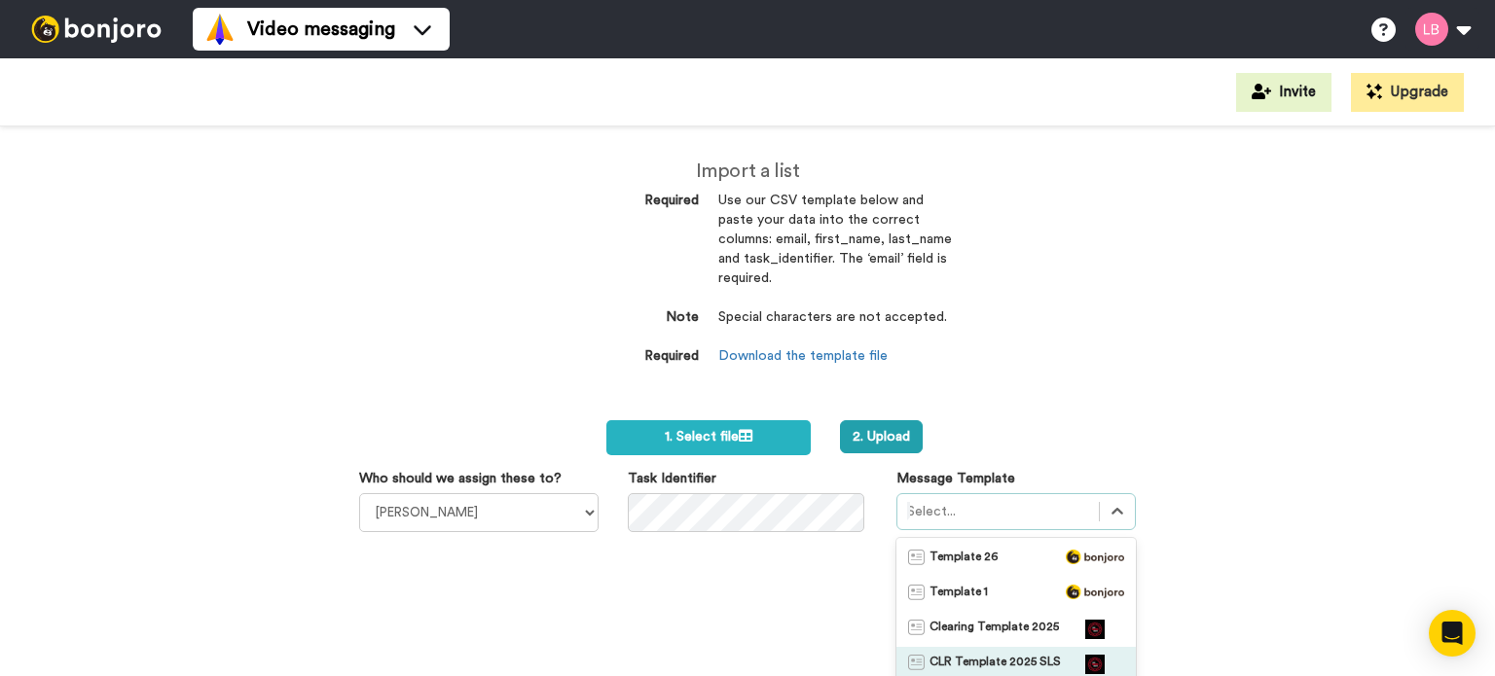
scroll to position [161, 0]
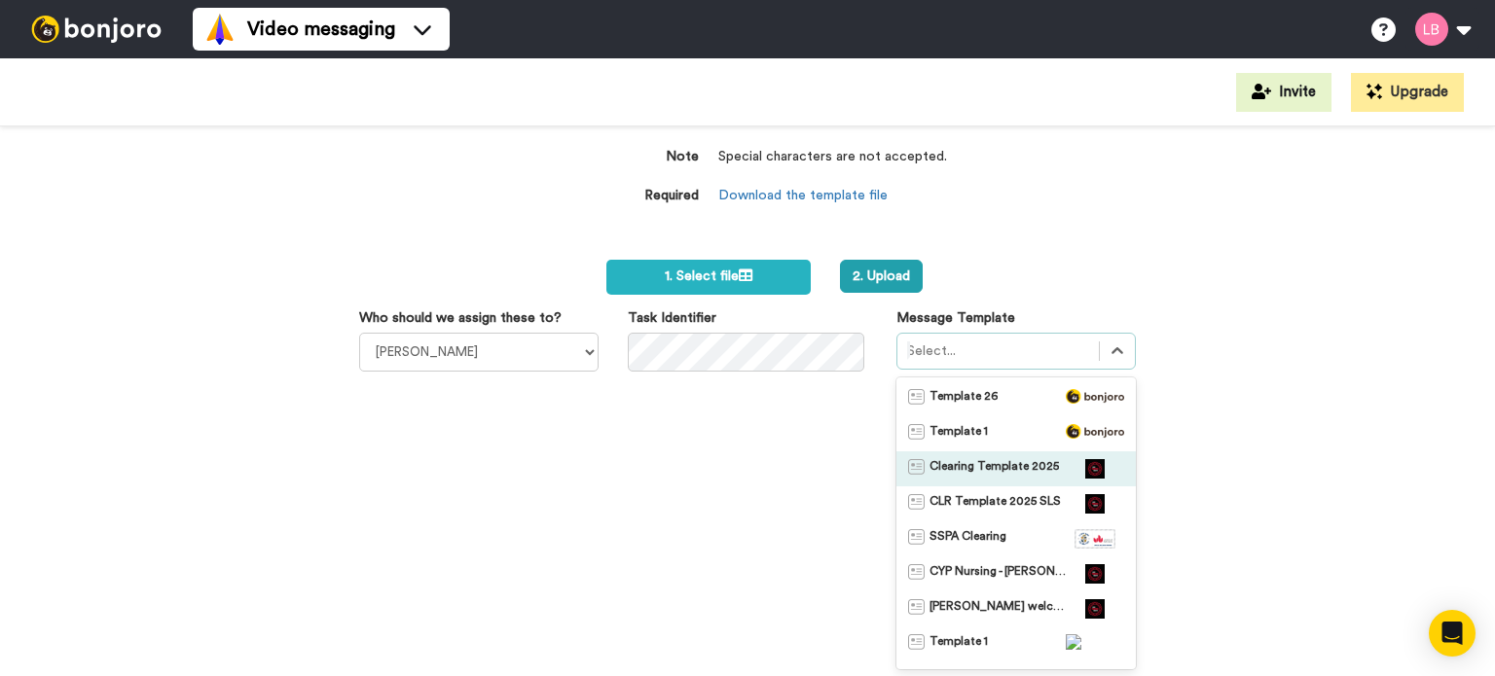
click at [983, 472] on span "Clearing Template 2025" at bounding box center [994, 468] width 129 height 19
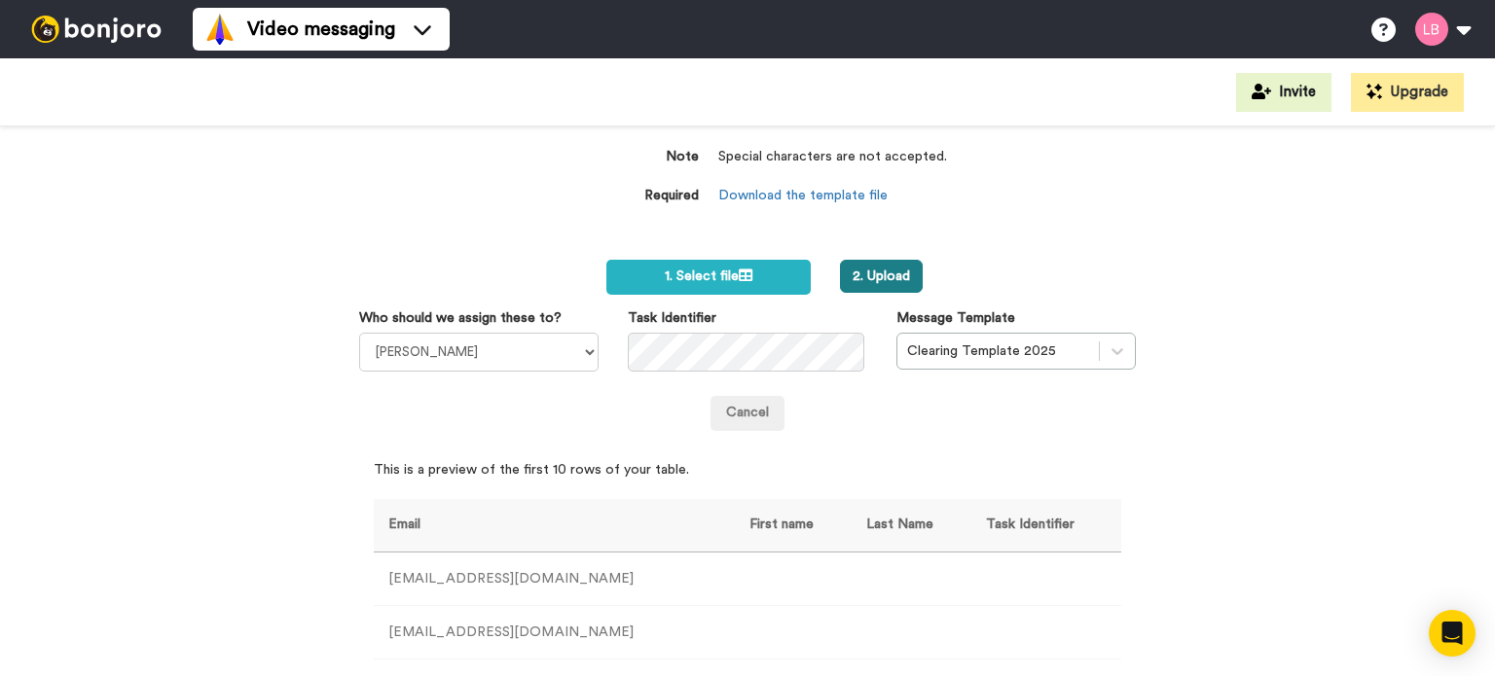
click at [886, 272] on button "2. Upload" at bounding box center [881, 276] width 83 height 33
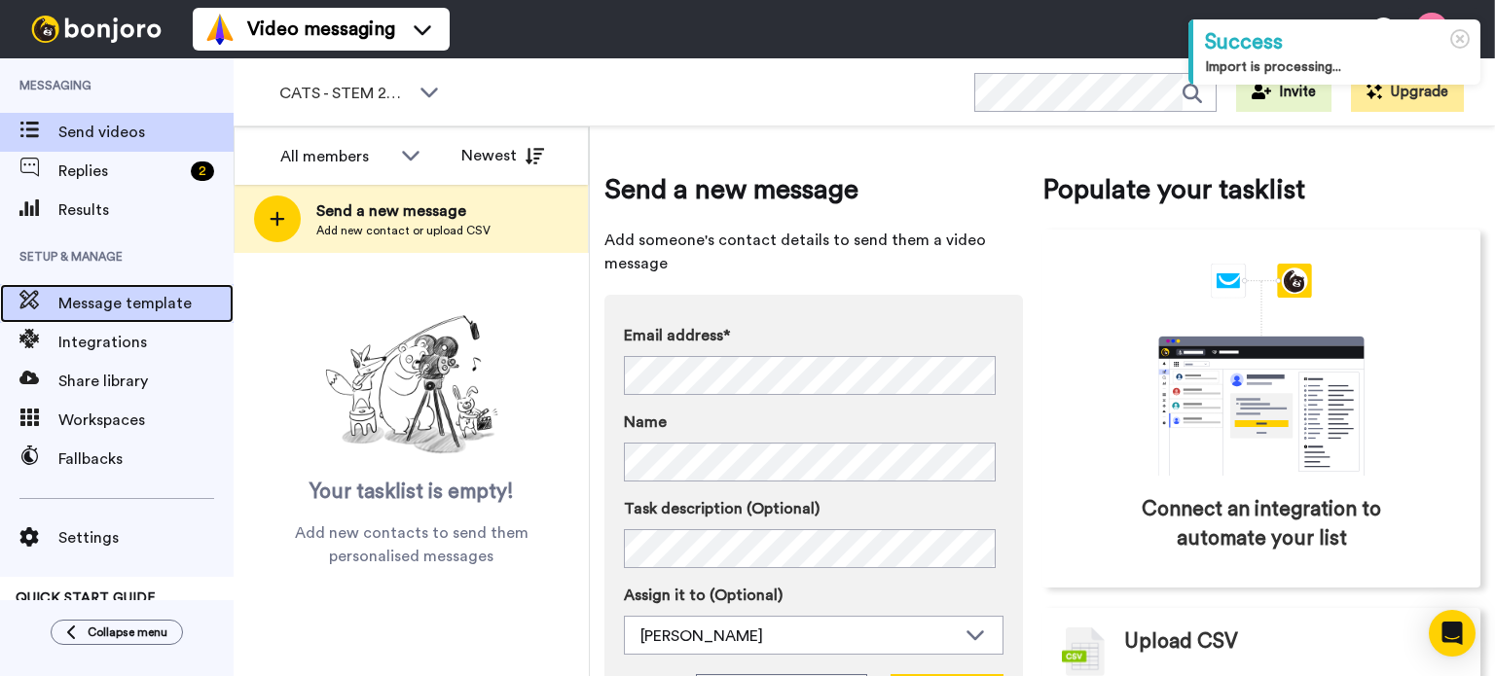
click at [117, 302] on span "Message template" at bounding box center [145, 303] width 175 height 23
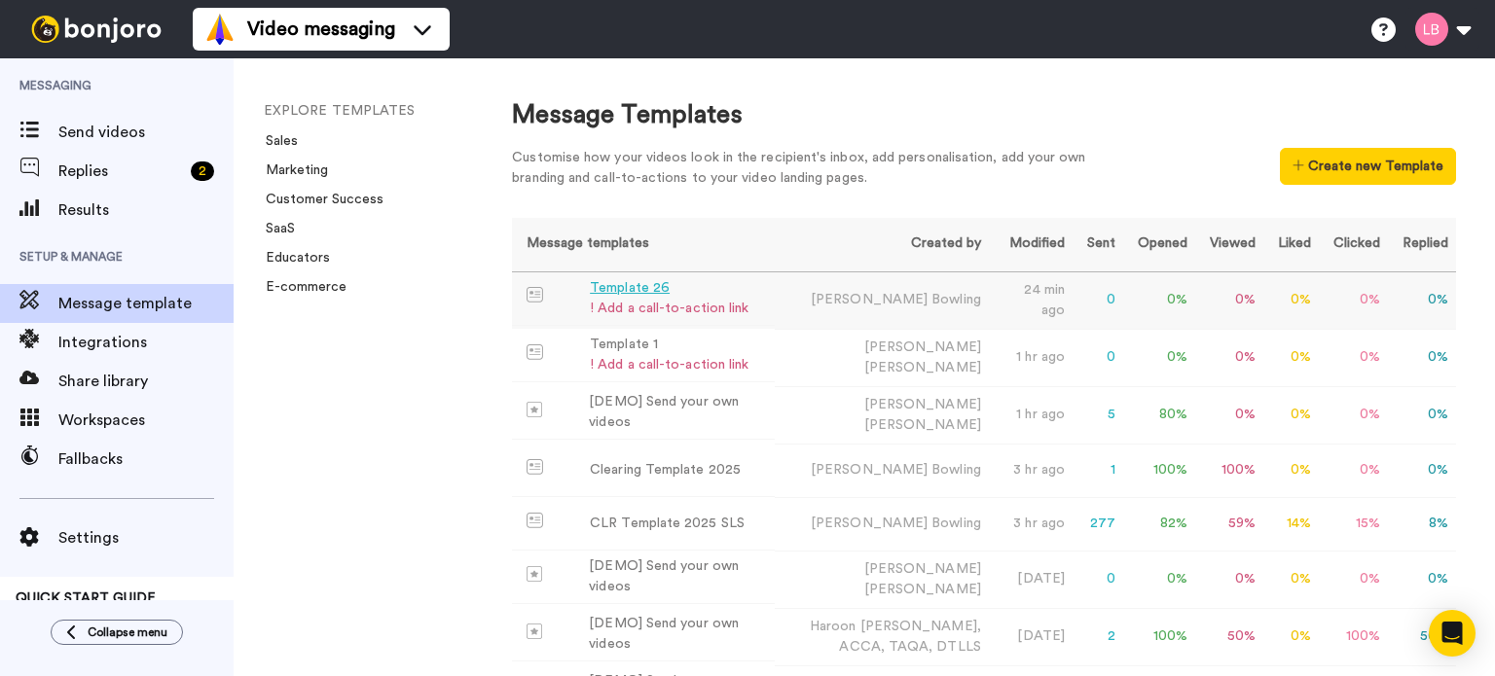
click at [611, 288] on div "Template 26" at bounding box center [669, 288] width 159 height 20
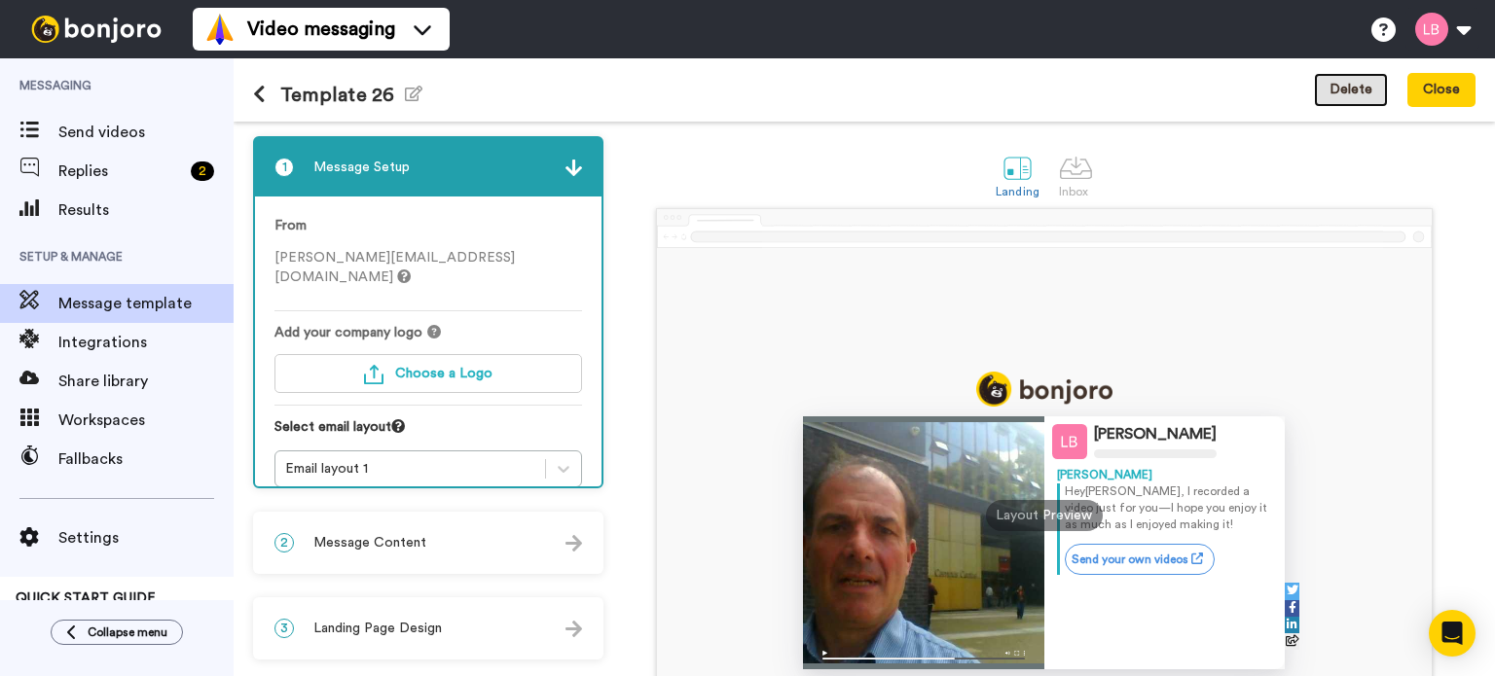
click at [1376, 85] on button "Delete" at bounding box center [1351, 90] width 74 height 35
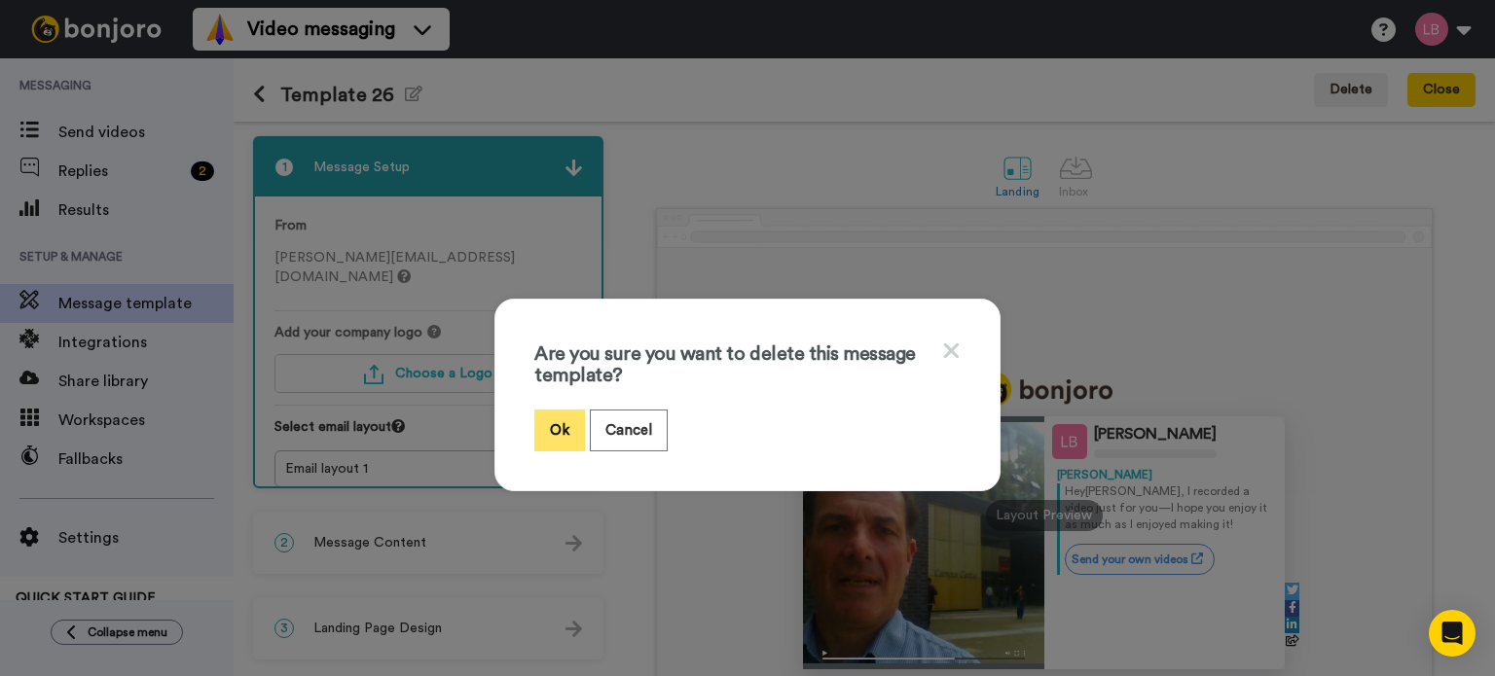
click at [549, 411] on button "Ok" at bounding box center [559, 431] width 51 height 42
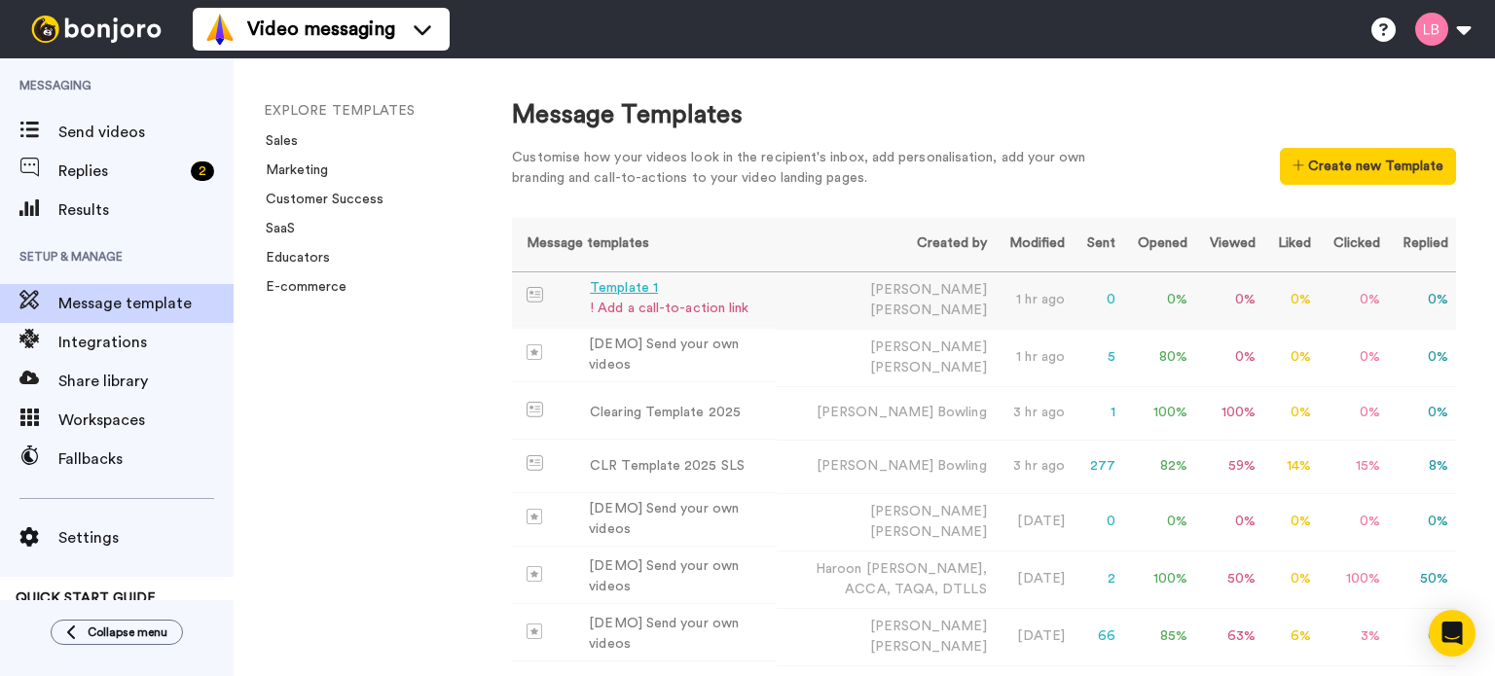
click at [633, 291] on div "Template 1" at bounding box center [669, 288] width 159 height 20
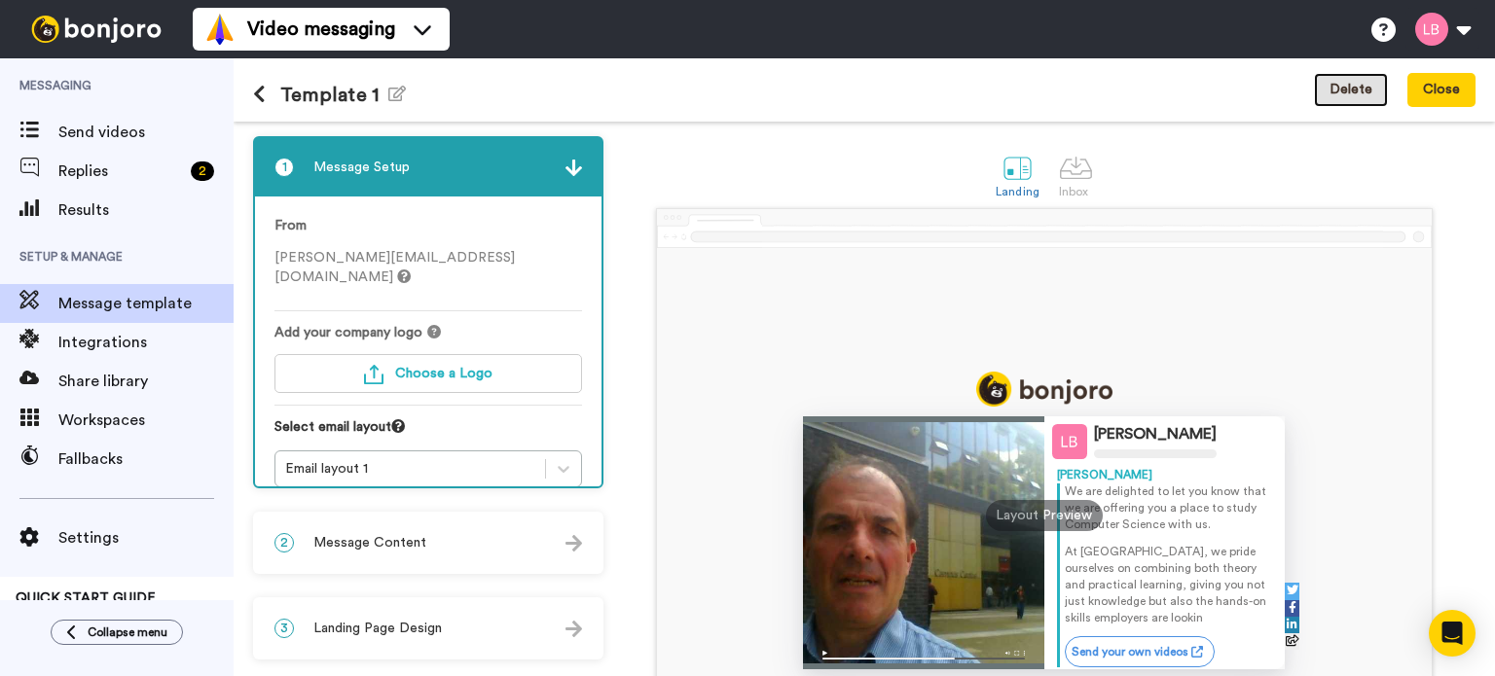
click at [1360, 88] on button "Delete" at bounding box center [1351, 90] width 74 height 35
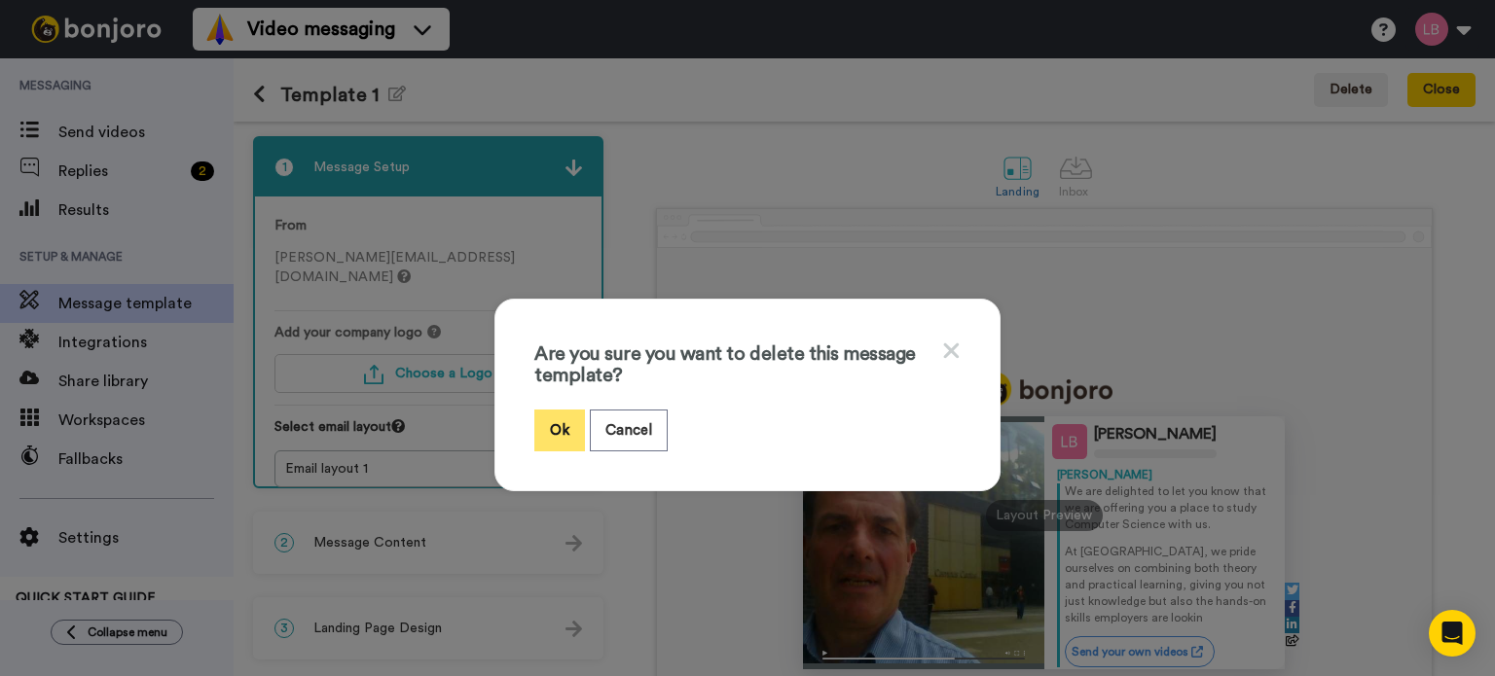
click at [549, 421] on button "Ok" at bounding box center [559, 431] width 51 height 42
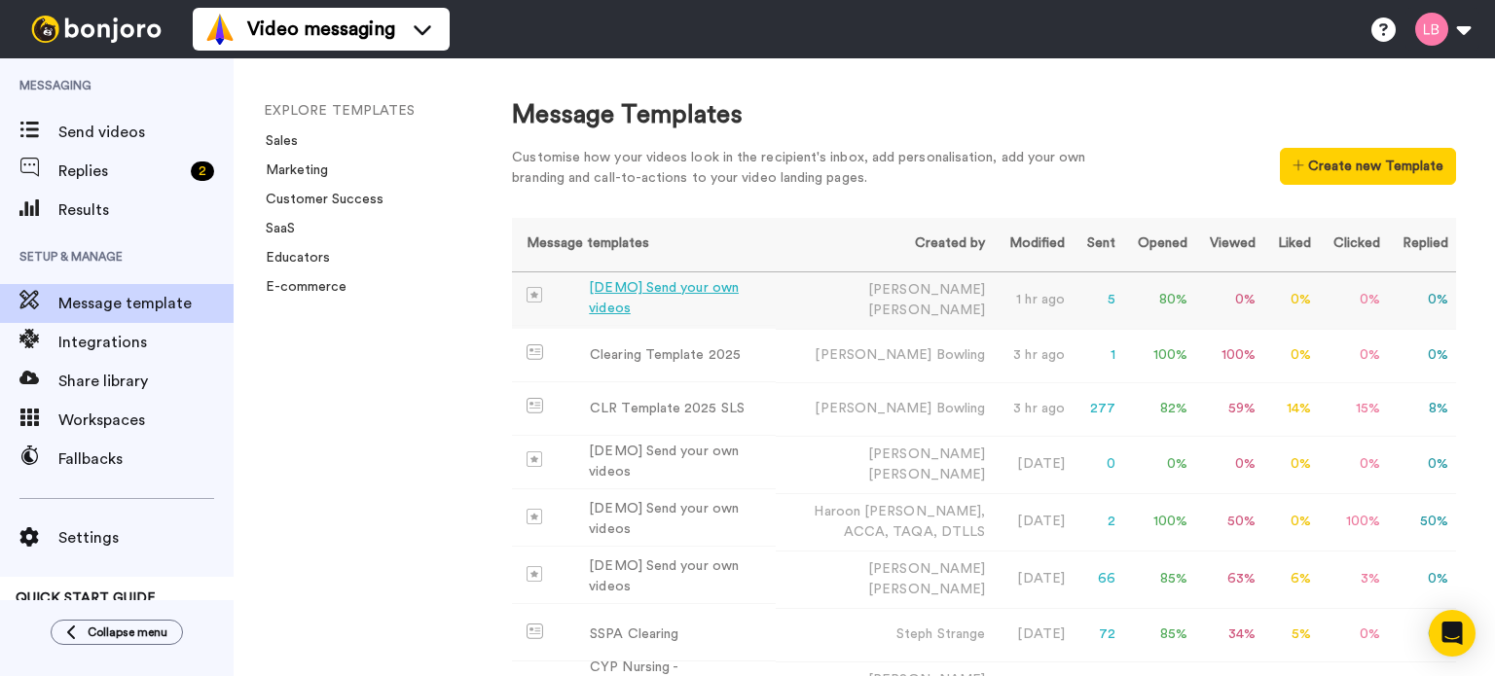
click at [667, 300] on div "[DEMO] Send your own videos" at bounding box center [678, 298] width 179 height 41
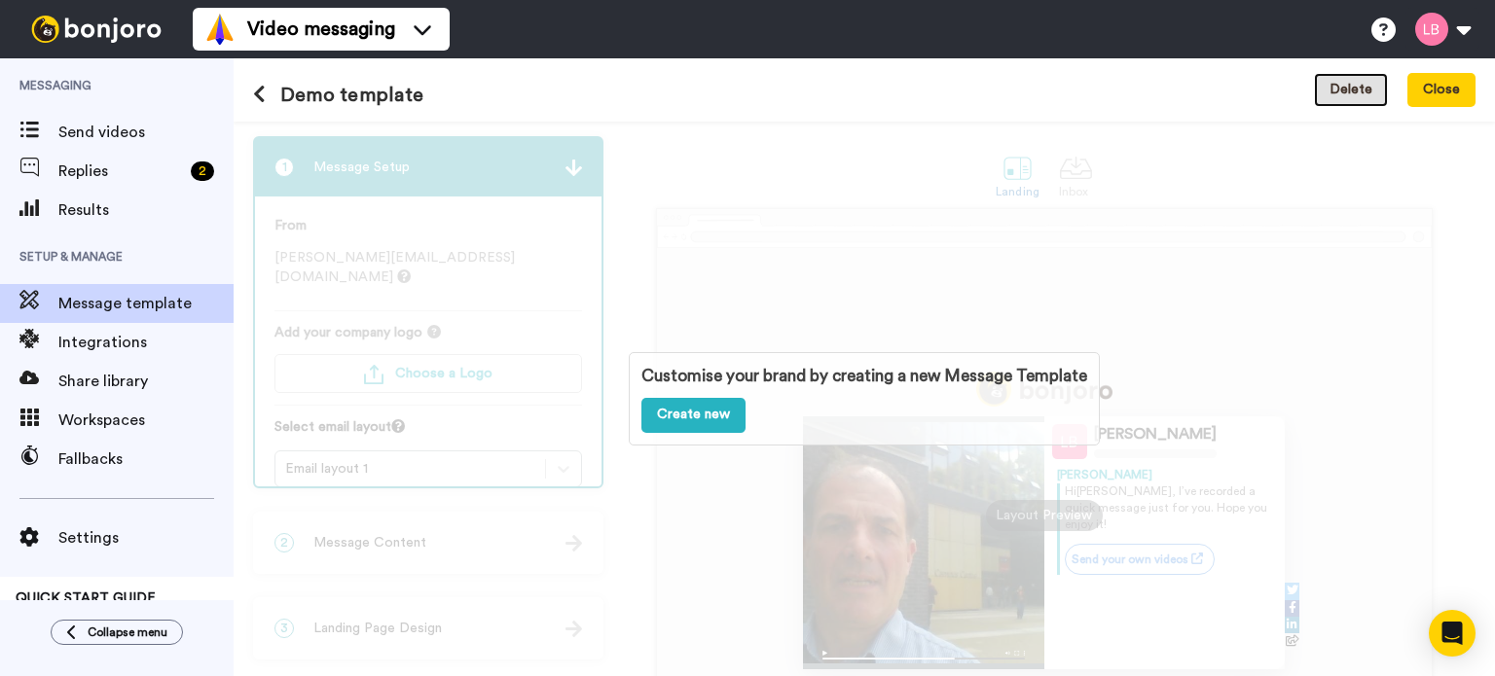
click at [1367, 80] on button "Delete" at bounding box center [1351, 90] width 74 height 35
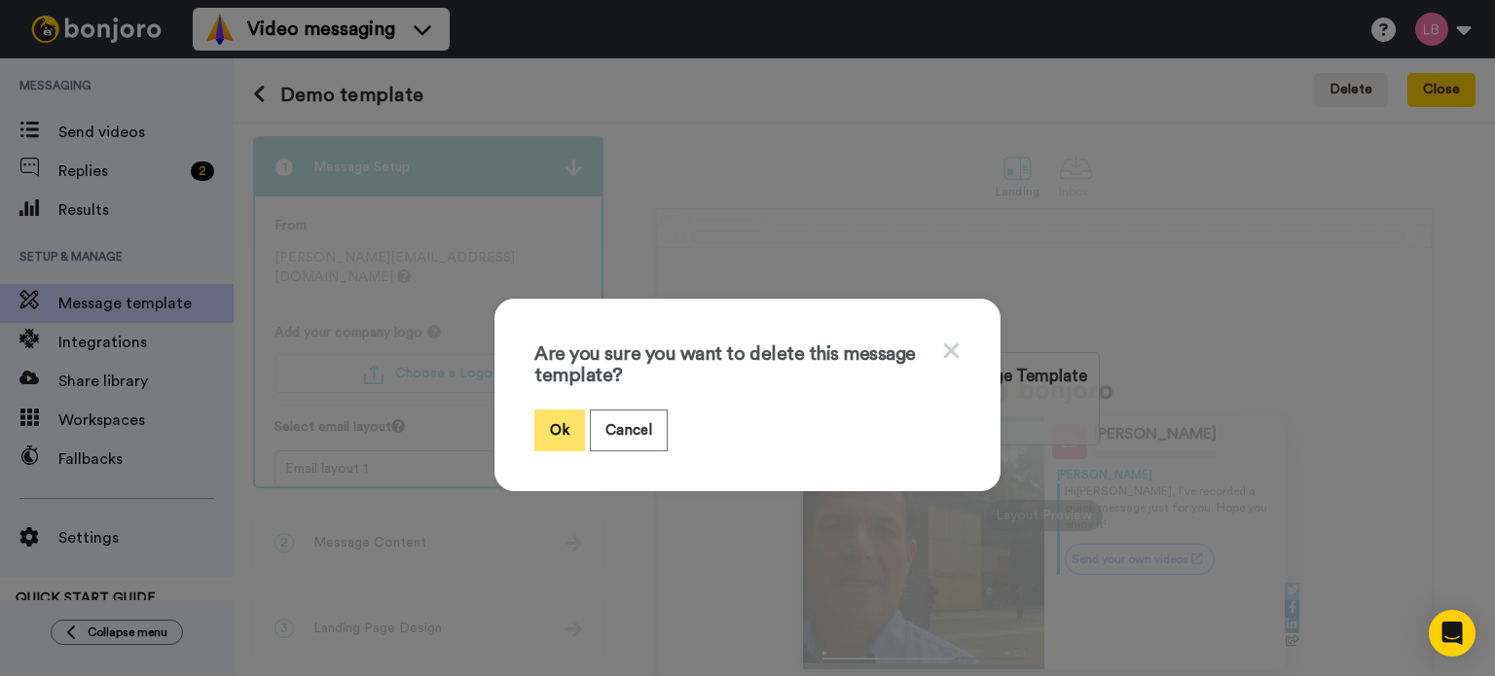
click at [563, 435] on button "Ok" at bounding box center [559, 431] width 51 height 42
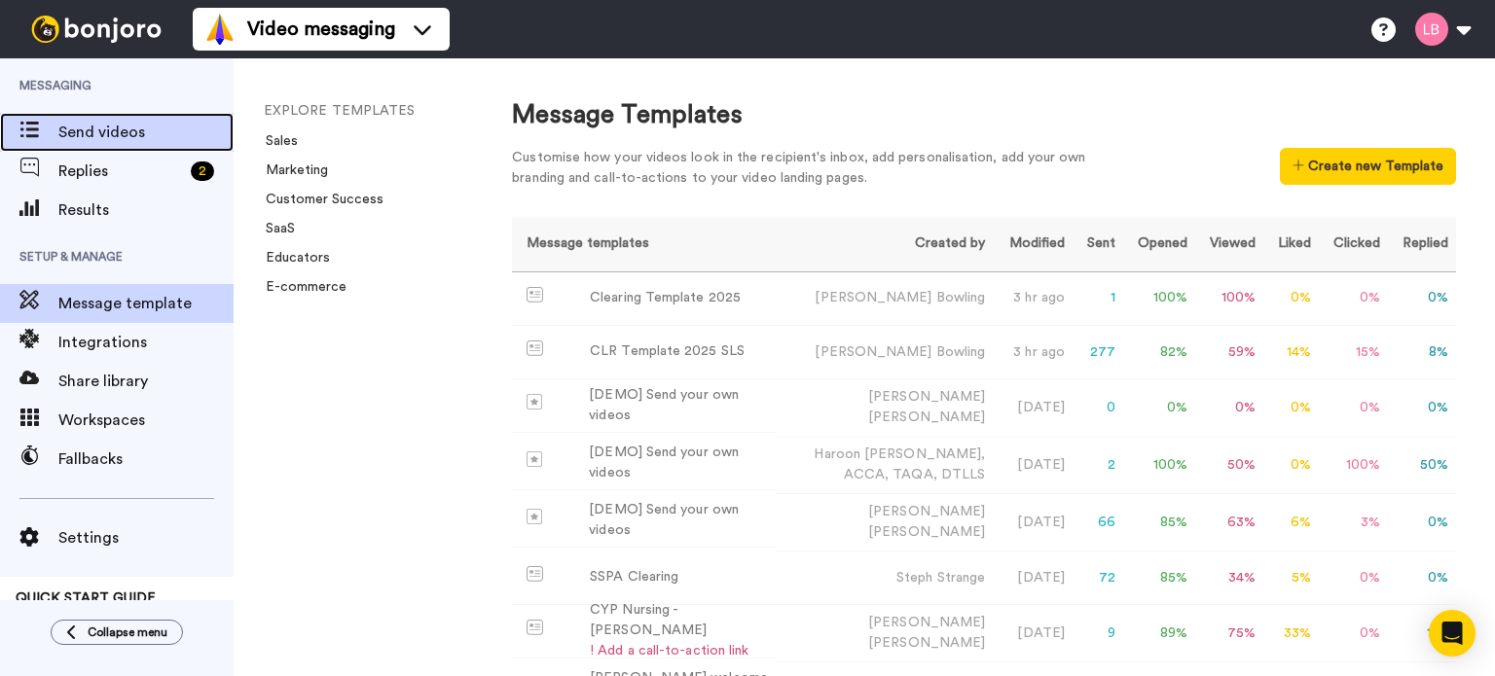
click at [87, 135] on span "Send videos" at bounding box center [145, 132] width 175 height 23
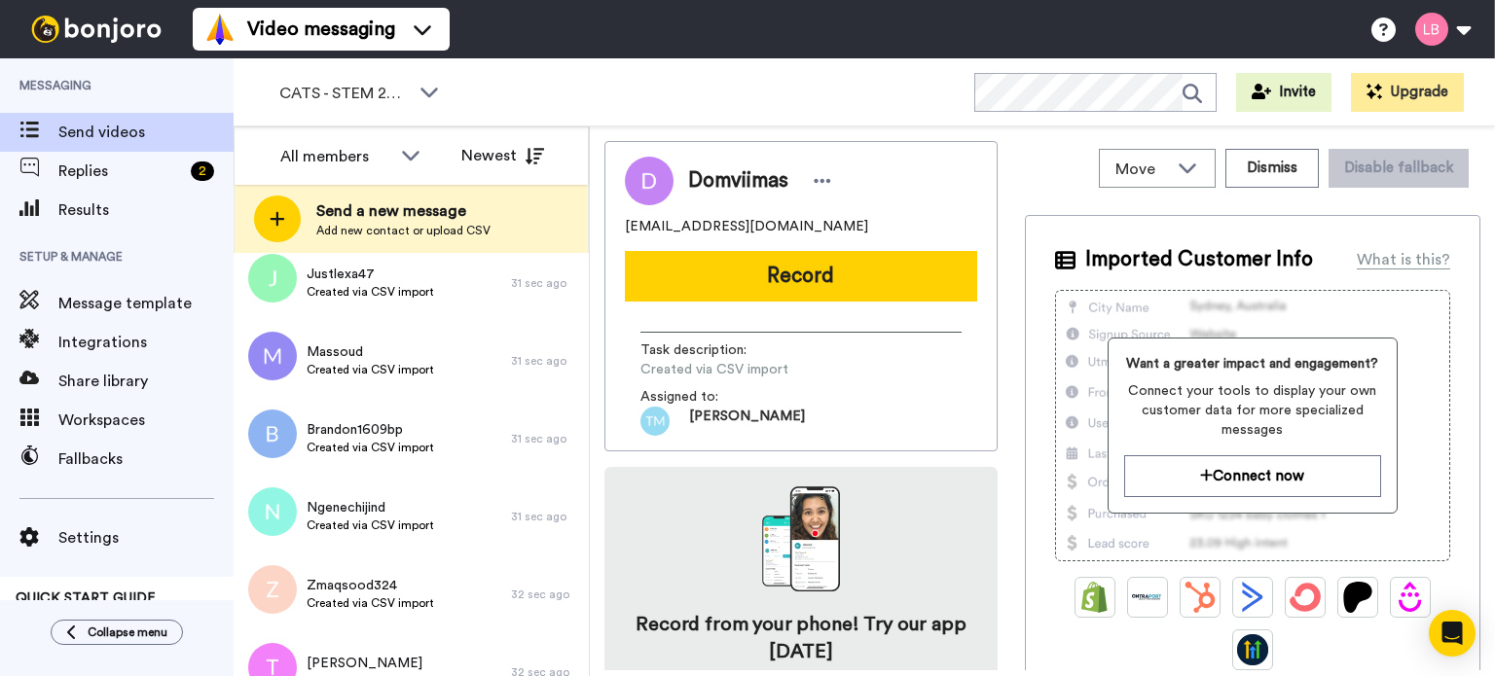
scroll to position [997, 0]
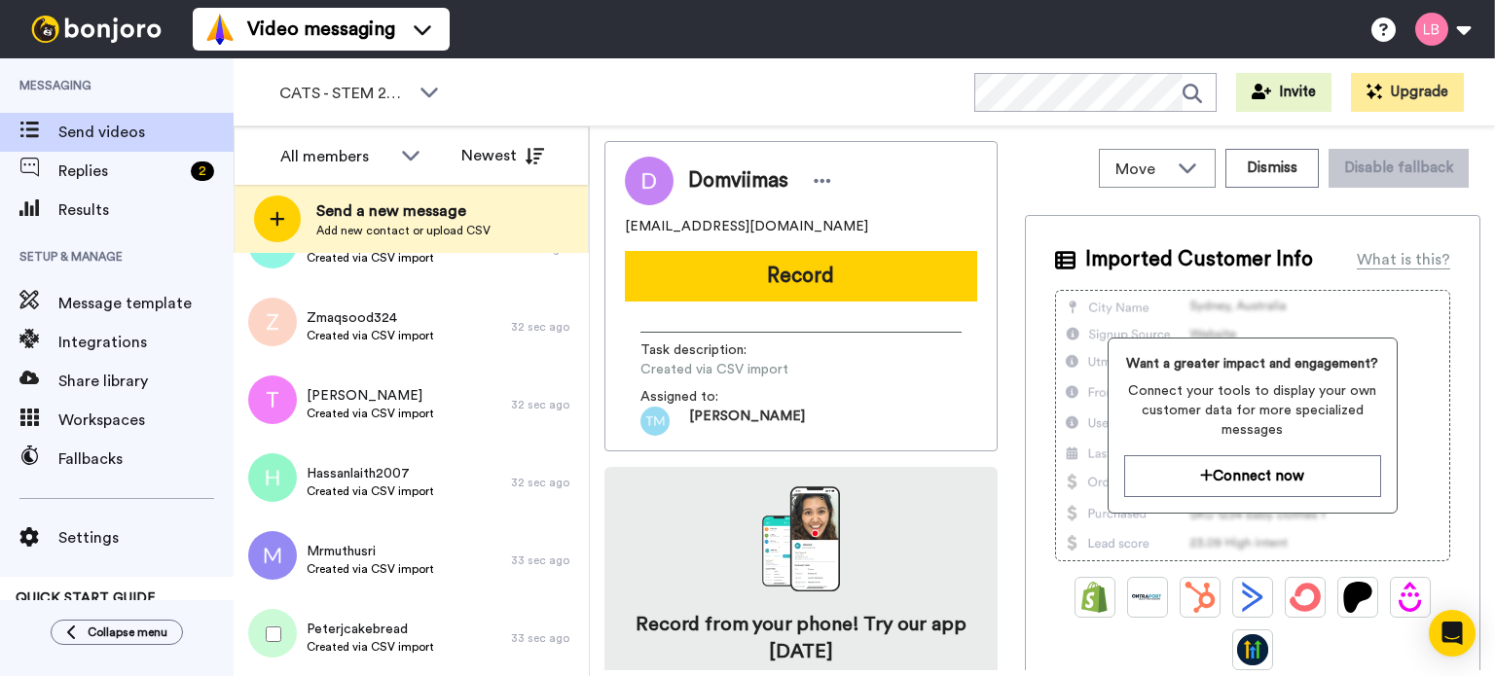
click at [287, 634] on div at bounding box center [270, 635] width 70 height 68
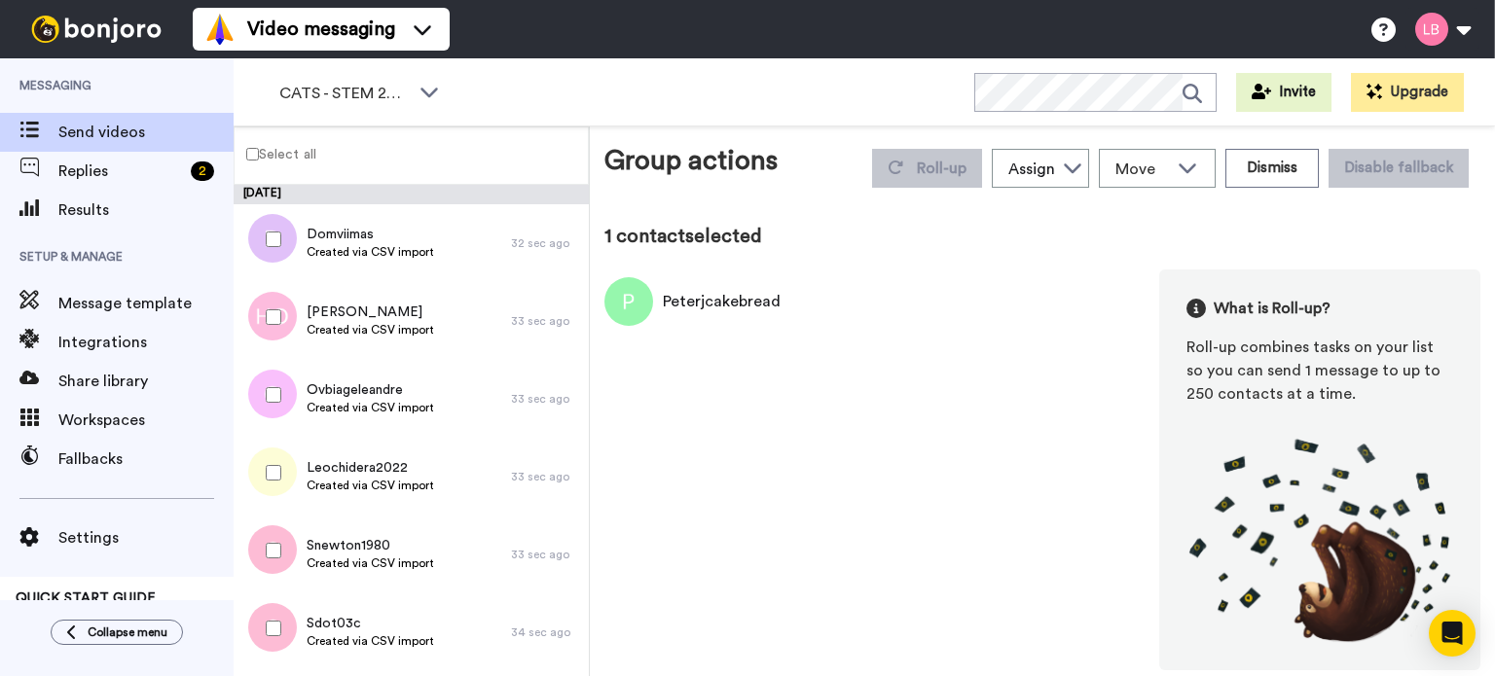
click at [300, 151] on label "Select all" at bounding box center [276, 153] width 82 height 23
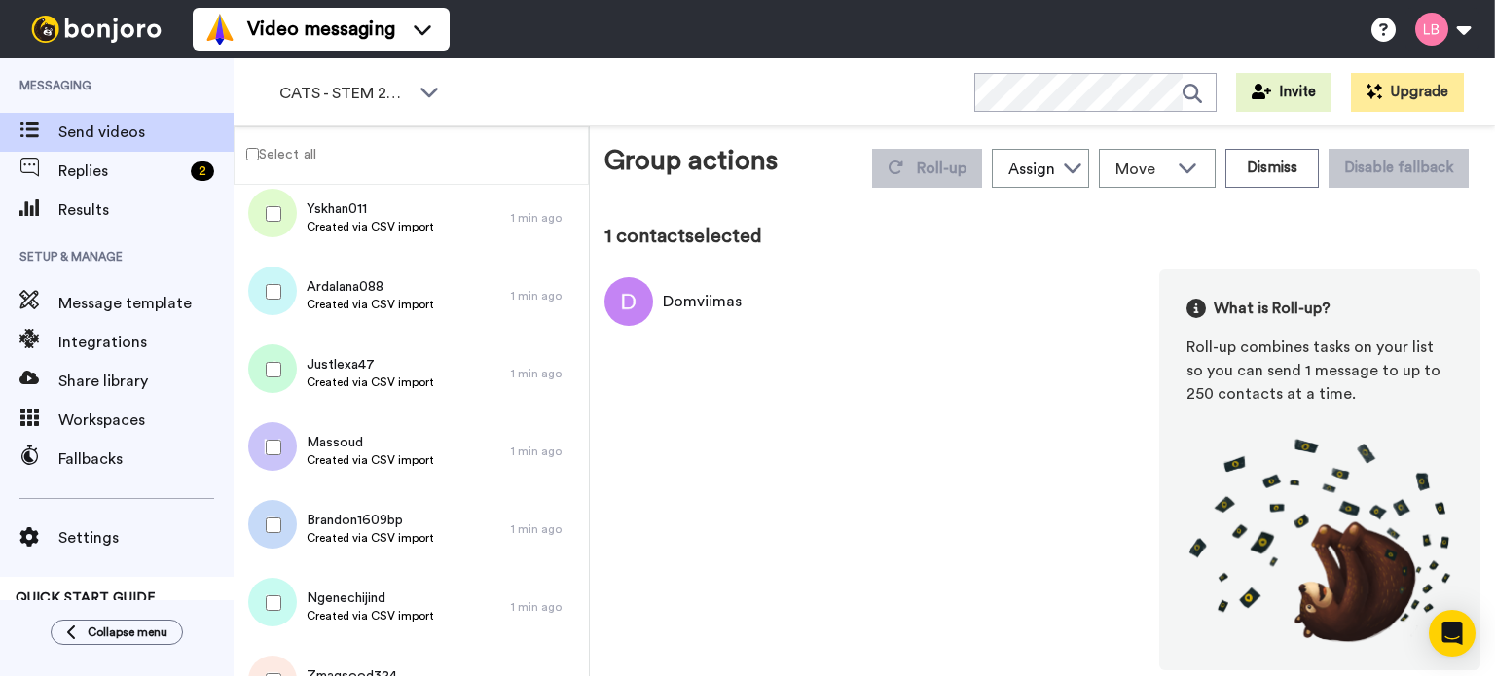
scroll to position [248, 0]
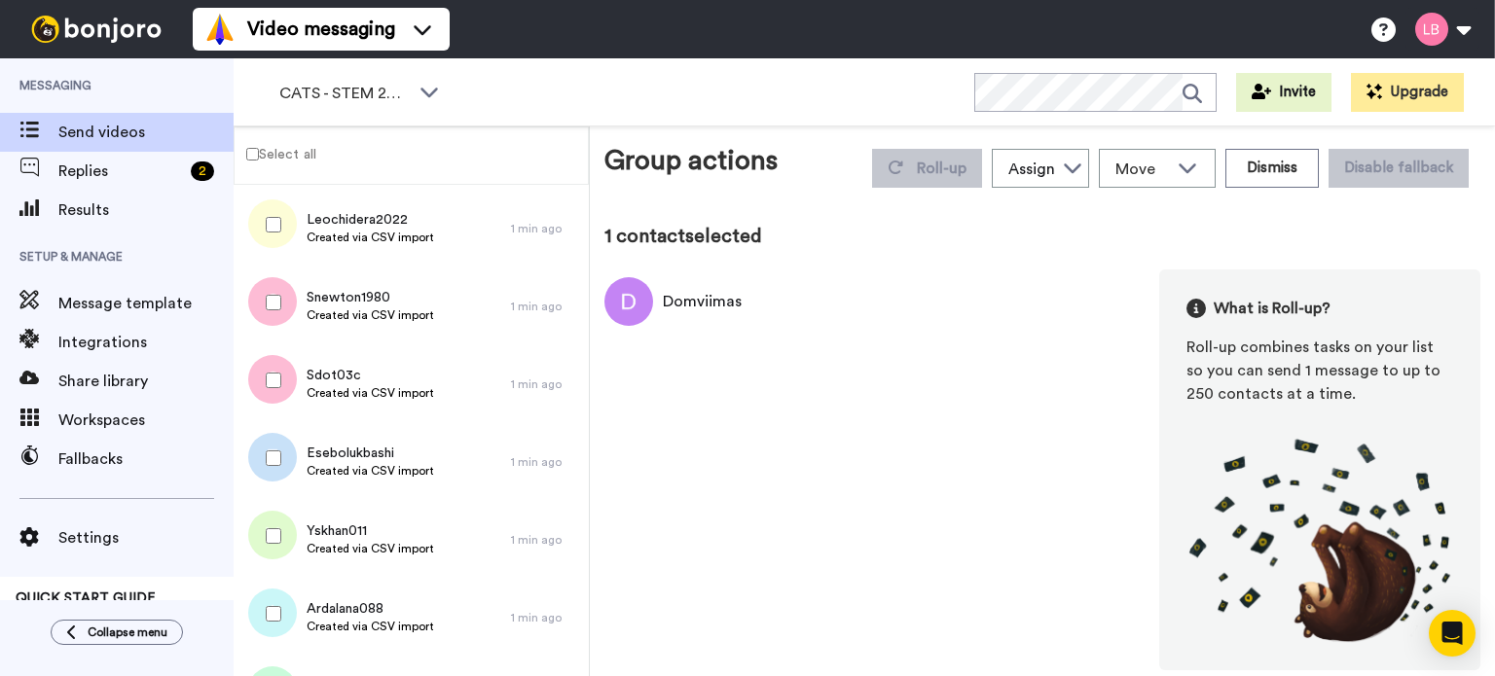
click at [304, 159] on label "Select all" at bounding box center [276, 153] width 82 height 23
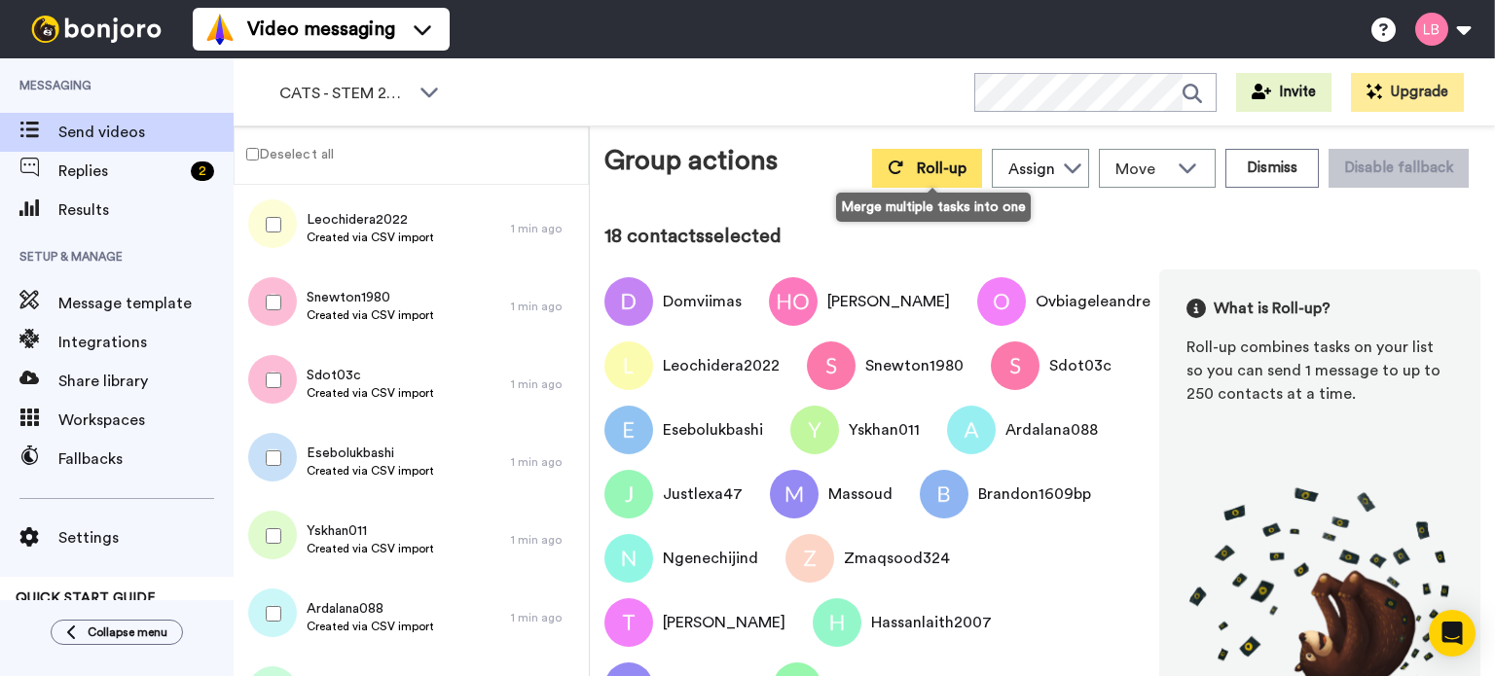
click at [948, 171] on span "Roll-up" at bounding box center [942, 169] width 50 height 16
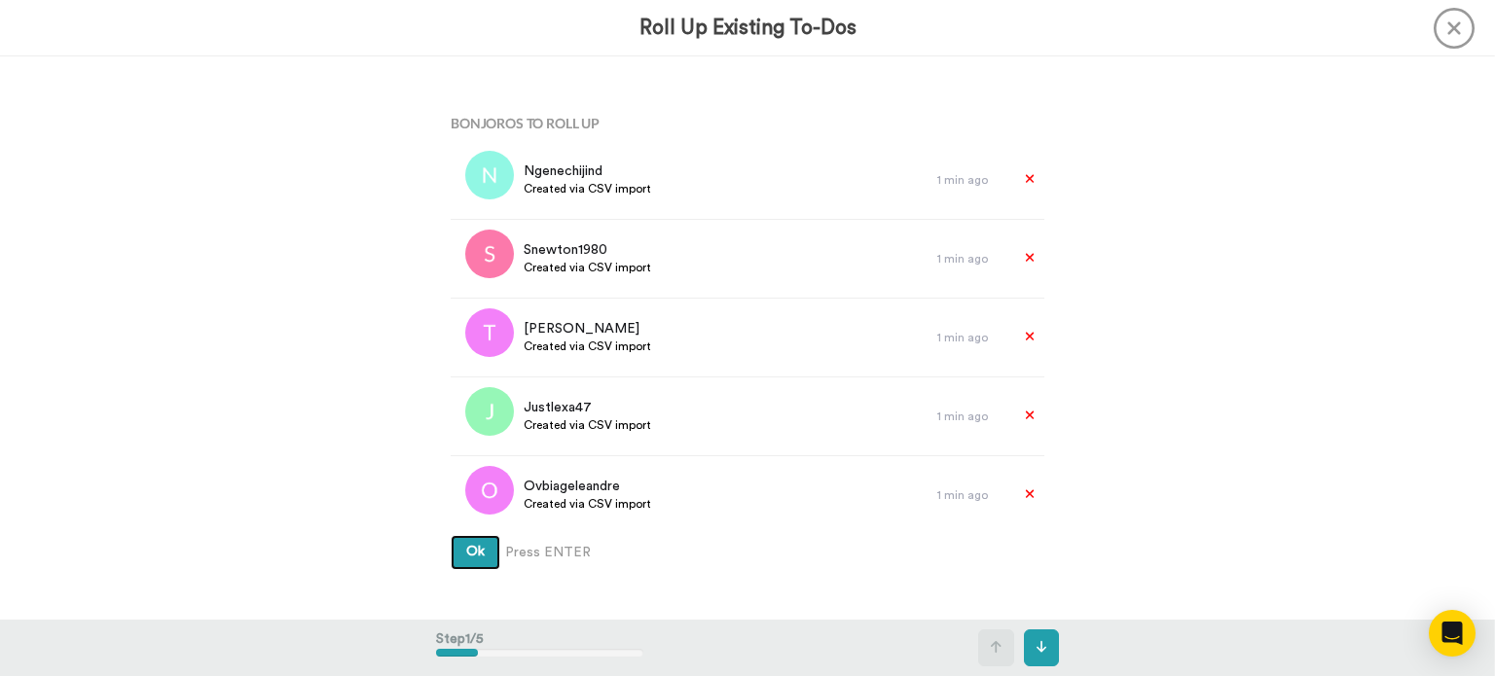
click at [479, 542] on button "Ok" at bounding box center [476, 552] width 50 height 35
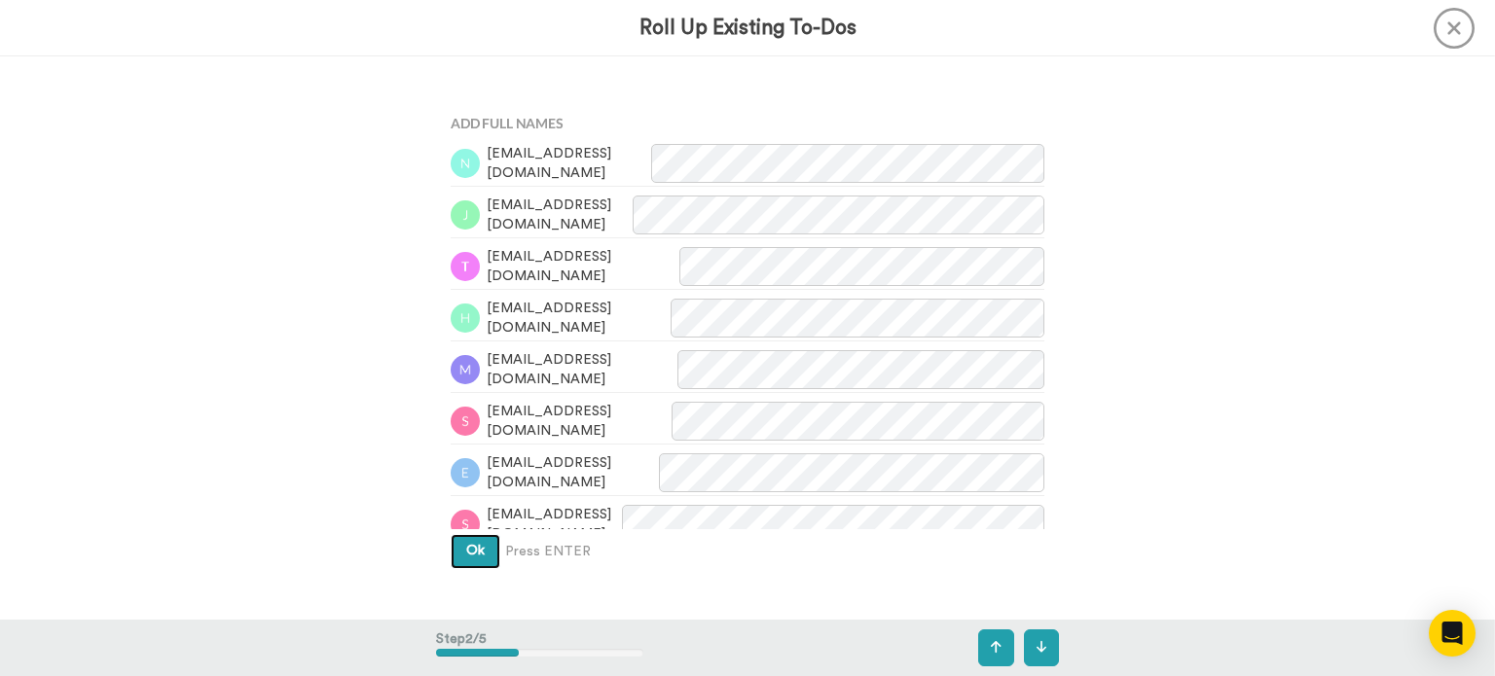
click at [479, 542] on button "Ok" at bounding box center [476, 551] width 50 height 35
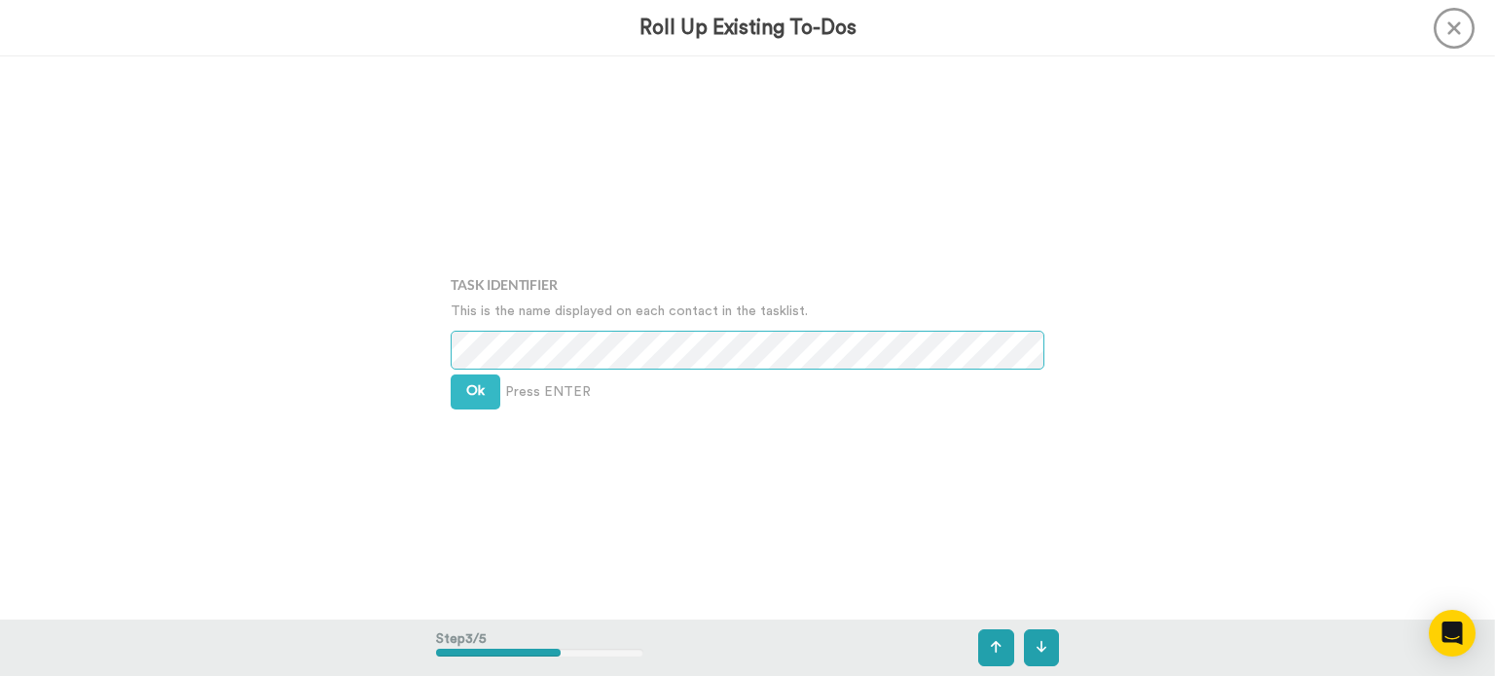
scroll to position [1127, 0]
click at [471, 391] on span "Ok" at bounding box center [475, 390] width 18 height 14
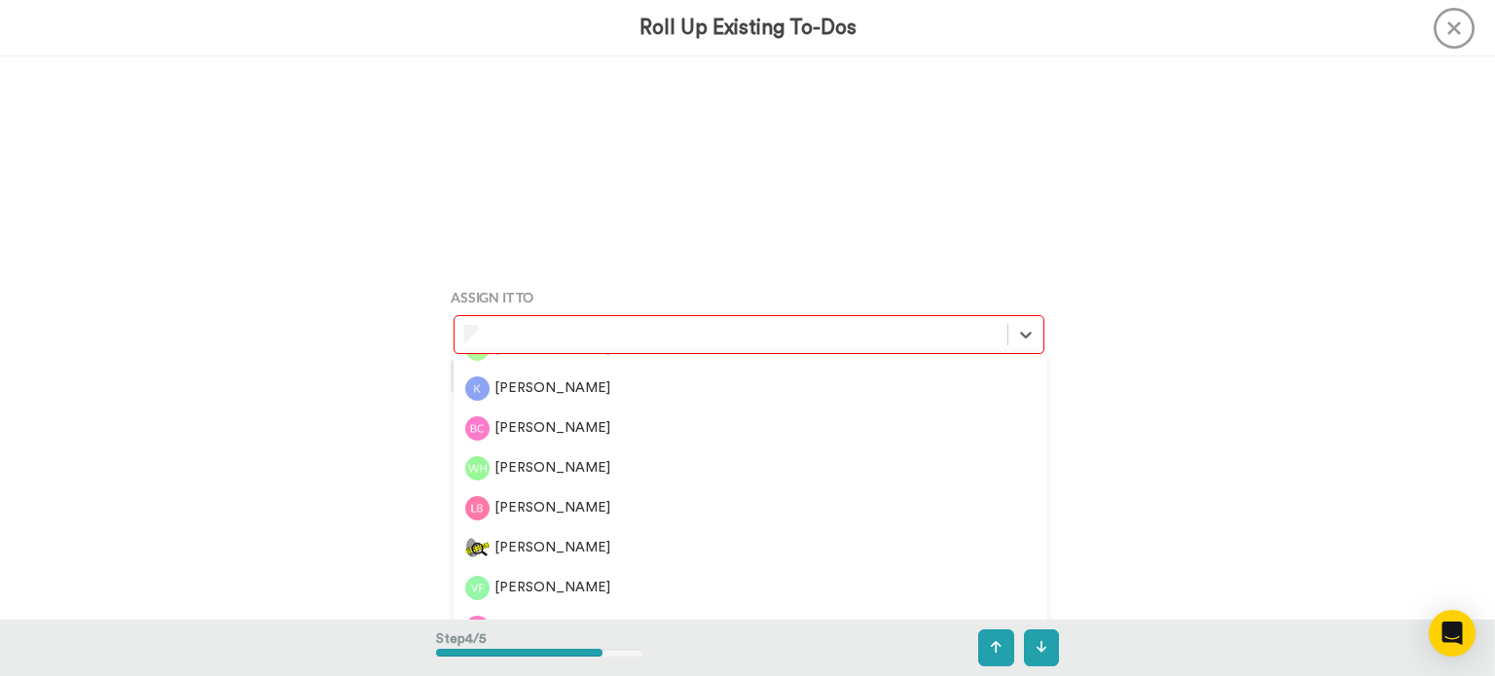
scroll to position [389, 0]
click at [557, 513] on div "[PERSON_NAME]" at bounding box center [750, 507] width 570 height 24
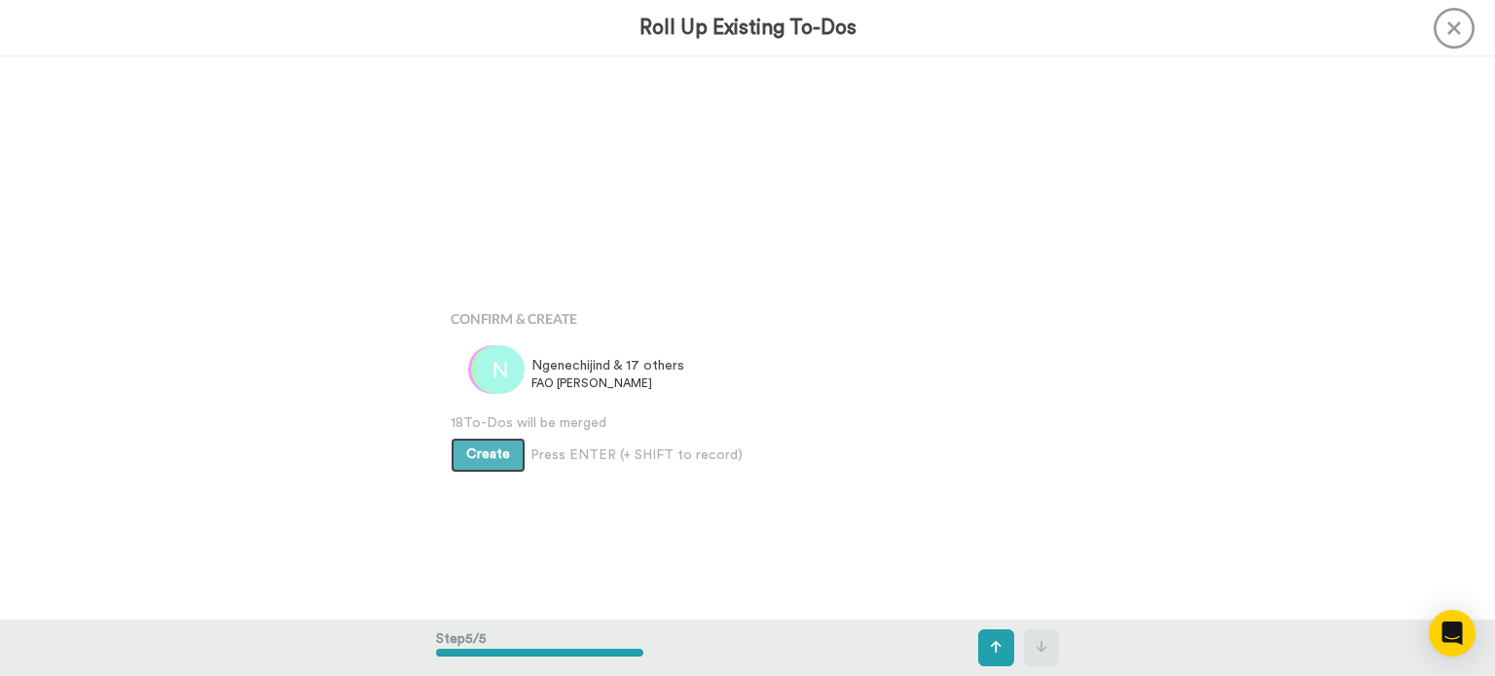
scroll to position [2252, 0]
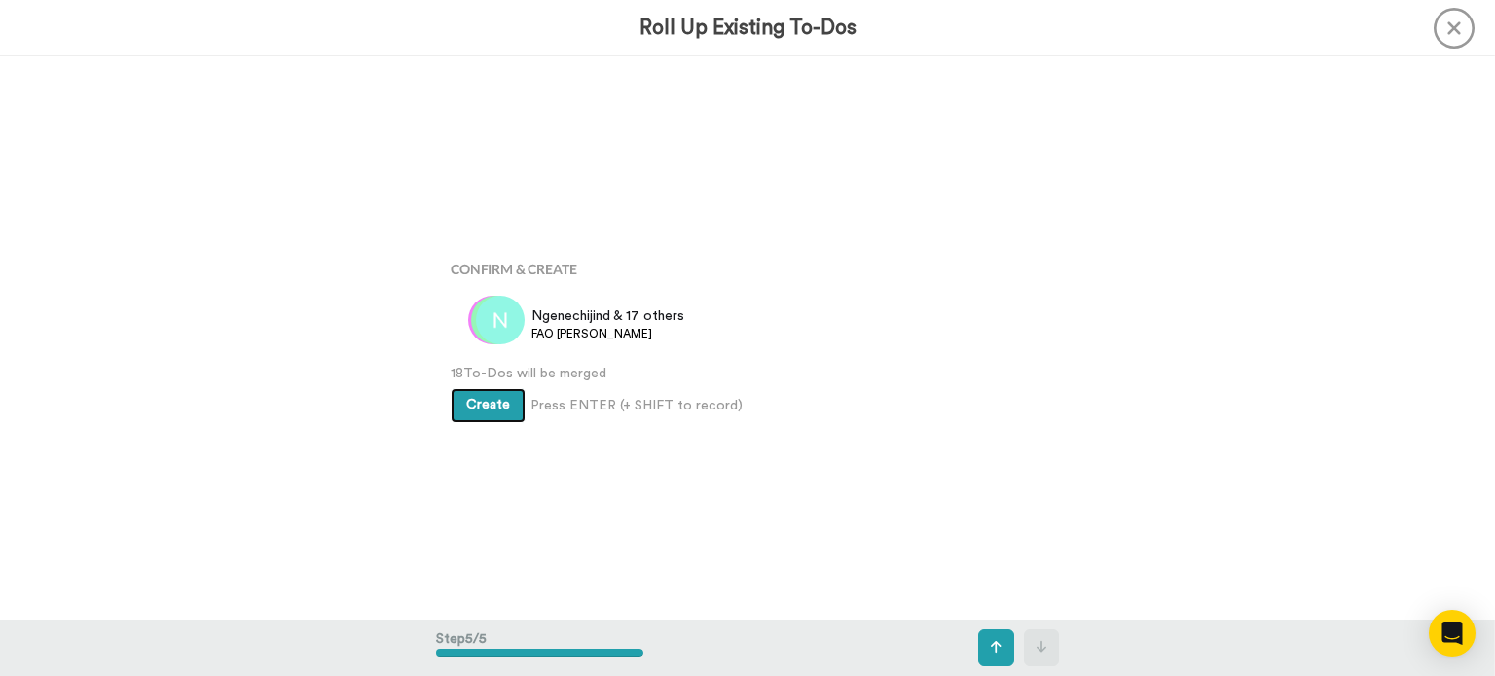
click at [482, 396] on button "Create" at bounding box center [488, 405] width 75 height 35
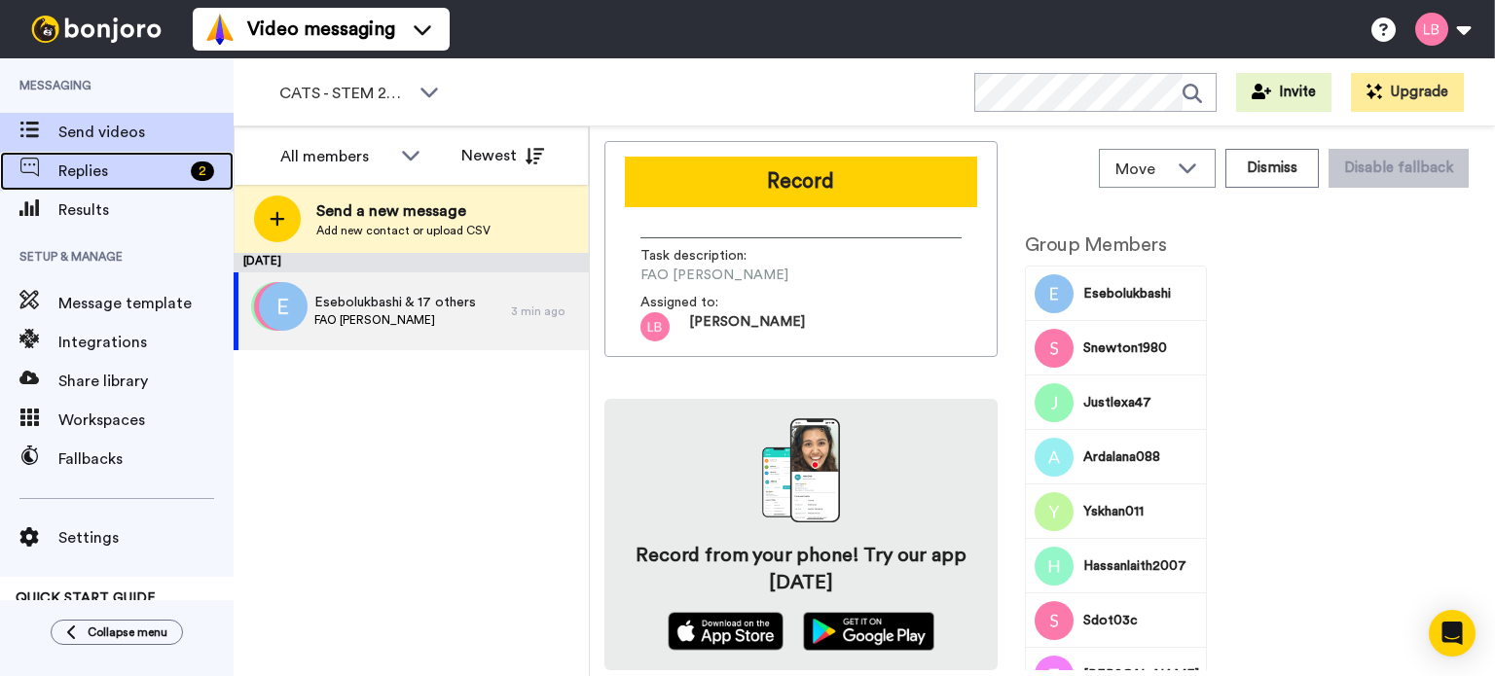
click at [72, 187] on div "Replies 2" at bounding box center [117, 171] width 234 height 39
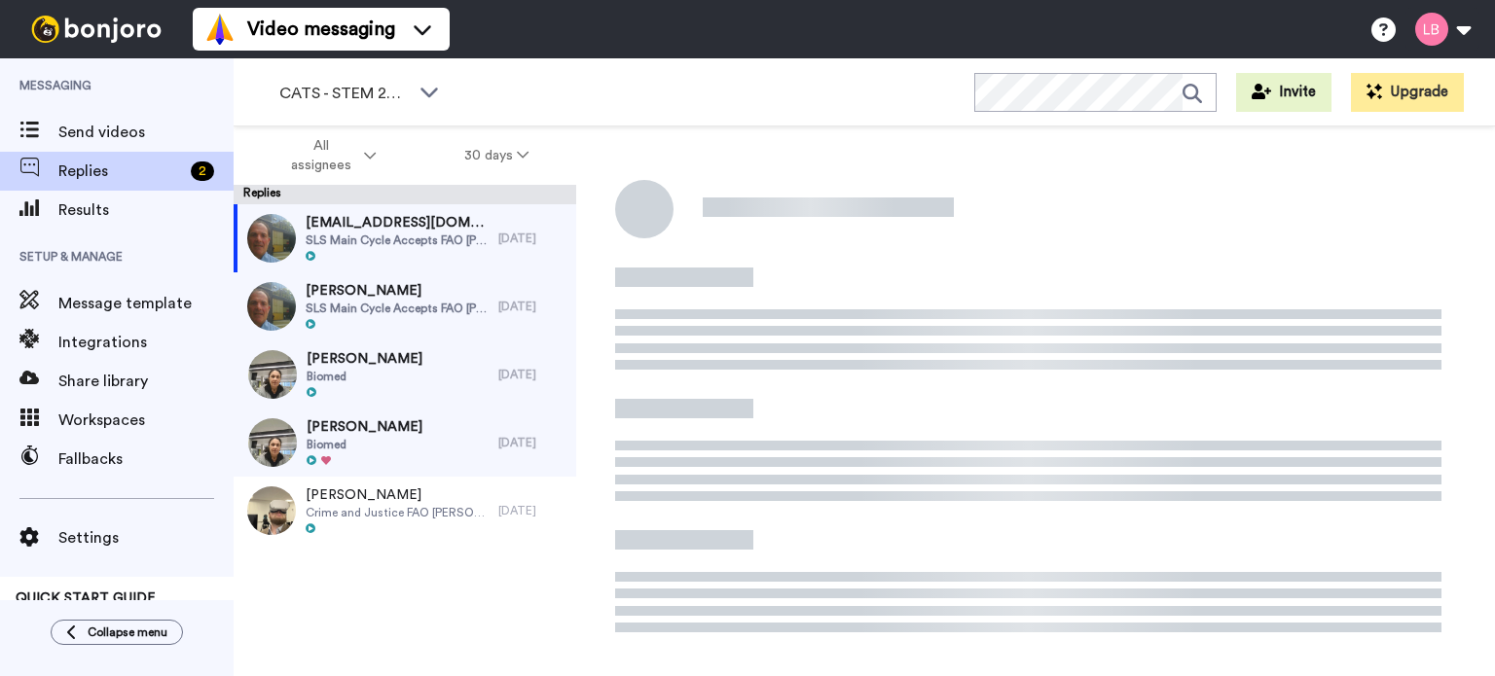
scroll to position [2, 0]
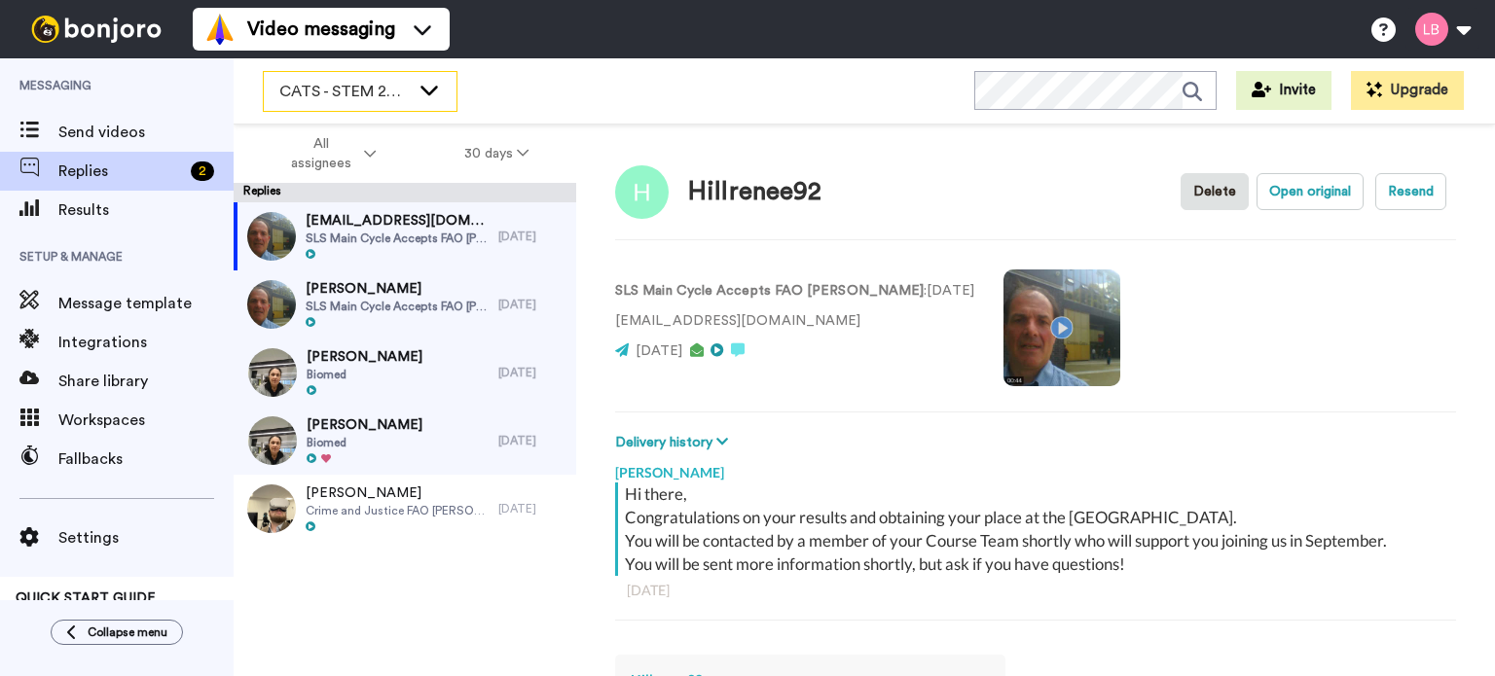
click at [384, 96] on span "CATS - STEM 2025" at bounding box center [344, 91] width 130 height 23
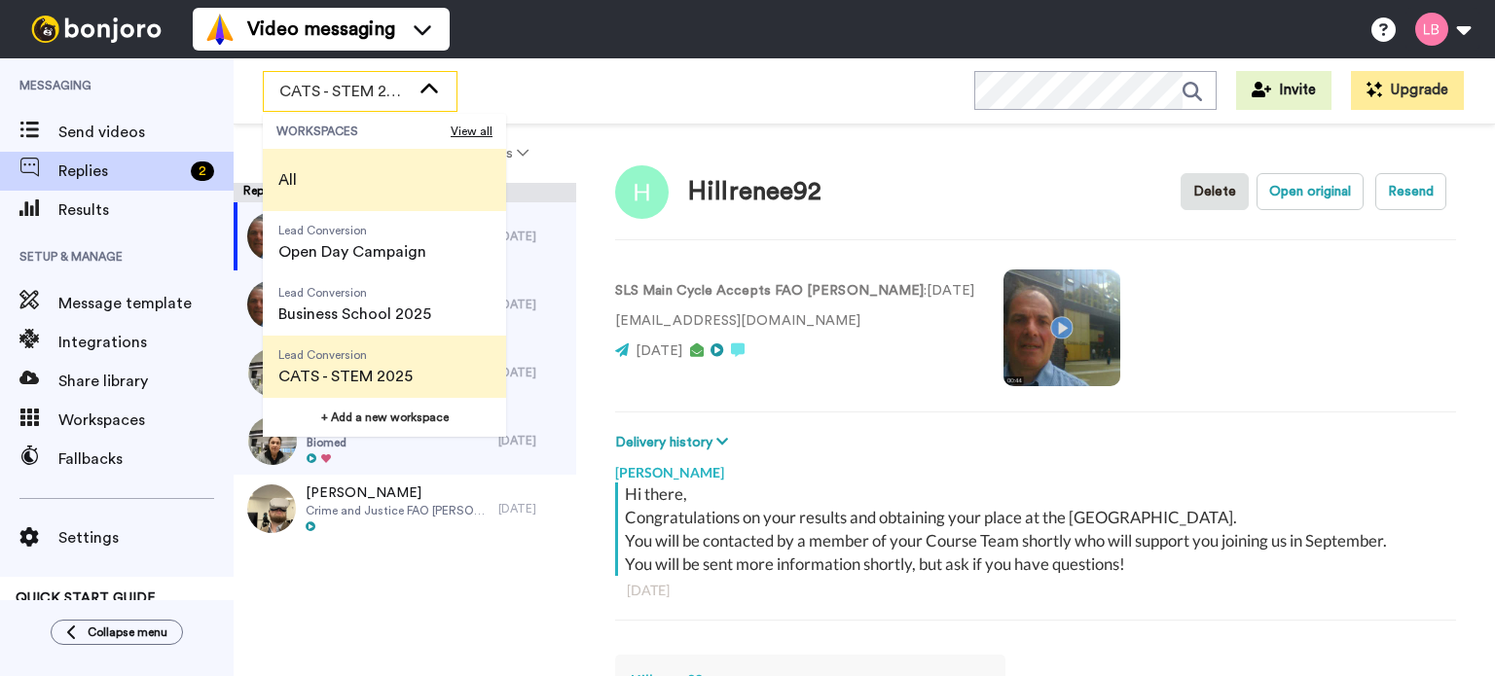
click at [334, 172] on li "All" at bounding box center [384, 180] width 243 height 62
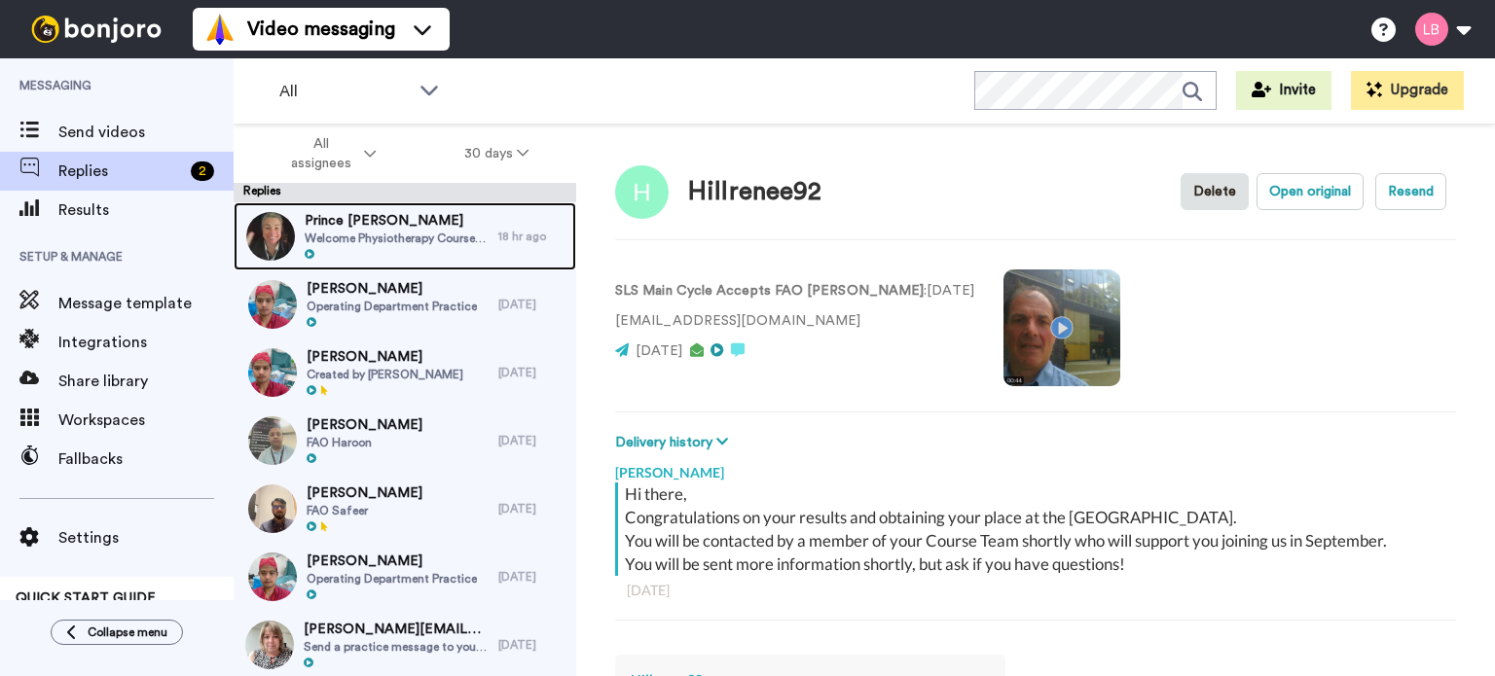
click at [353, 225] on span "Prince [PERSON_NAME]" at bounding box center [397, 220] width 184 height 19
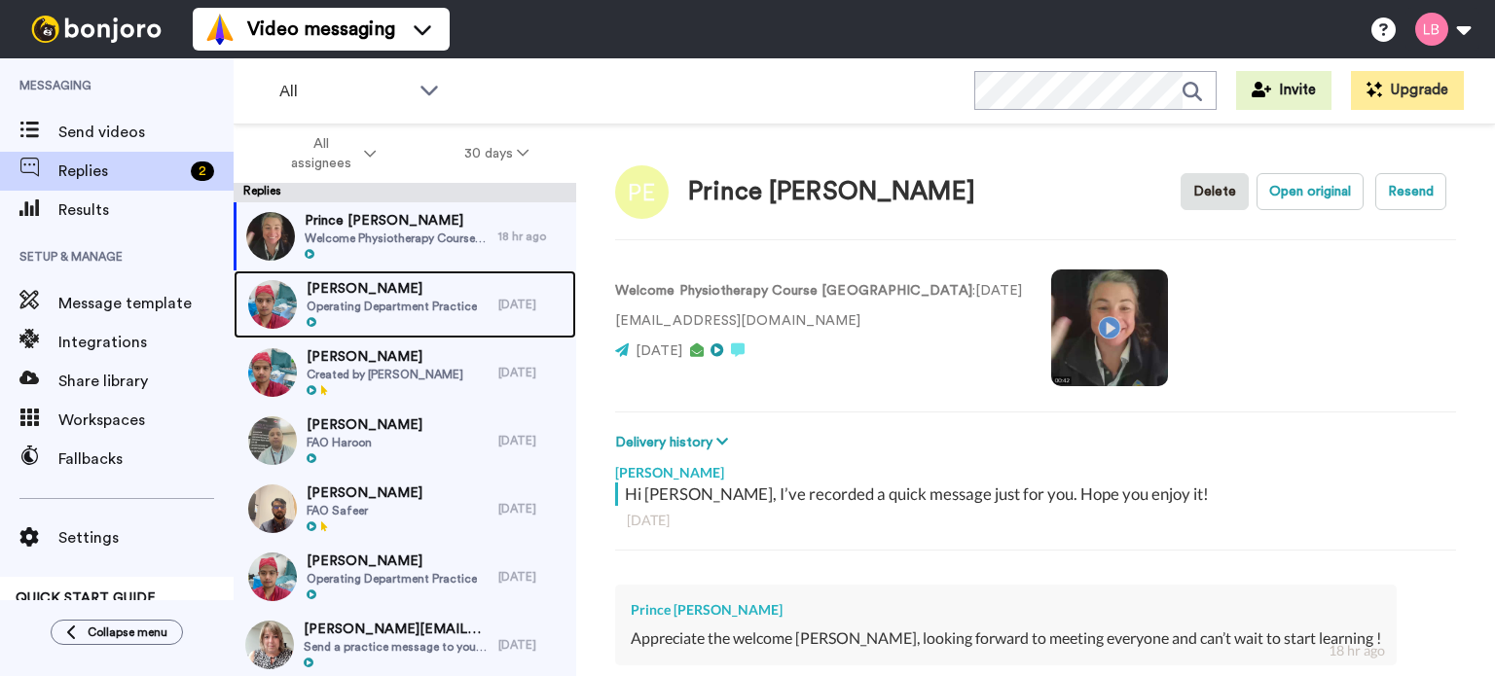
click at [347, 290] on span "[PERSON_NAME]" at bounding box center [392, 288] width 170 height 19
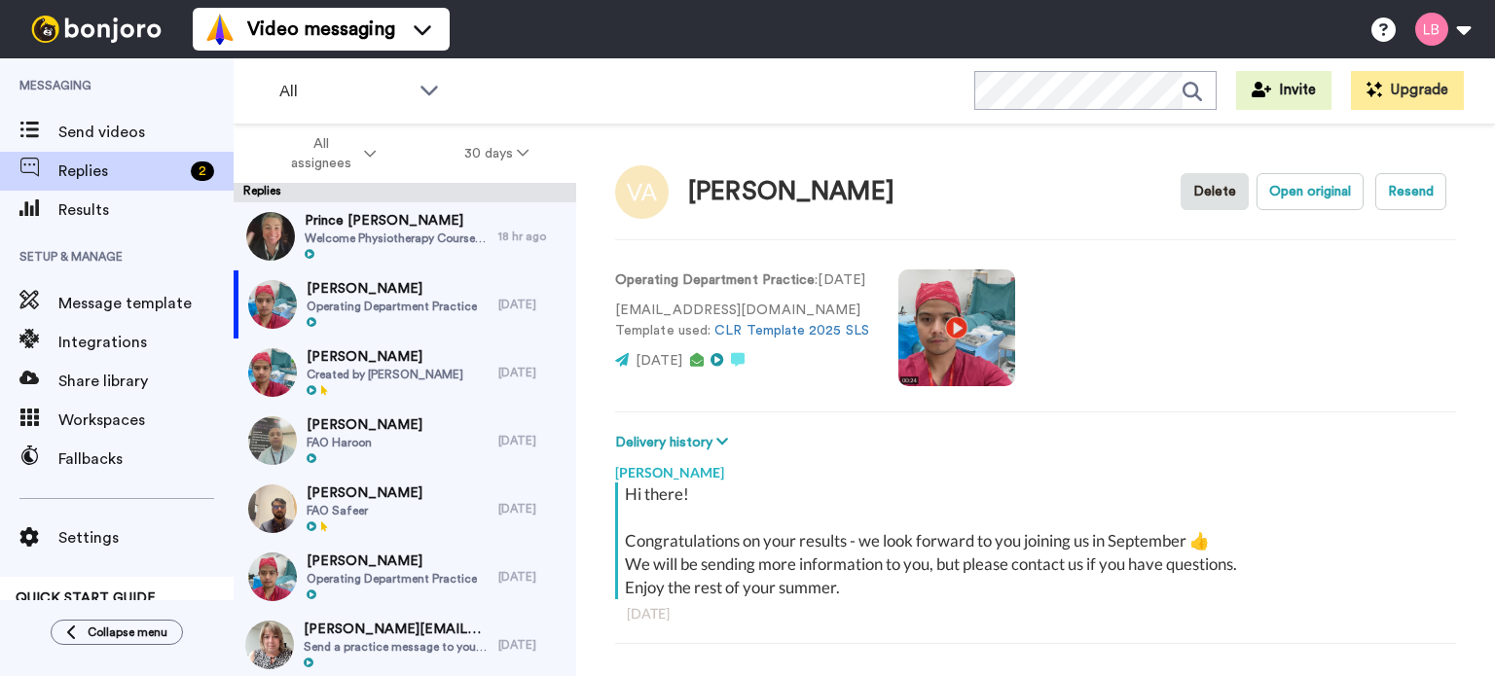
scroll to position [68, 0]
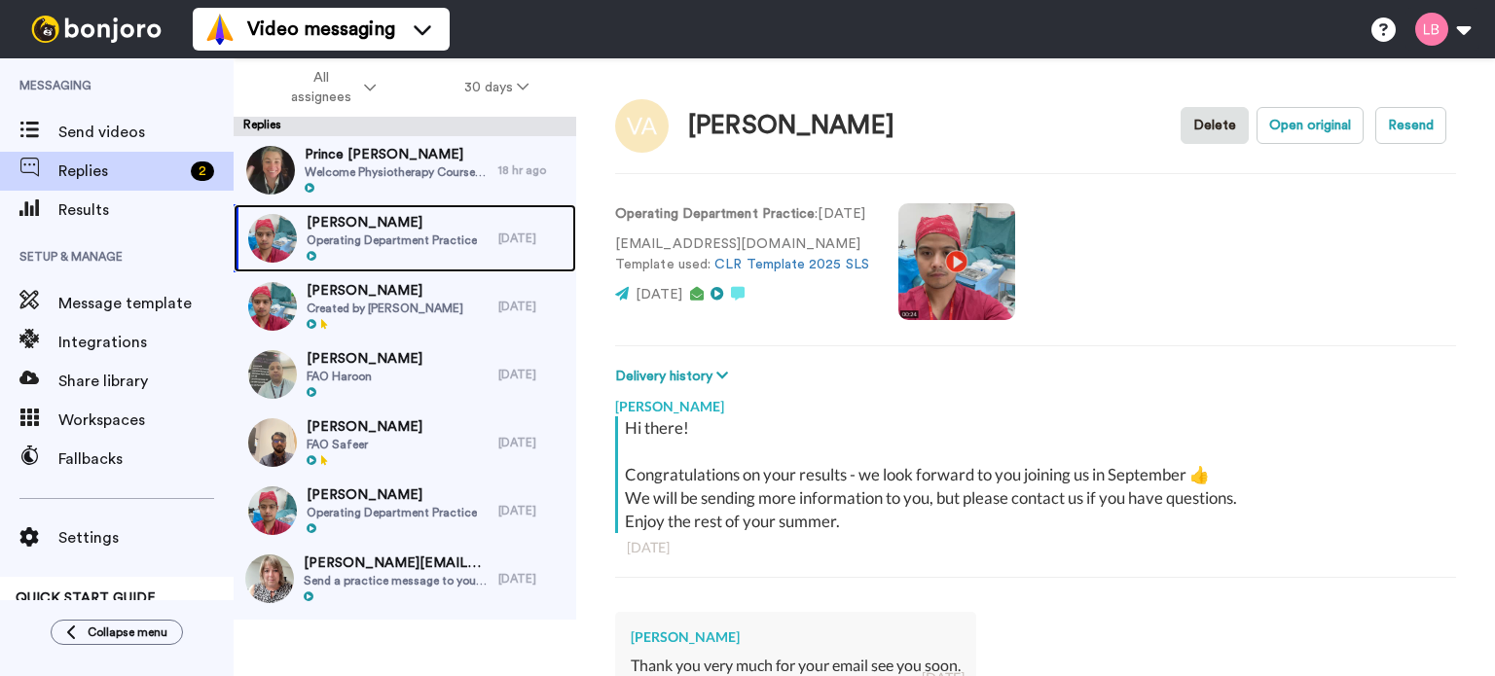
click at [361, 250] on div at bounding box center [392, 257] width 170 height 14
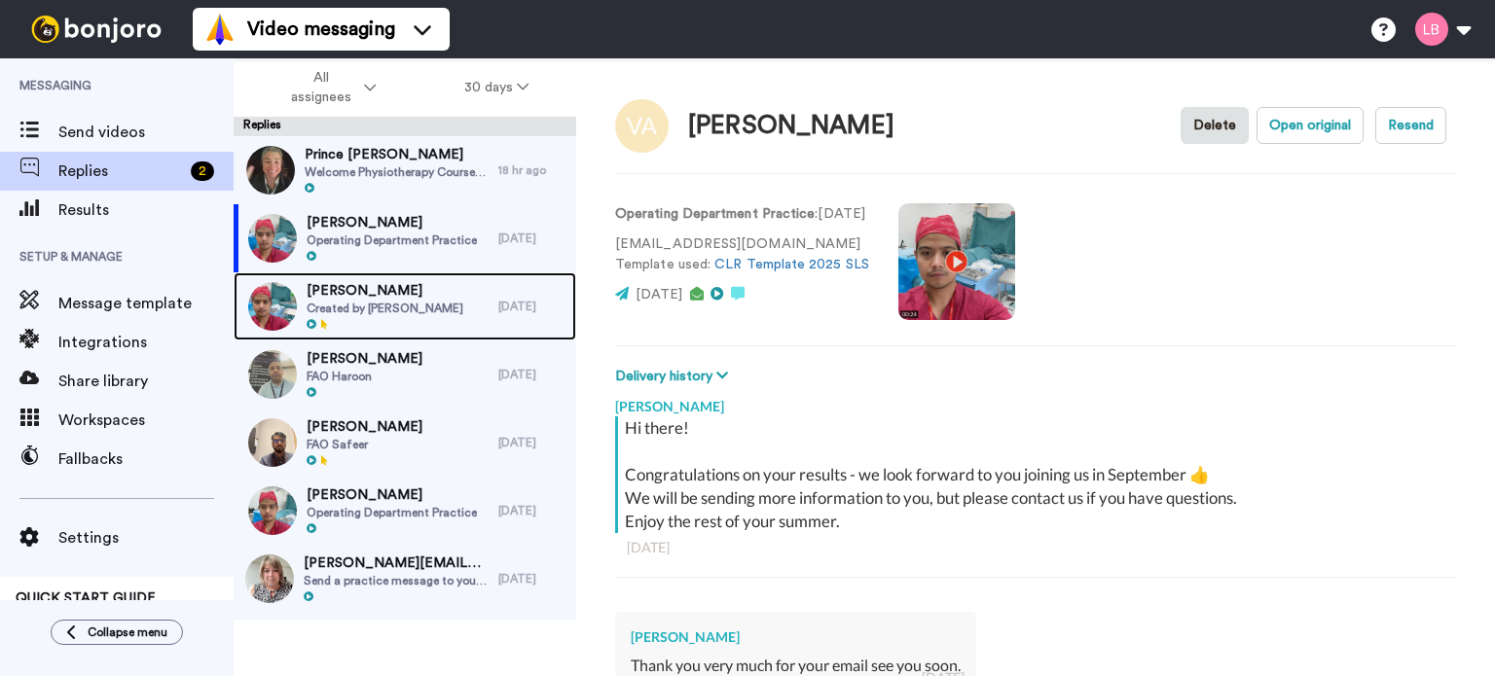
click at [359, 289] on span "[PERSON_NAME]" at bounding box center [385, 290] width 157 height 19
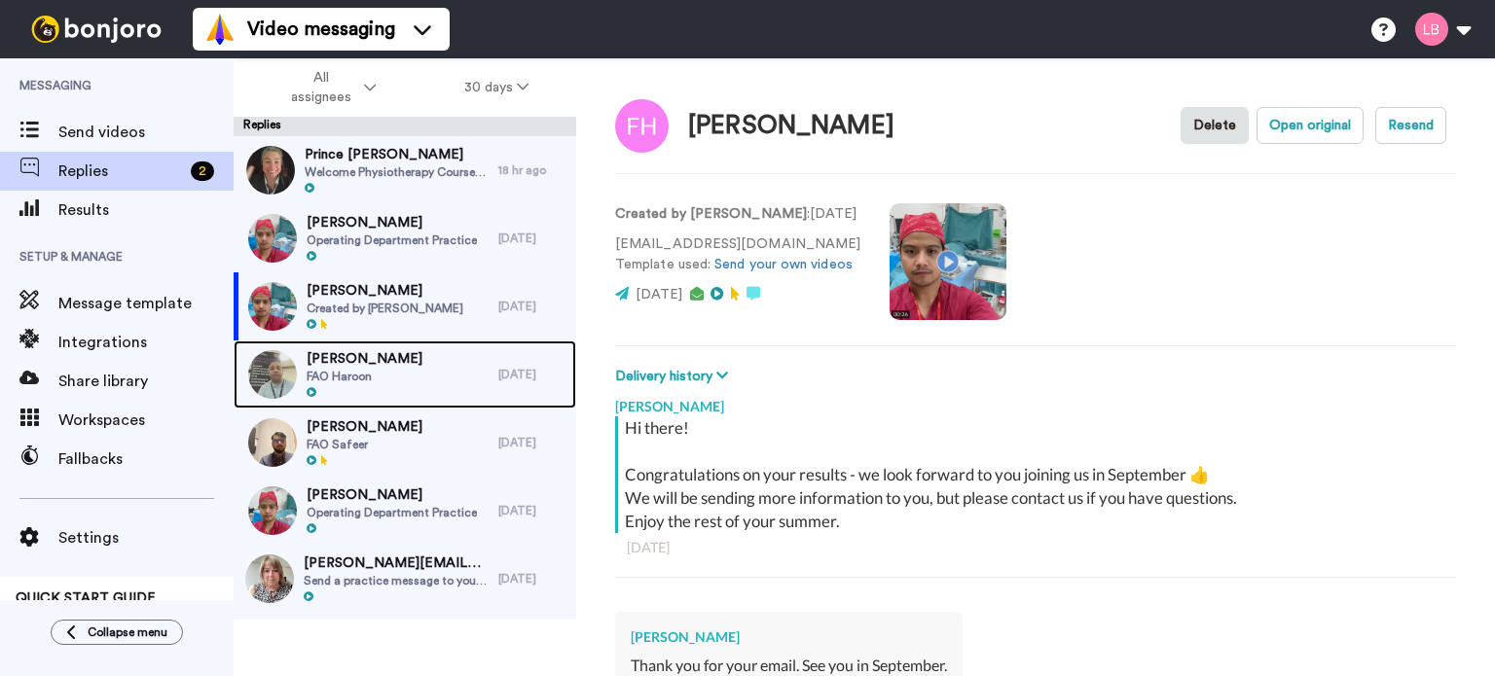
click at [365, 355] on span "[PERSON_NAME]" at bounding box center [365, 358] width 116 height 19
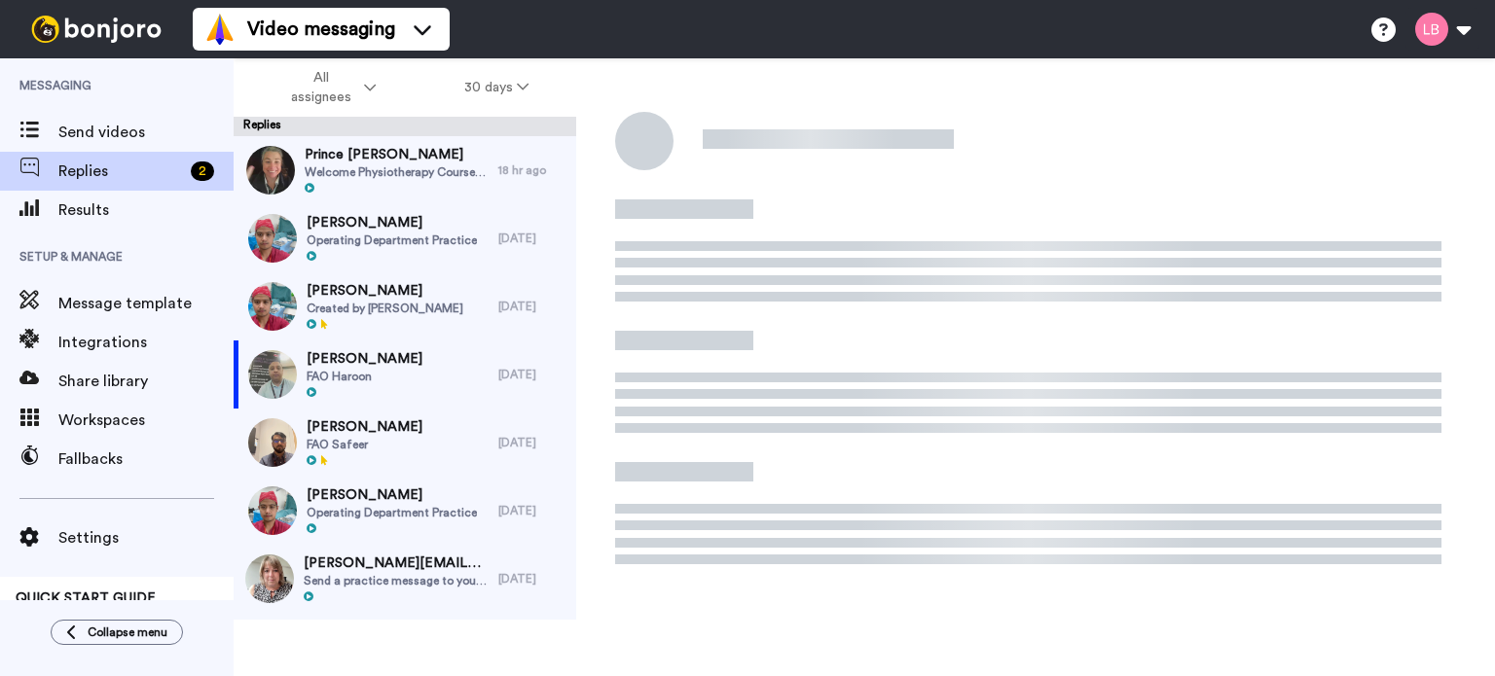
drag, startPoint x: 359, startPoint y: 451, endPoint x: 357, endPoint y: 472, distance: 21.5
click at [359, 452] on div "[PERSON_NAME] FAO Safeer" at bounding box center [365, 443] width 116 height 51
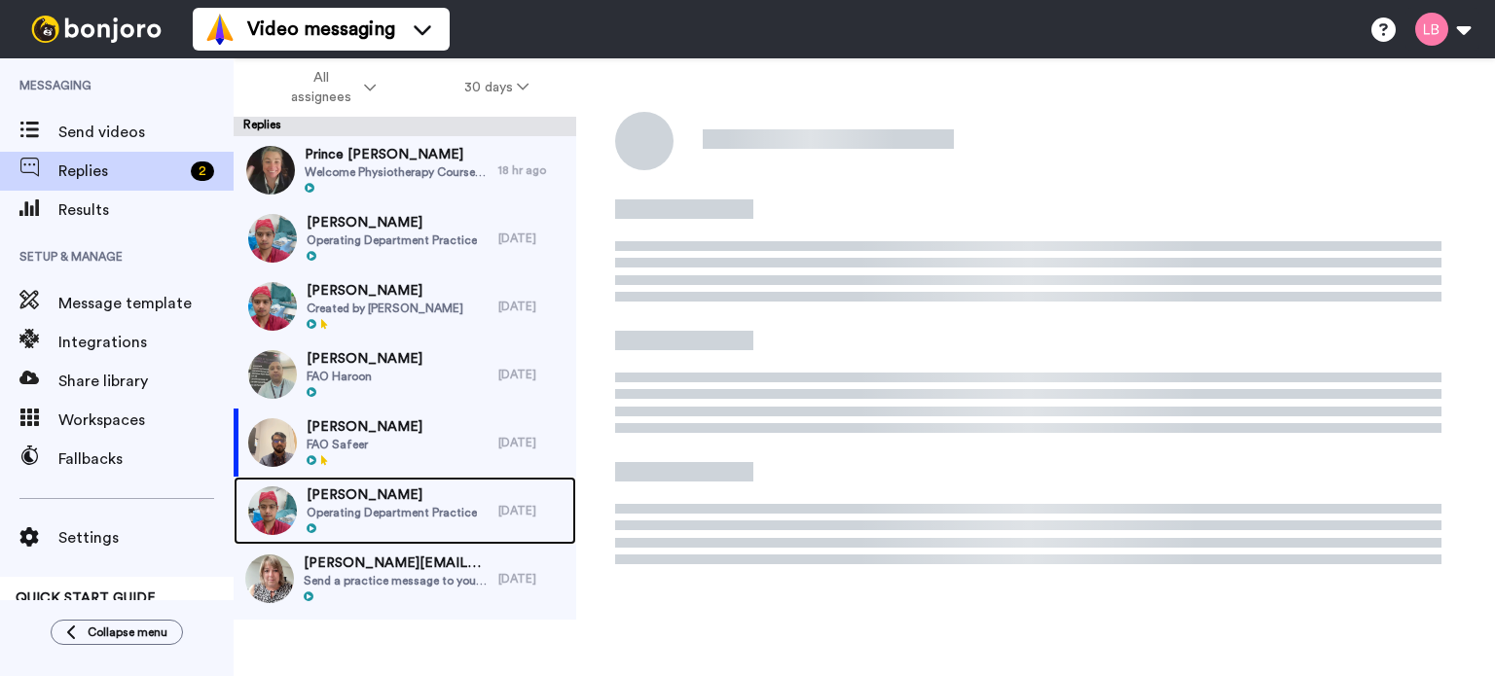
click at [358, 493] on span "[PERSON_NAME]" at bounding box center [392, 495] width 170 height 19
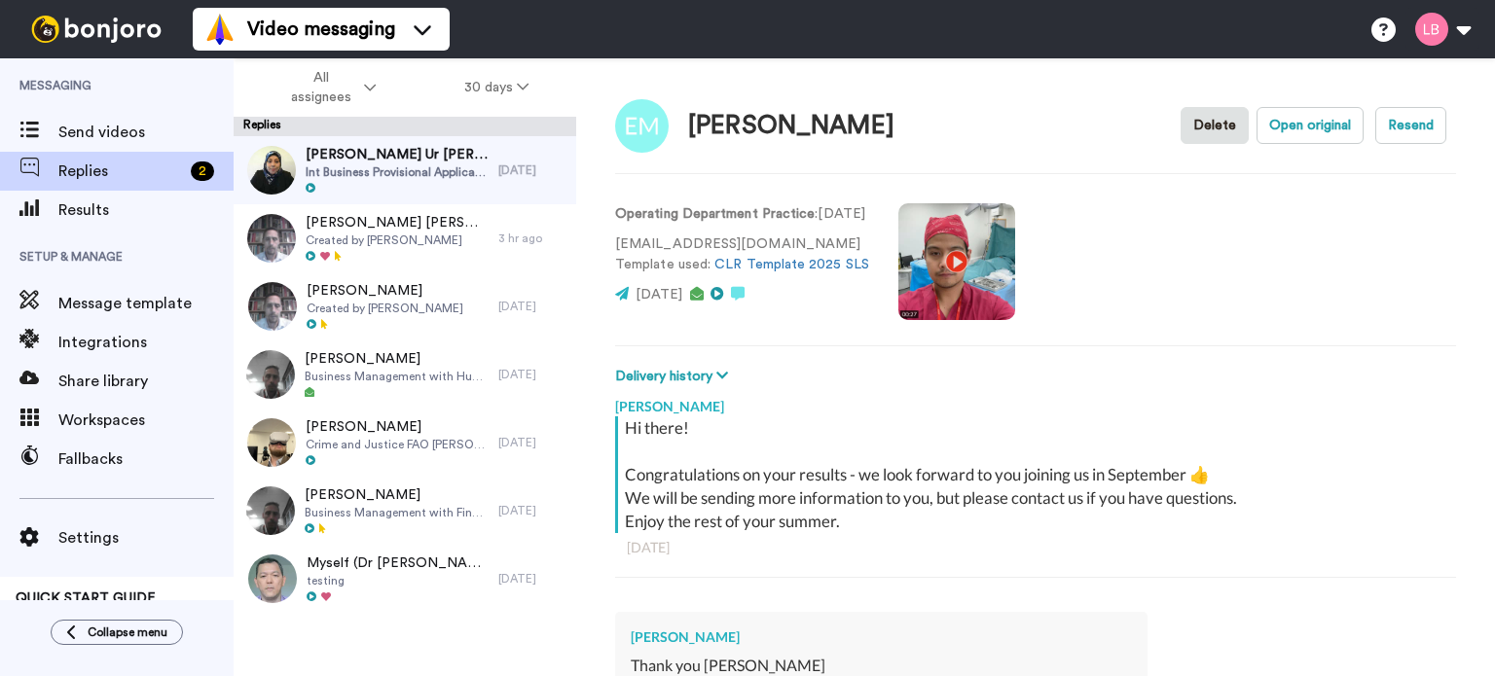
scroll to position [2105, 0]
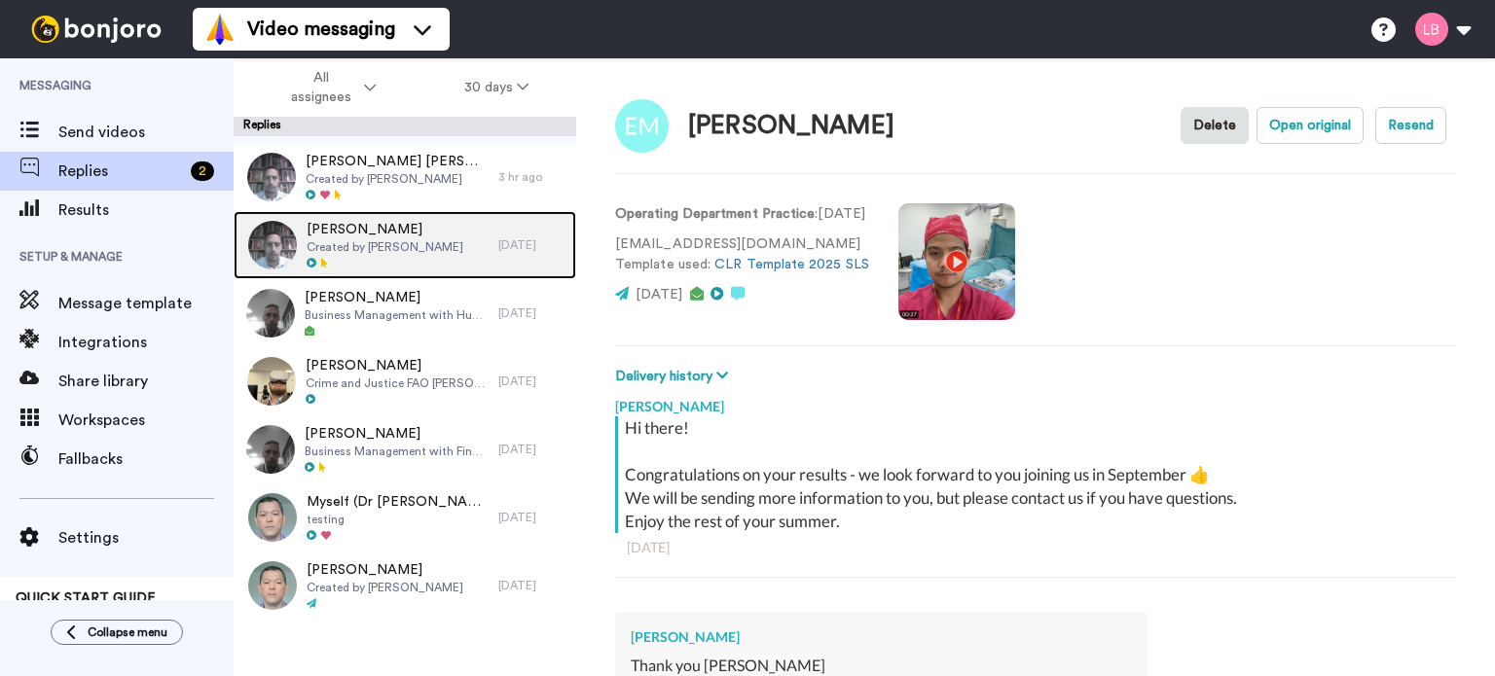
click at [361, 246] on span "Created by Lee Smith-Dennis" at bounding box center [385, 247] width 157 height 16
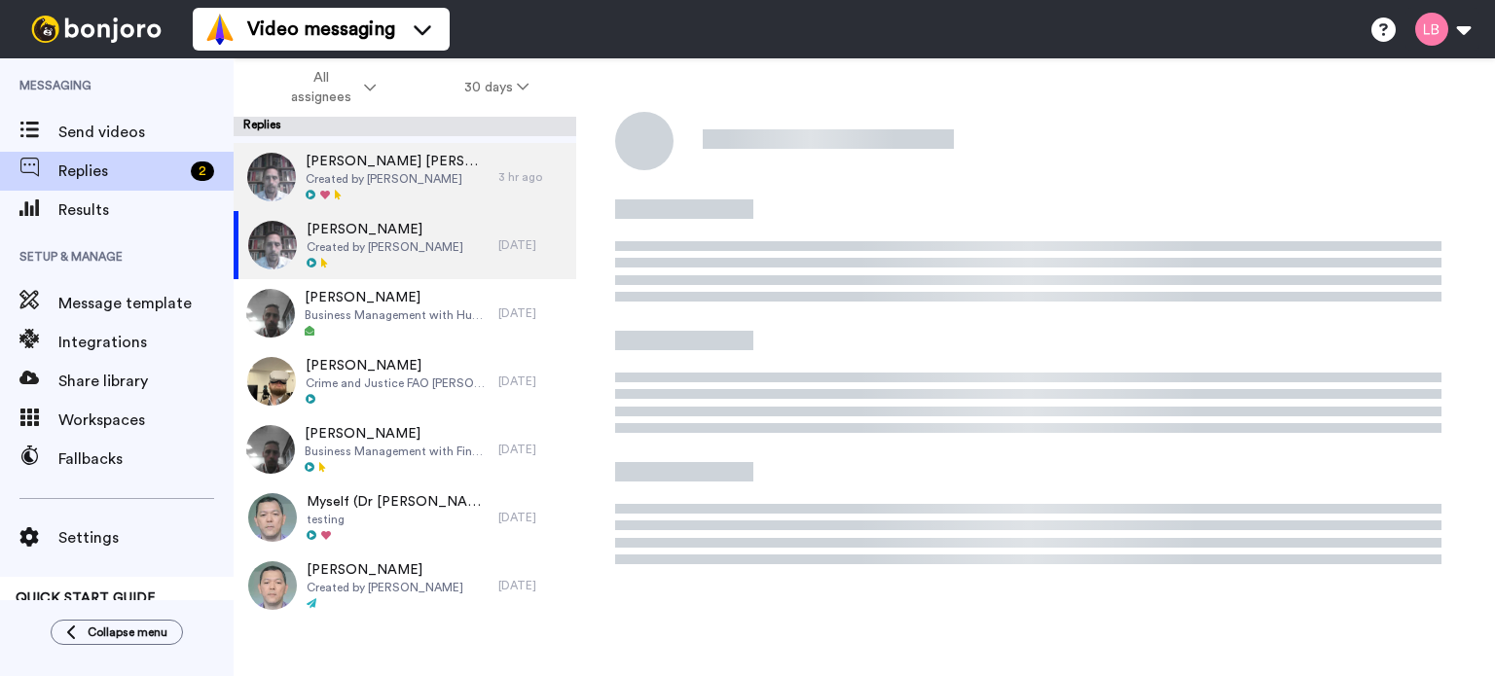
click at [362, 174] on span "Created by Lee Smith-Dennis" at bounding box center [397, 179] width 183 height 16
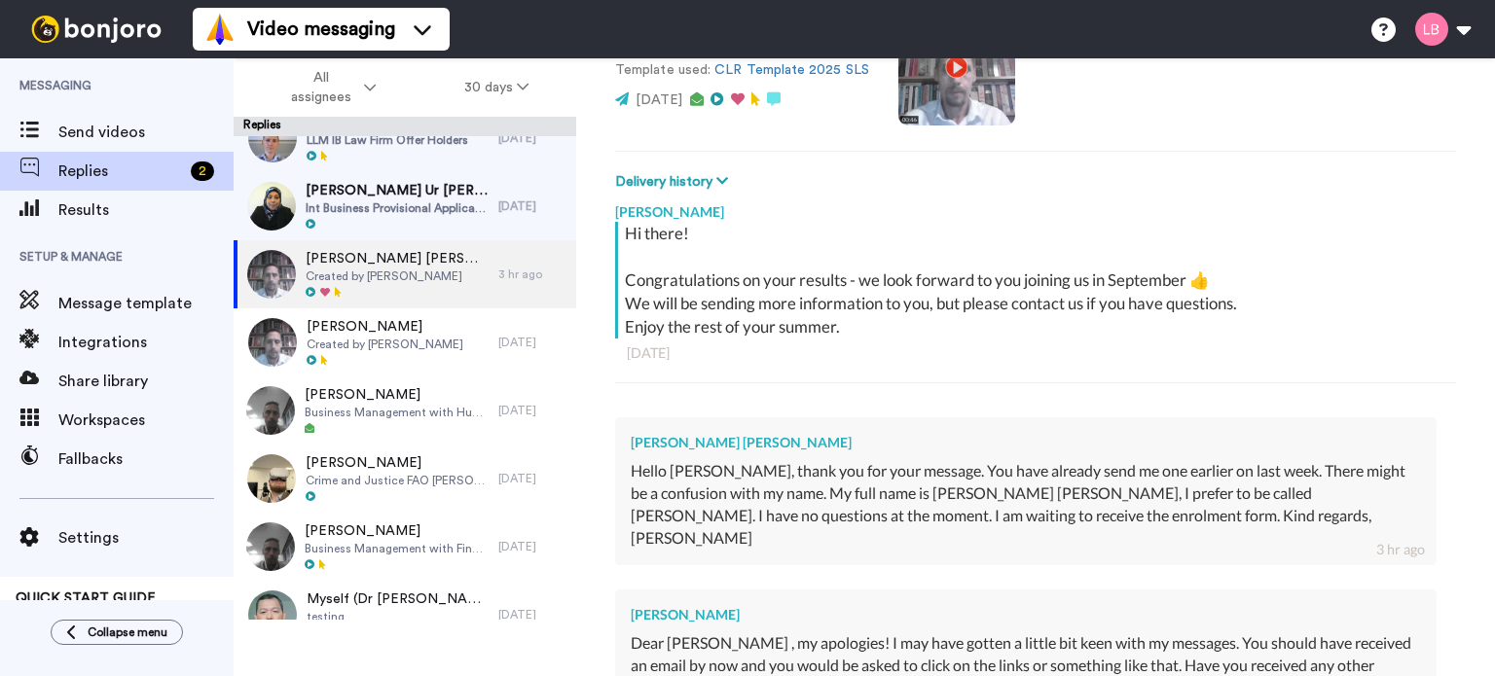
scroll to position [292, 0]
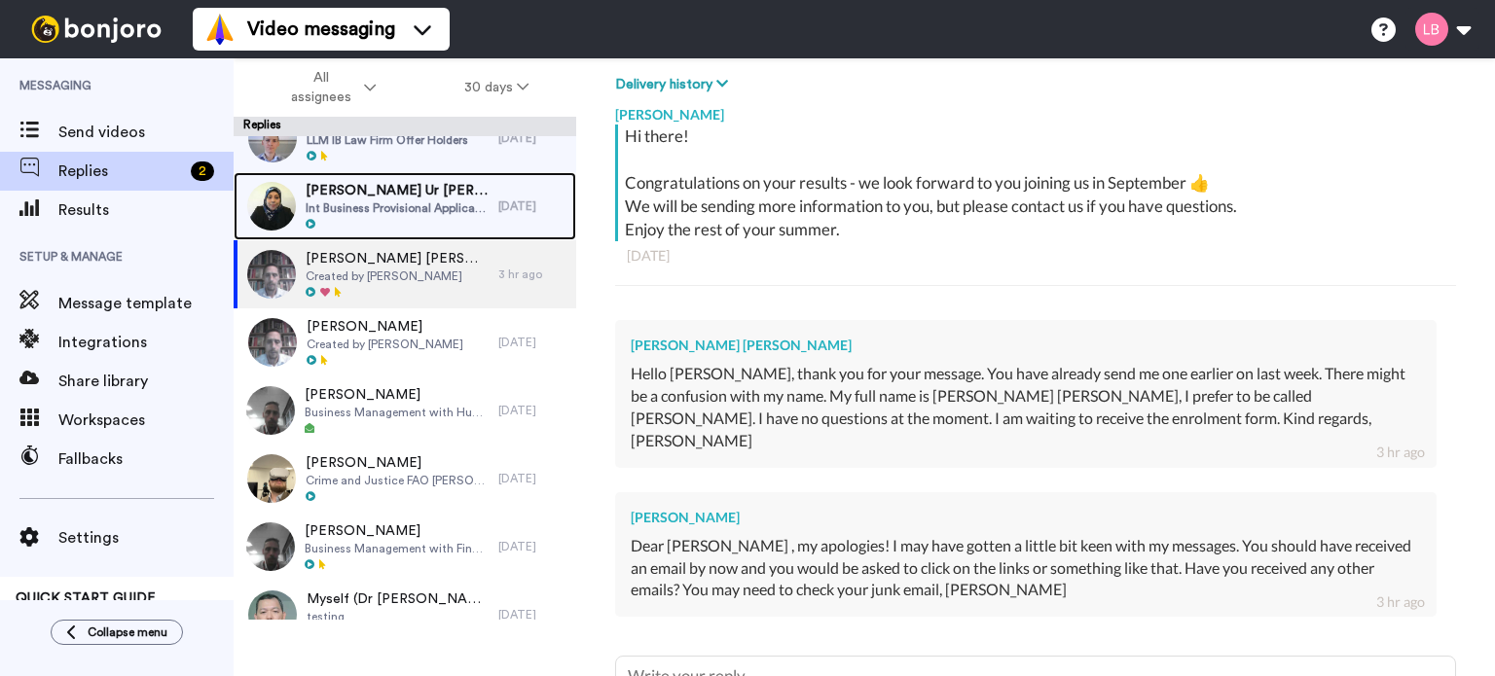
click at [430, 207] on span "Int Business Provisional Applicants" at bounding box center [397, 209] width 183 height 16
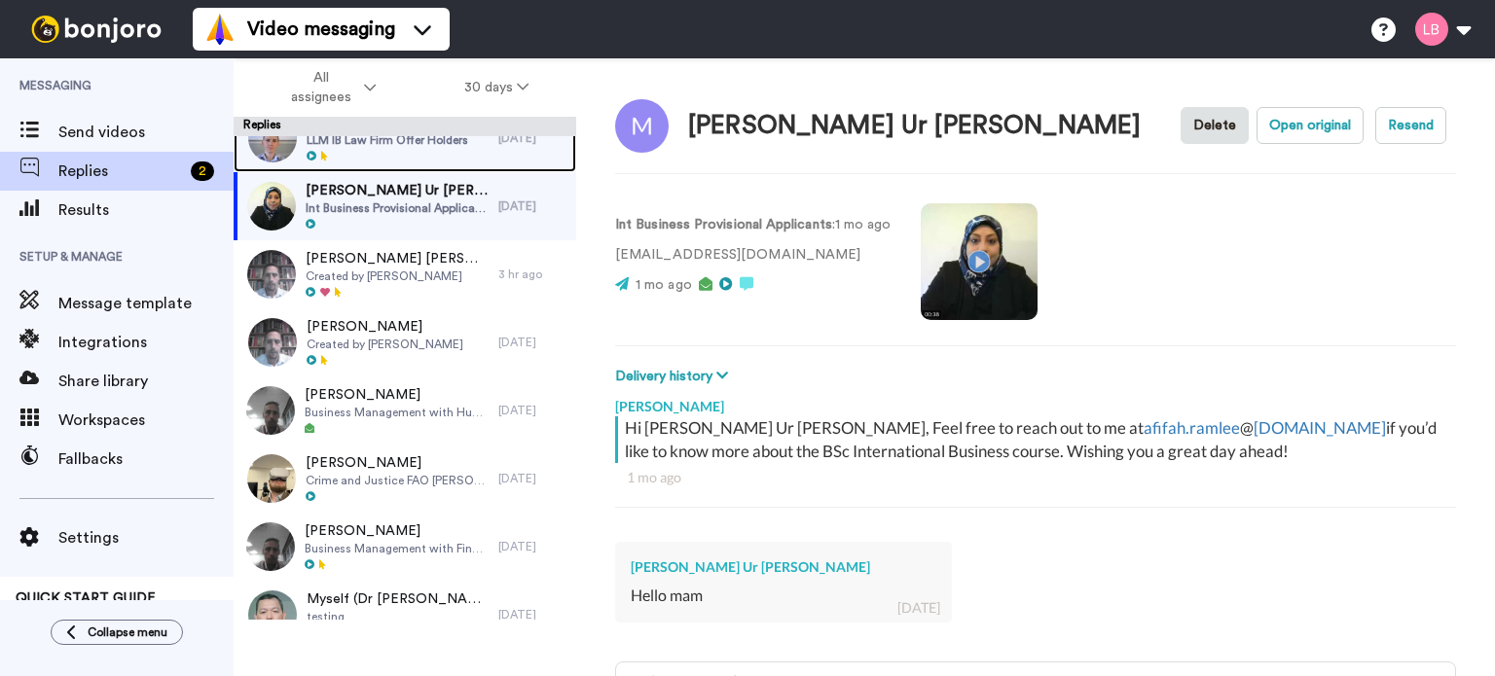
click at [418, 154] on div at bounding box center [388, 157] width 162 height 14
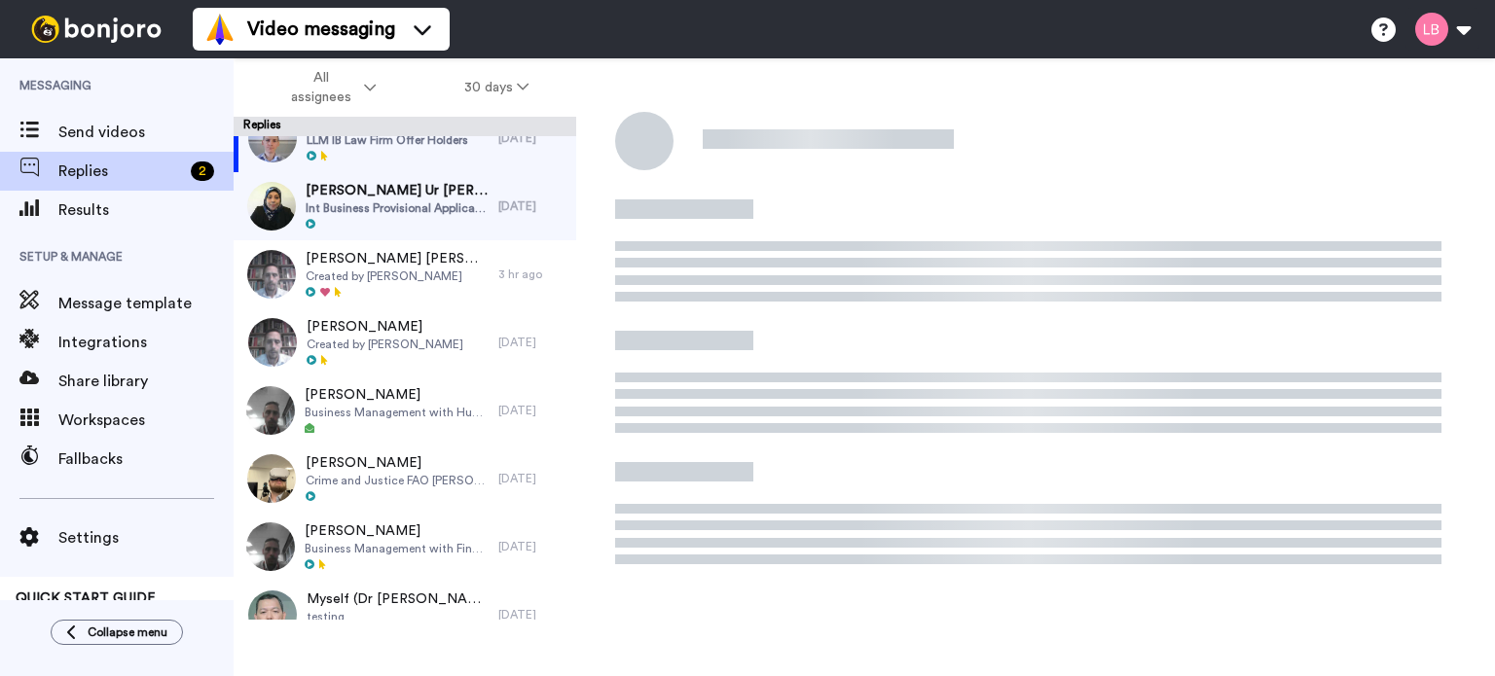
scroll to position [177, 0]
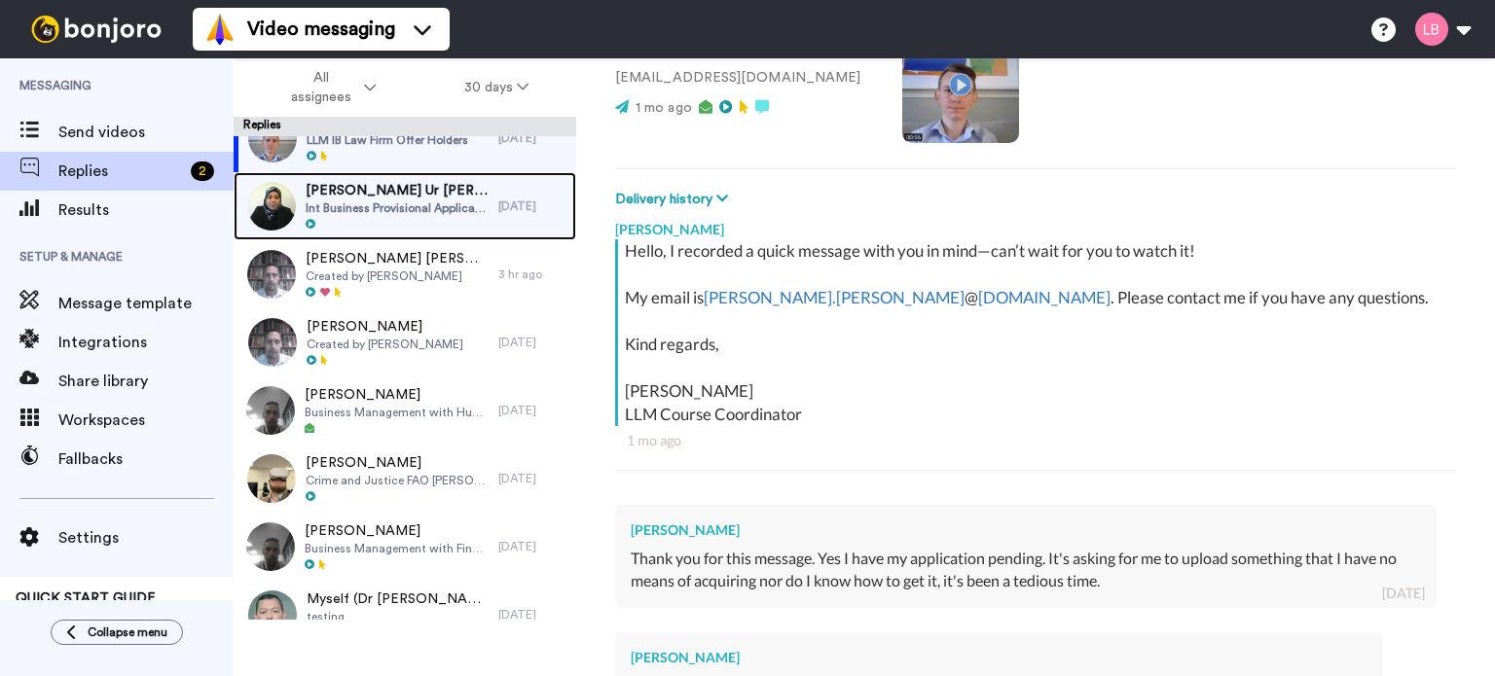
click at [412, 186] on span "Mohammad Sayeem Ur Rahman" at bounding box center [397, 190] width 183 height 19
type textarea "x"
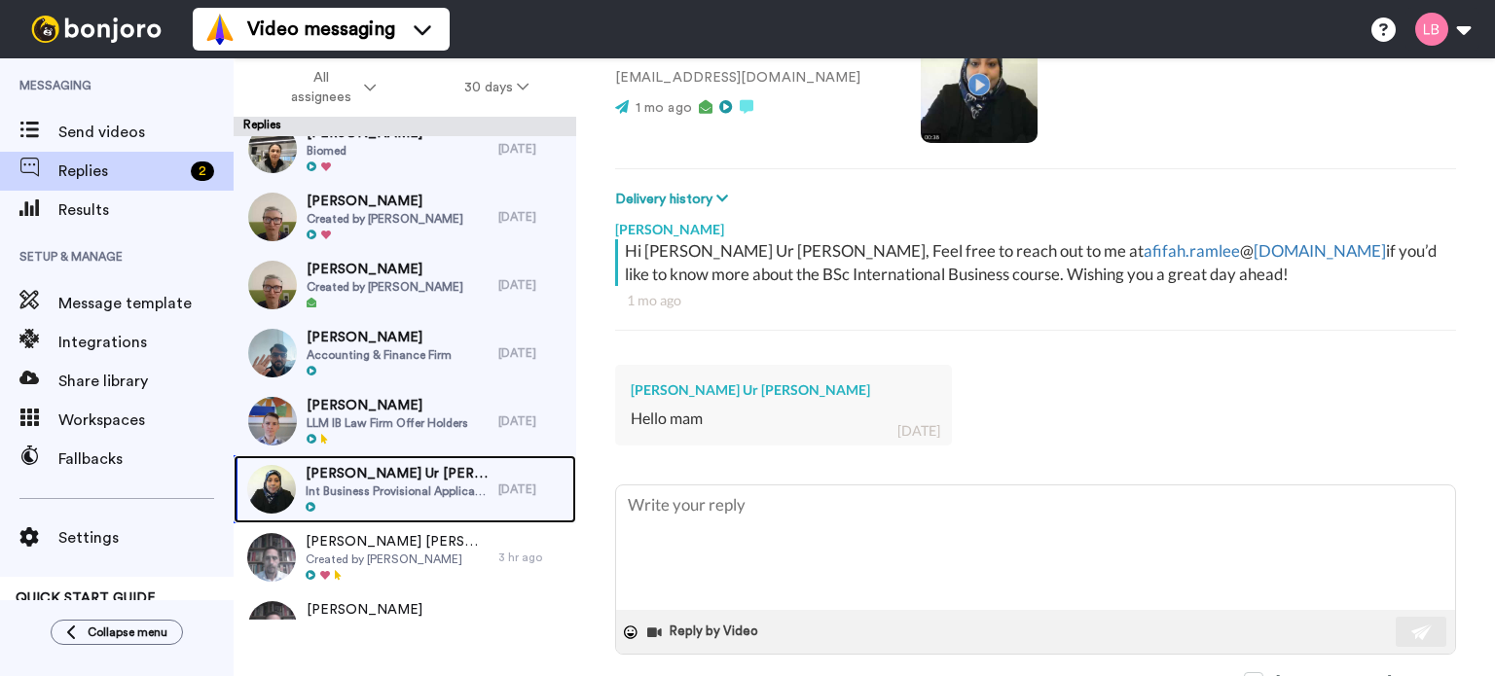
scroll to position [1521, 0]
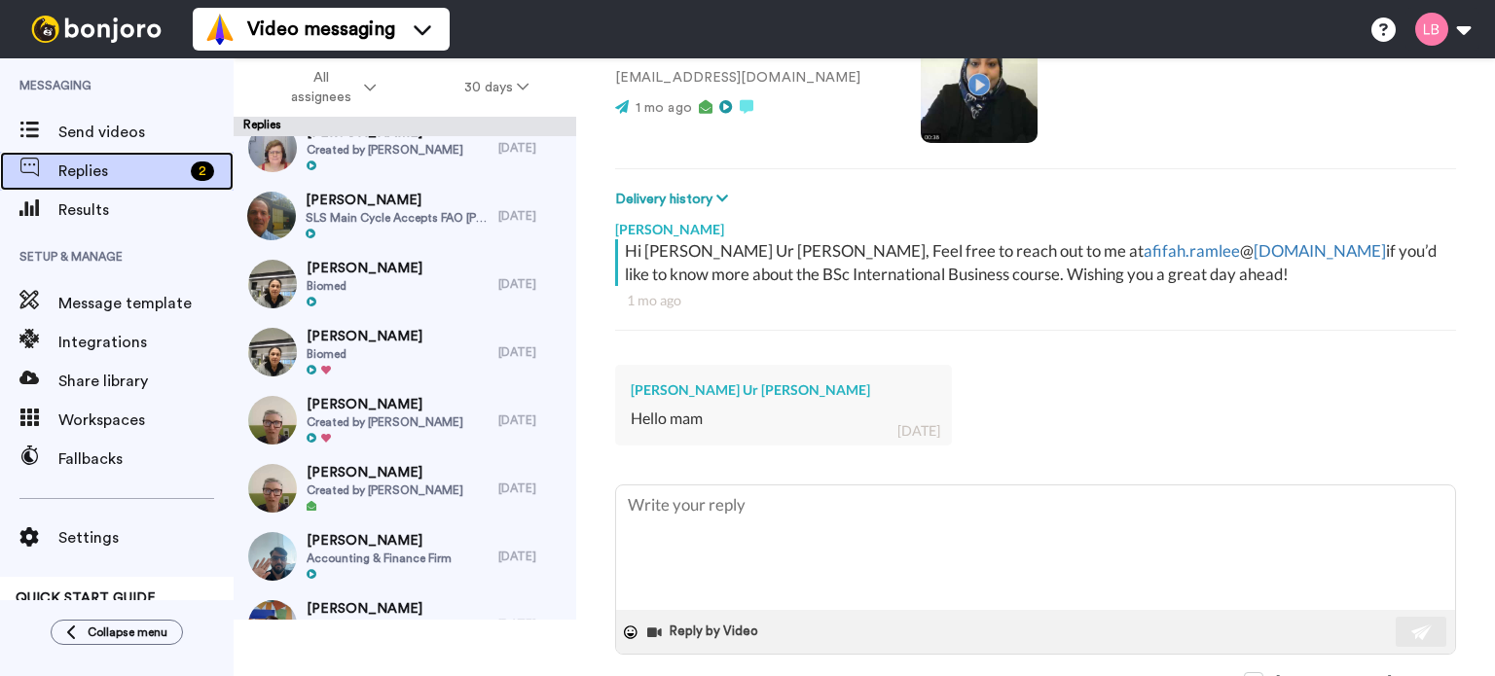
click at [62, 166] on span "Replies" at bounding box center [120, 171] width 125 height 23
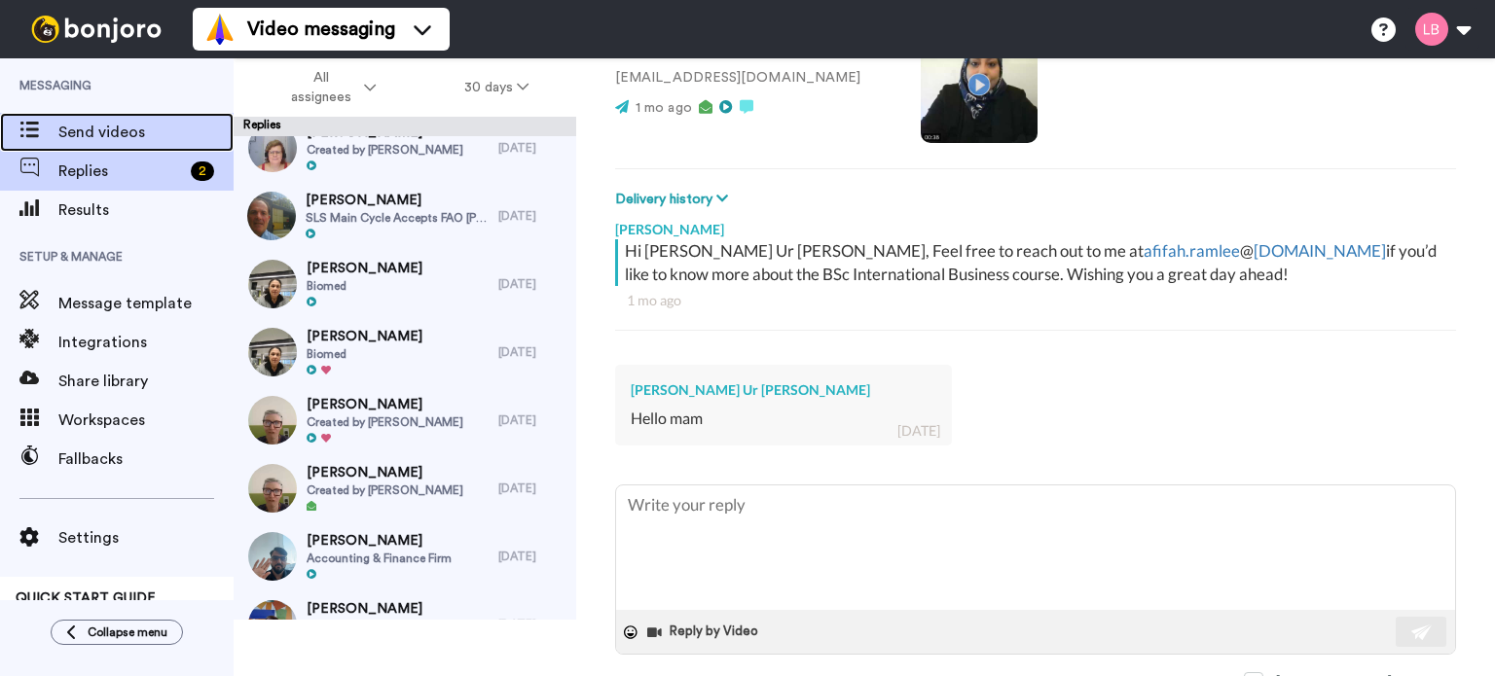
click at [74, 135] on span "Send videos" at bounding box center [145, 132] width 175 height 23
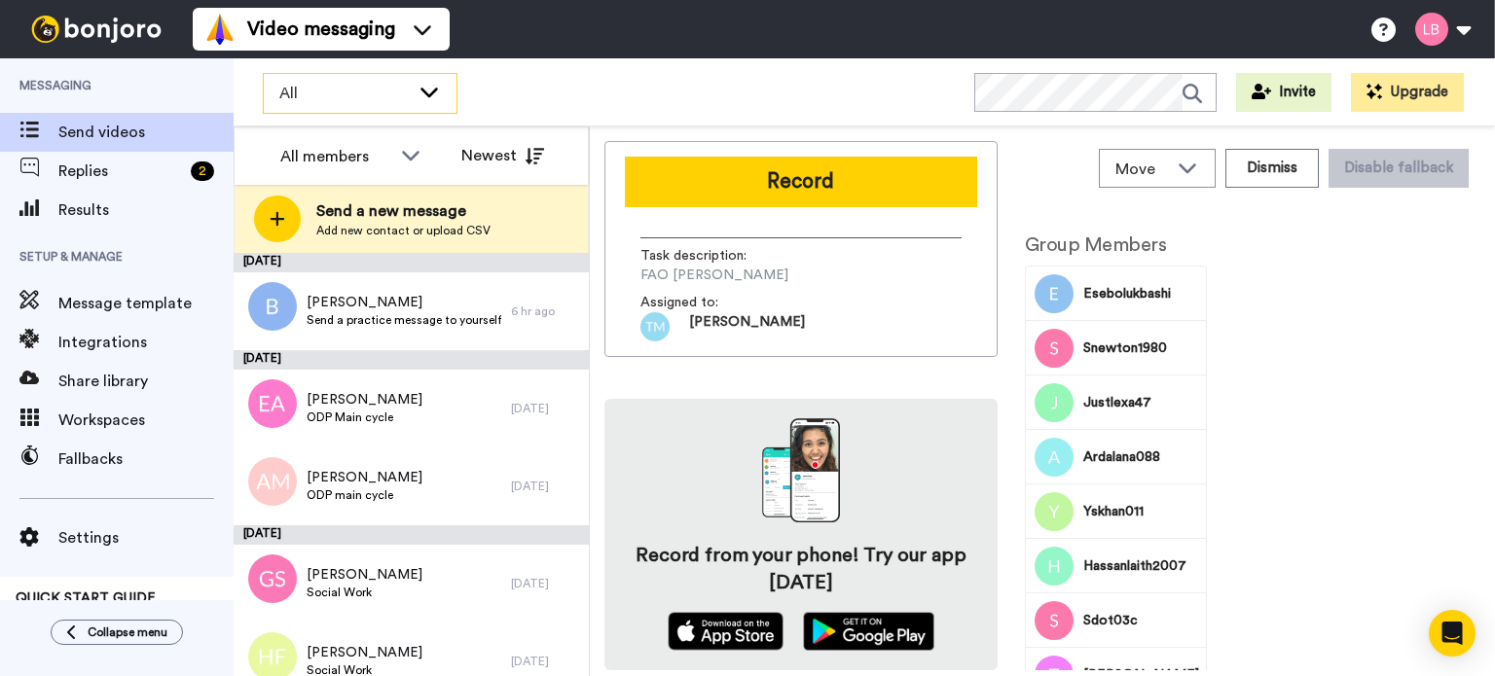
click at [311, 100] on span "All" at bounding box center [344, 93] width 130 height 23
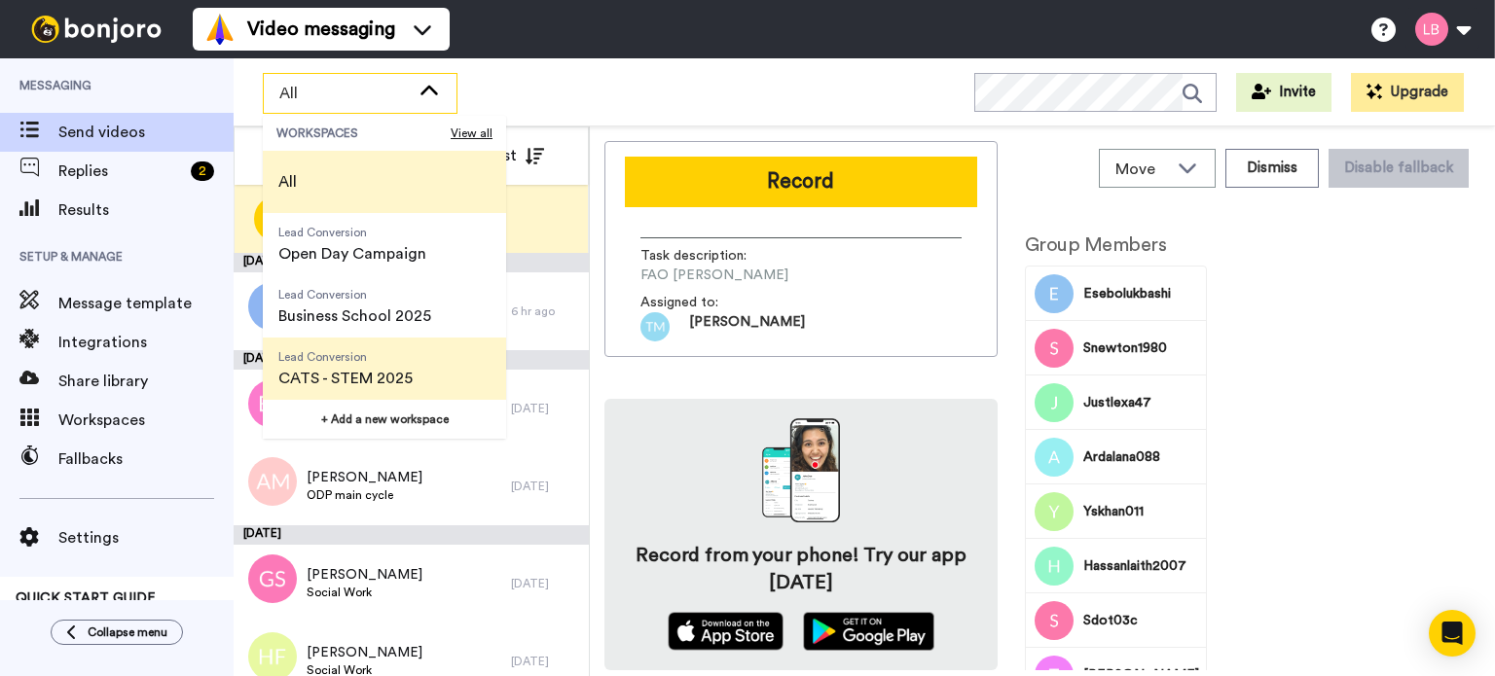
click at [326, 388] on span "CATS - STEM 2025" at bounding box center [345, 378] width 134 height 23
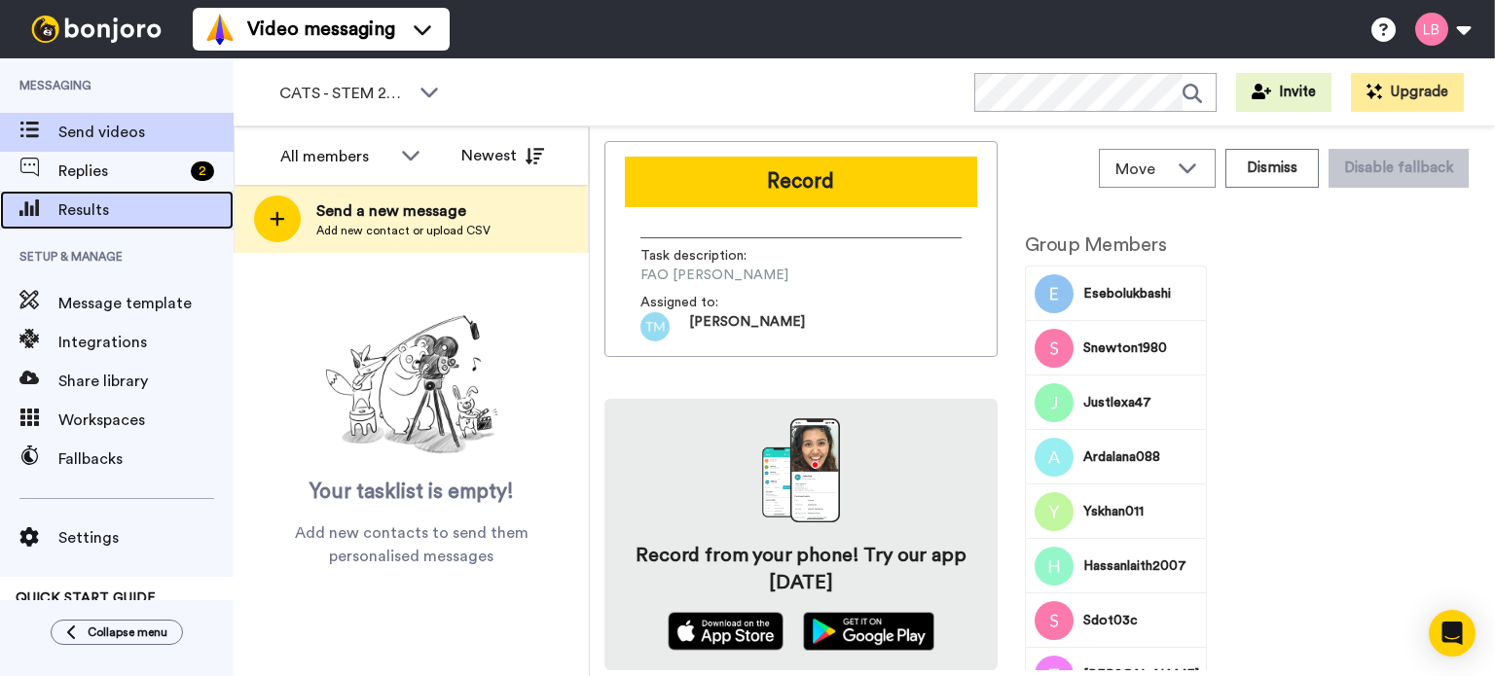
click at [90, 221] on span "Results" at bounding box center [145, 210] width 175 height 23
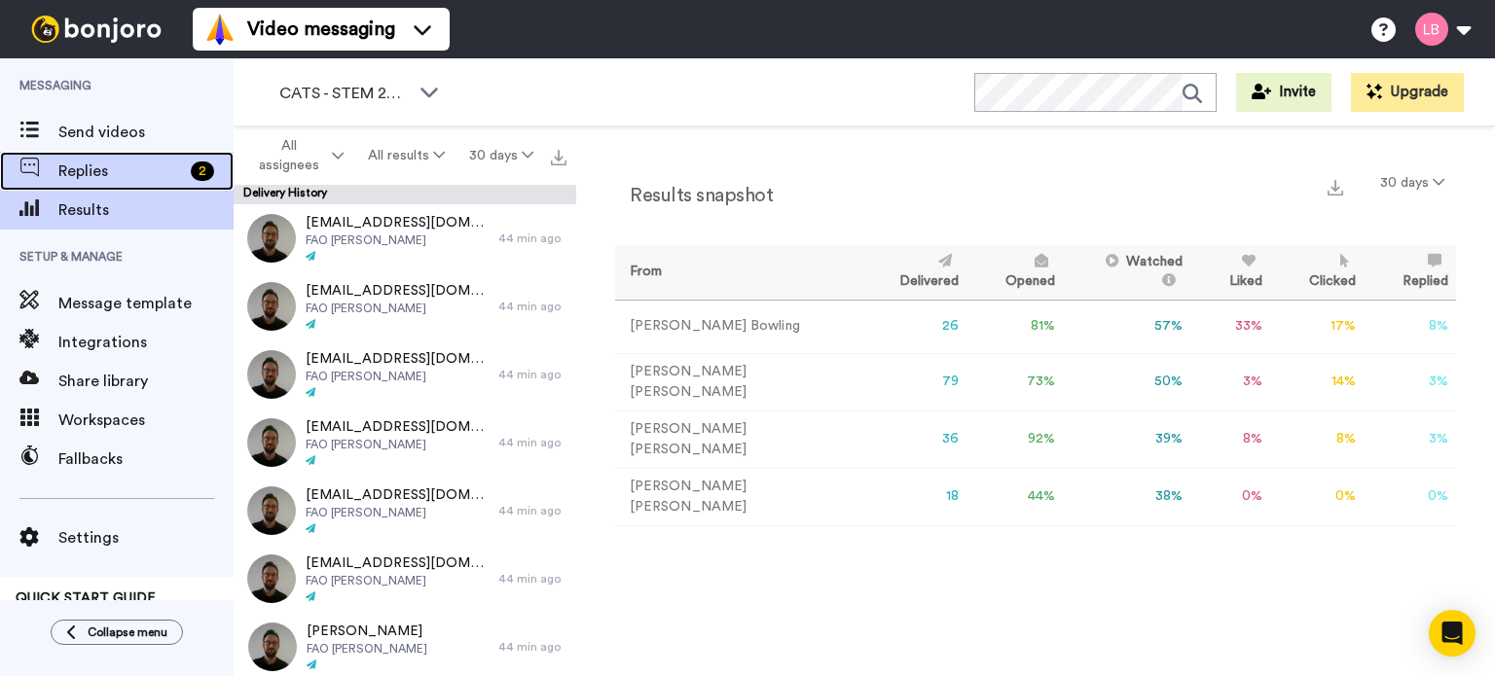
click at [99, 167] on span "Replies" at bounding box center [120, 171] width 125 height 23
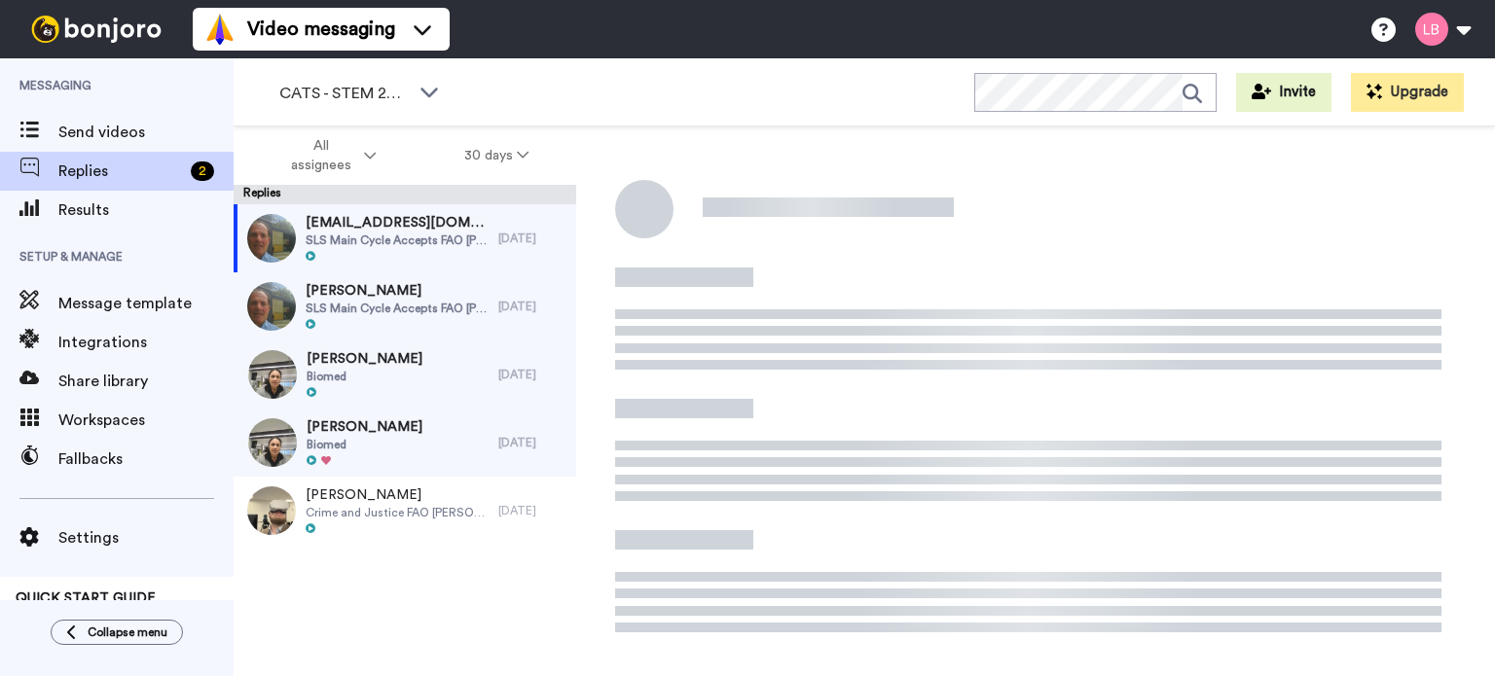
scroll to position [2, 0]
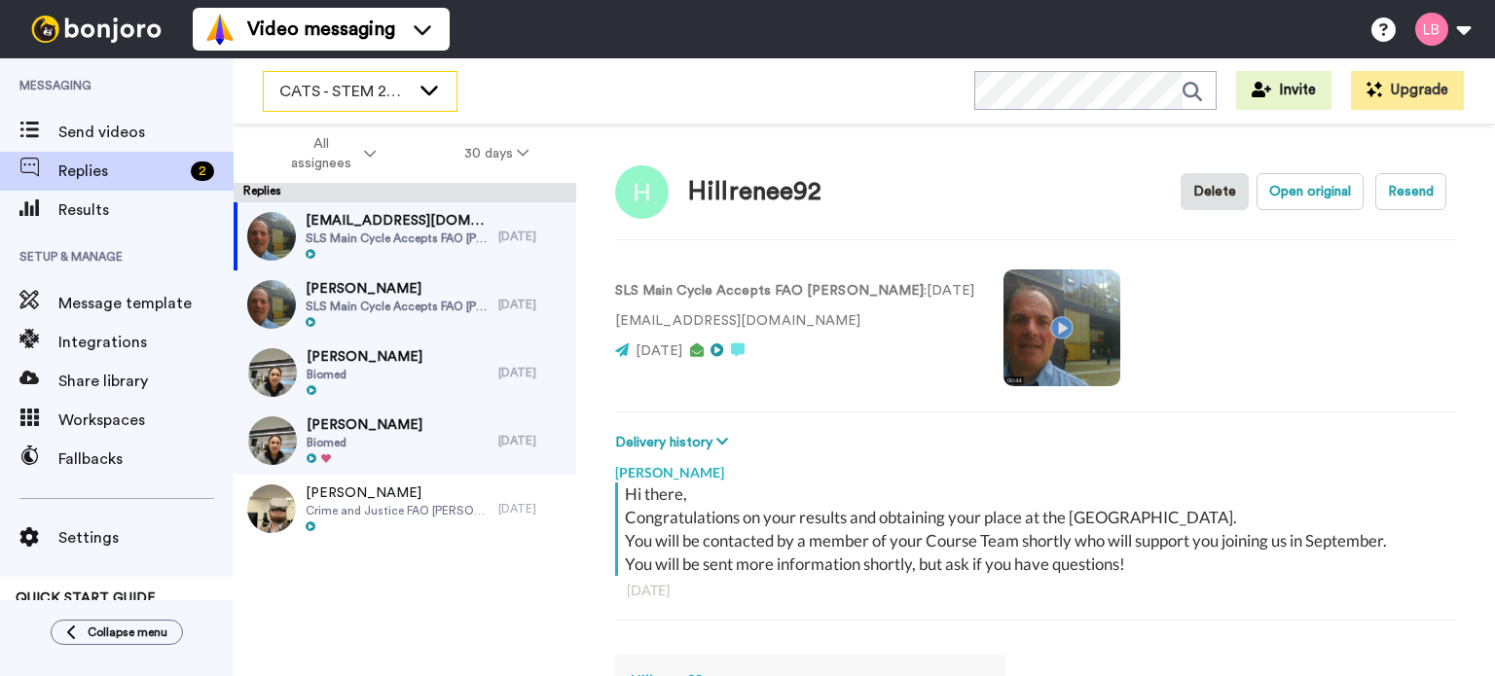
click at [327, 96] on span "CATS - STEM 2025" at bounding box center [344, 91] width 130 height 23
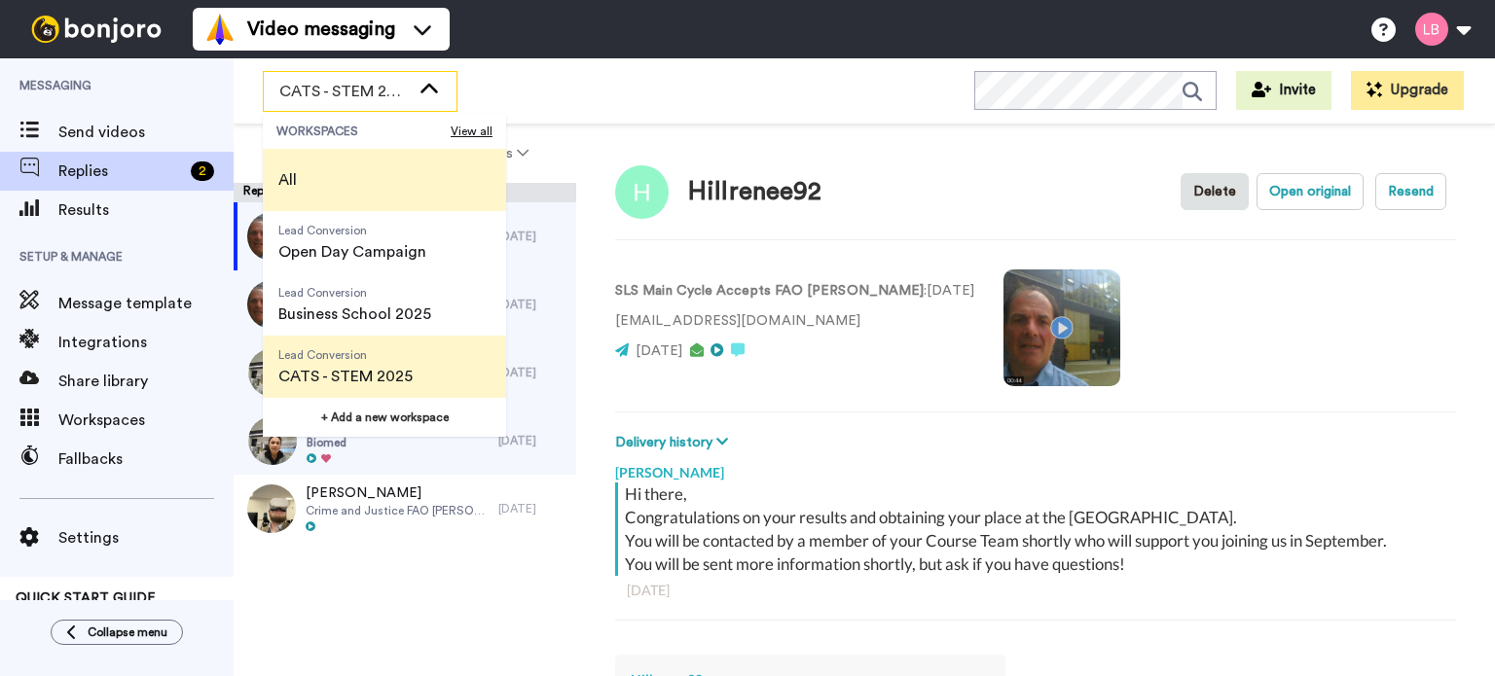
click at [343, 174] on li "All" at bounding box center [384, 180] width 243 height 62
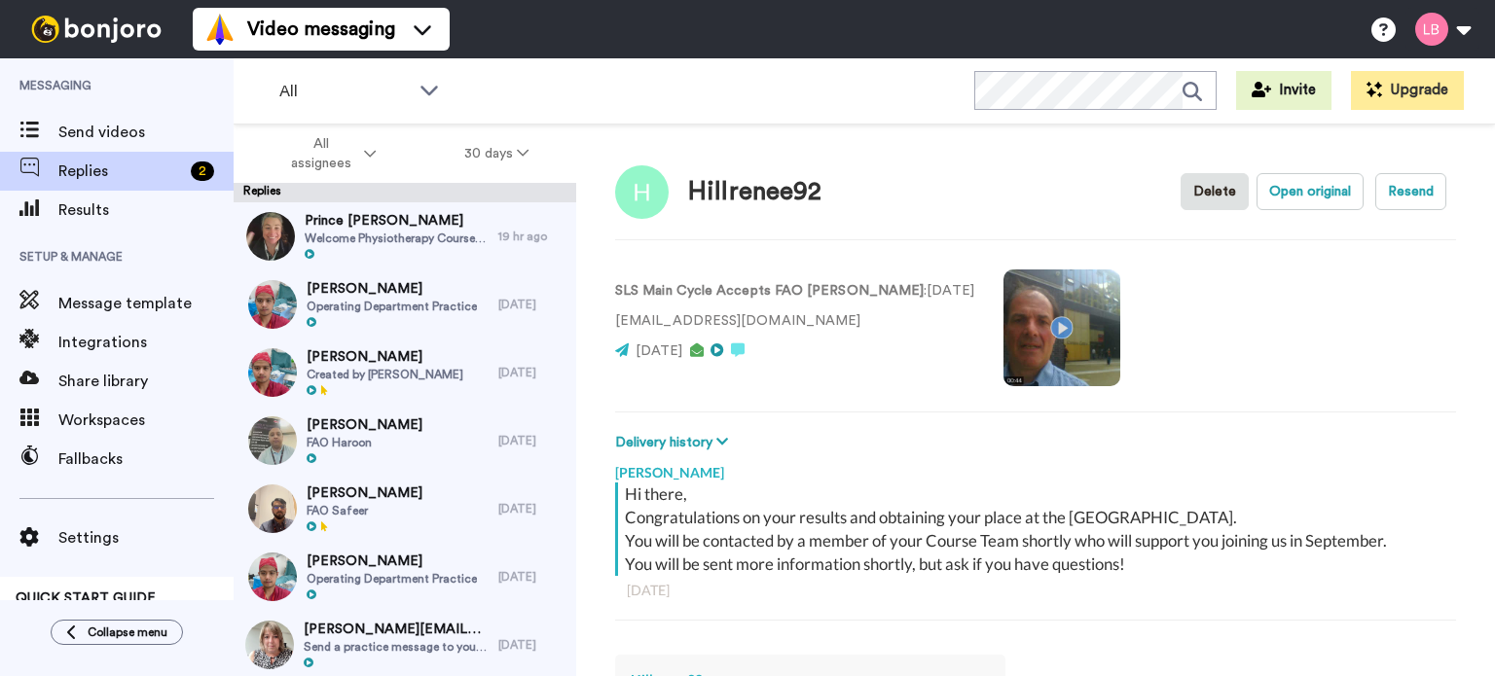
type textarea "x"
click at [125, 133] on span "Send videos" at bounding box center [145, 132] width 175 height 23
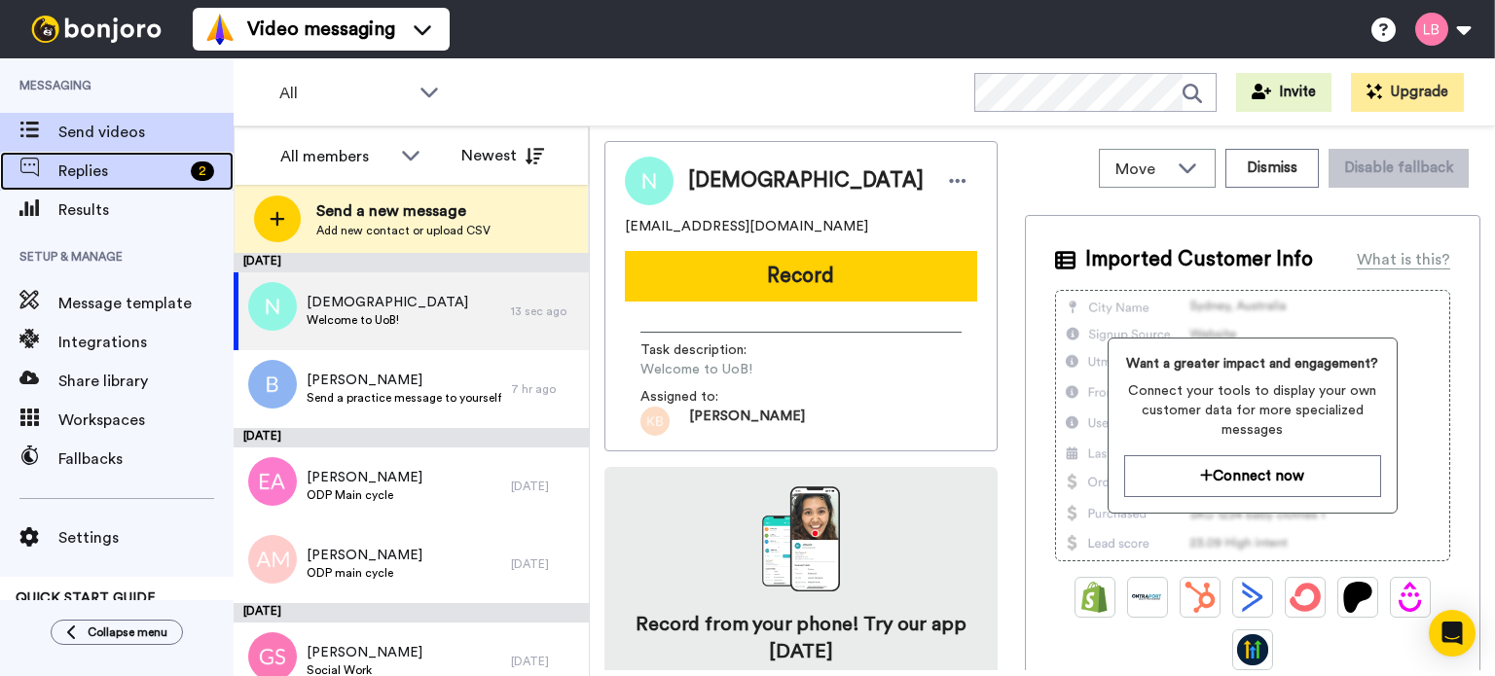
click at [75, 174] on span "Replies" at bounding box center [120, 171] width 125 height 23
